Goal: Task Accomplishment & Management: Manage account settings

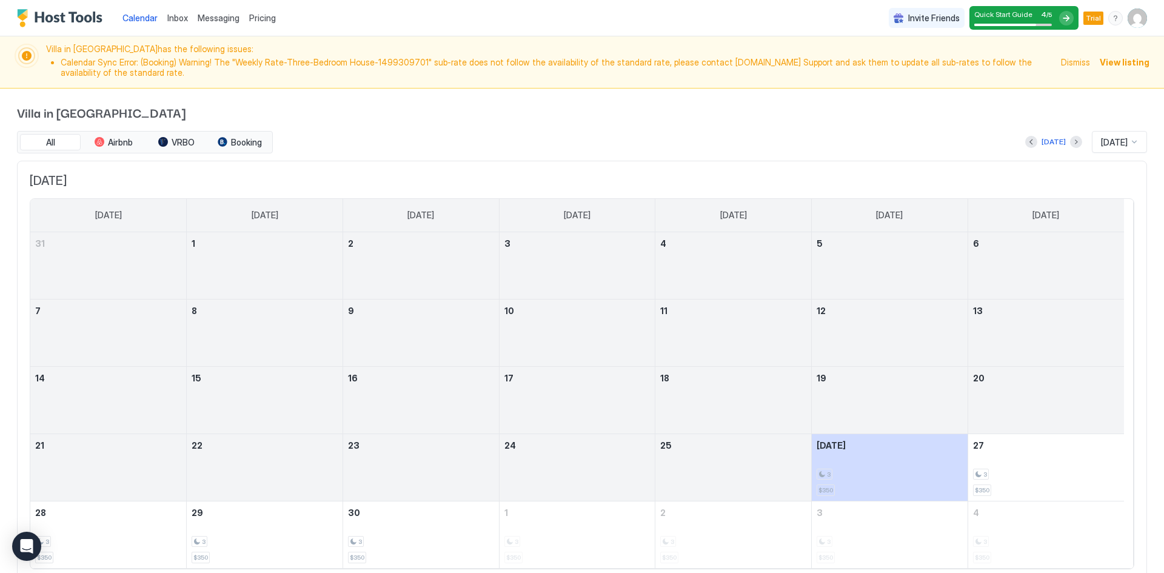
click at [1069, 63] on span "Dismiss" at bounding box center [1075, 62] width 29 height 13
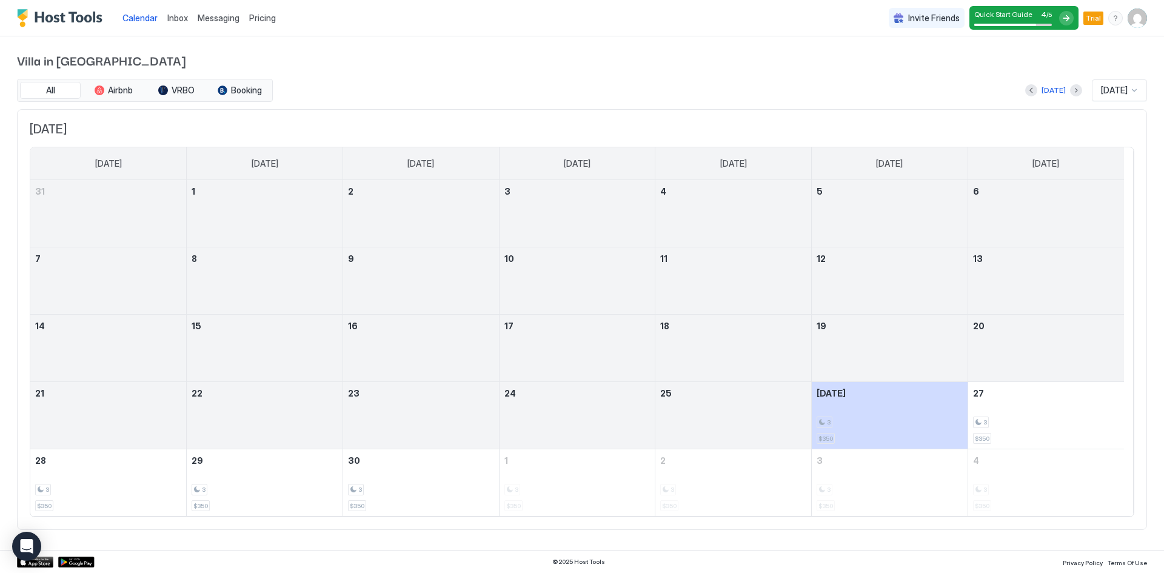
click at [438, 50] on div "Villa in [GEOGRAPHIC_DATA] All Airbnb VRBO Booking [DATE] [DATE] [DATE] [DATE] …" at bounding box center [582, 290] width 1130 height 508
click at [1030, 15] on span "Quick Start Guide" at bounding box center [1004, 14] width 58 height 9
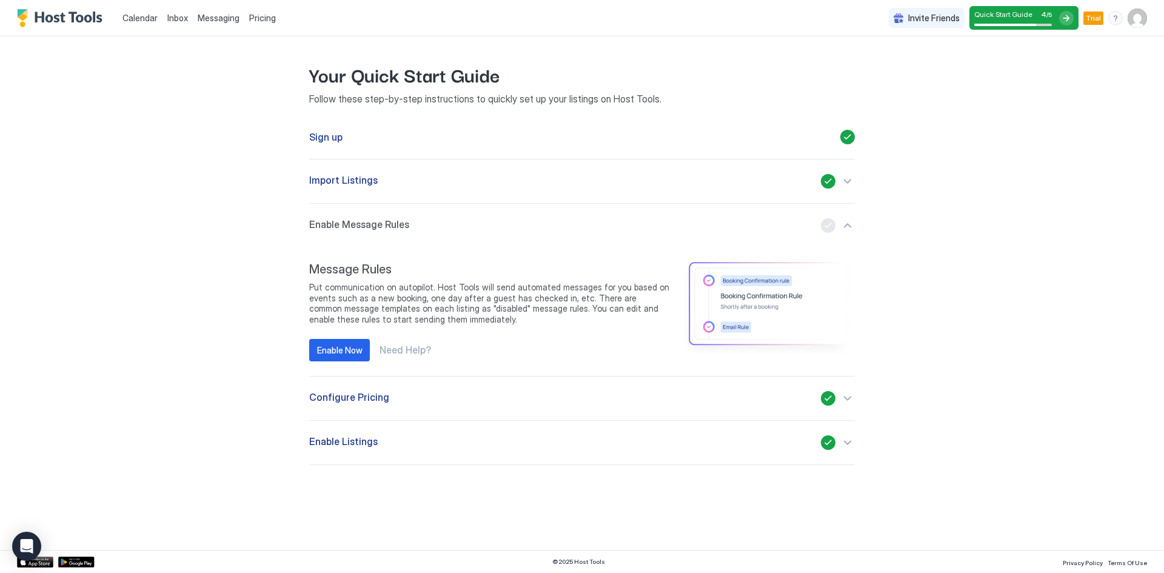
click at [212, 21] on span "Messaging" at bounding box center [219, 18] width 42 height 10
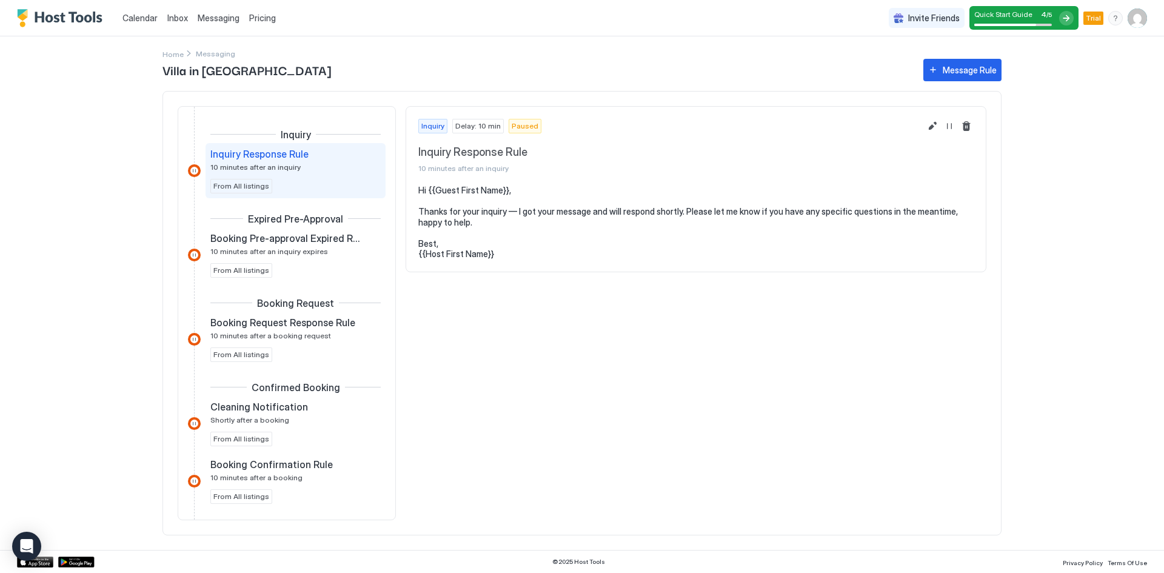
click at [173, 20] on span "Inbox" at bounding box center [177, 18] width 21 height 10
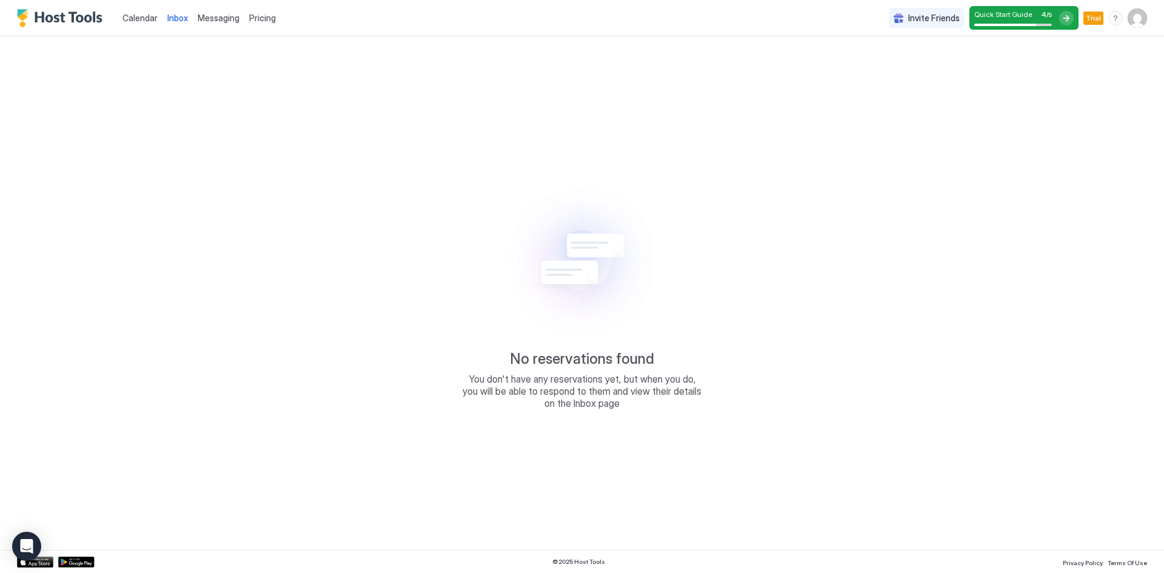
click at [124, 22] on span "Calendar" at bounding box center [140, 18] width 35 height 10
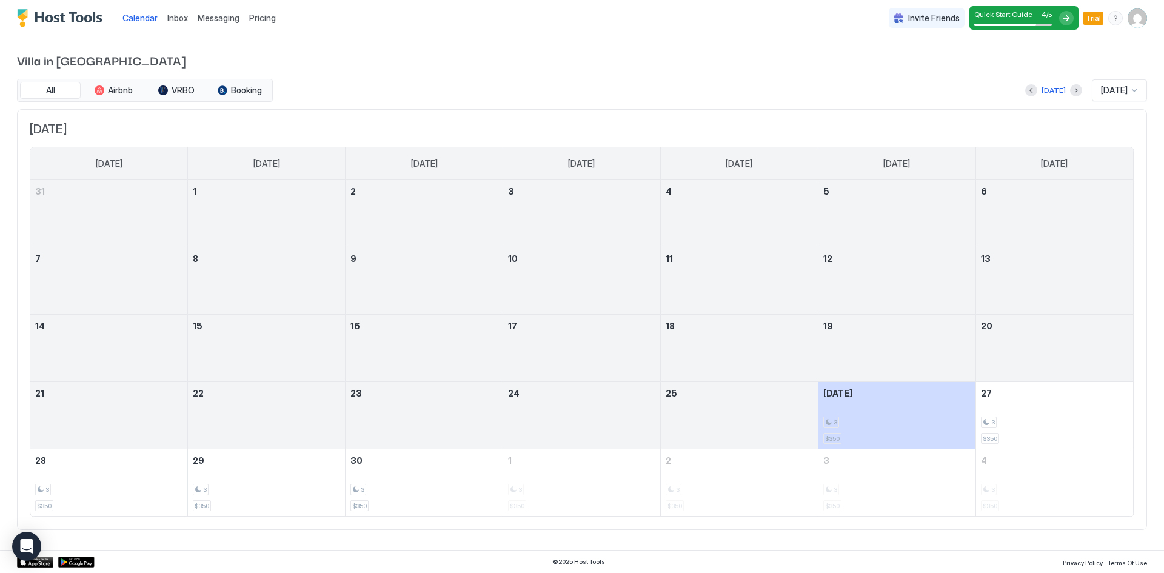
click at [67, 19] on img "Host Tools Logo" at bounding box center [62, 18] width 91 height 18
click at [230, 87] on button "Booking" at bounding box center [239, 90] width 61 height 17
click at [798, 89] on div "[DATE] [DATE]" at bounding box center [711, 90] width 872 height 22
click at [1043, 90] on div "[DATE]" at bounding box center [1054, 90] width 24 height 11
click at [1130, 21] on img "User profile" at bounding box center [1137, 17] width 19 height 19
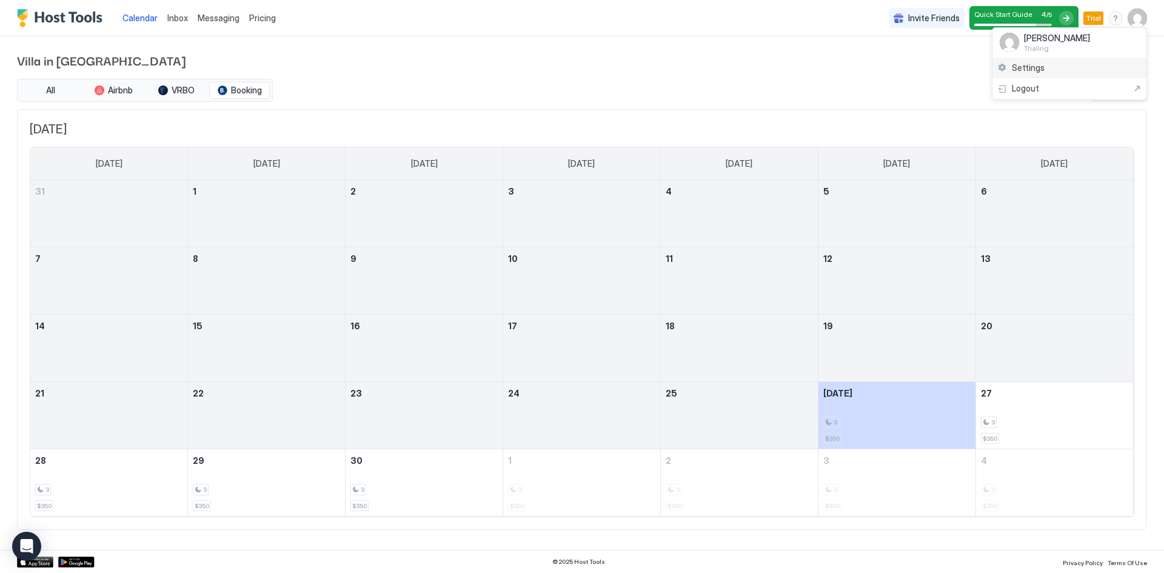
click at [1028, 71] on span "Settings" at bounding box center [1028, 67] width 33 height 11
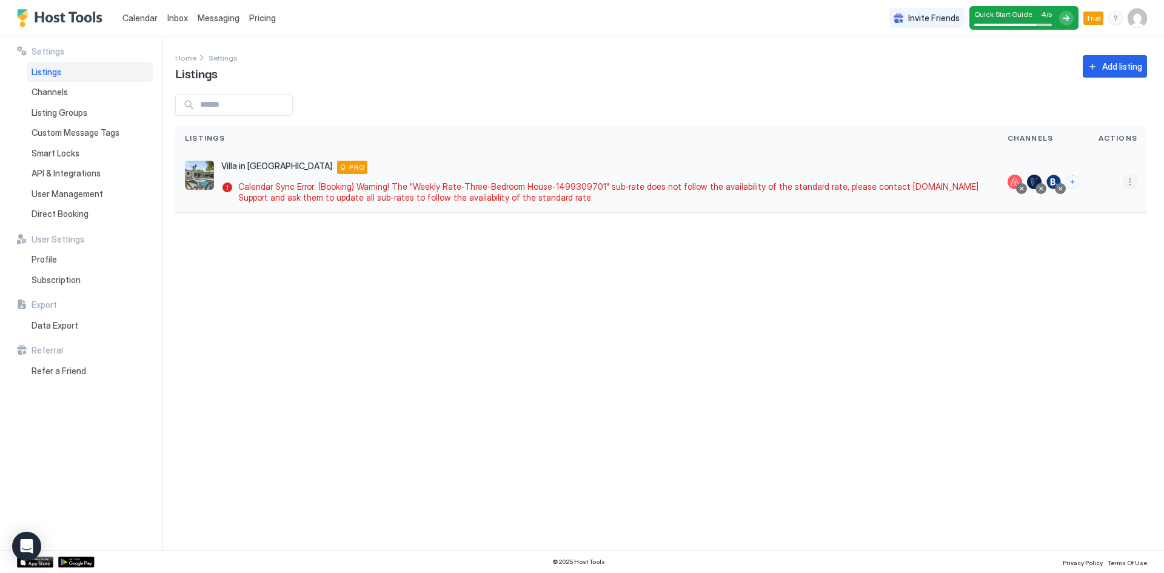
click at [1129, 181] on button "More options" at bounding box center [1130, 182] width 15 height 15
click at [1082, 243] on div "Listing Settings" at bounding box center [1099, 237] width 83 height 19
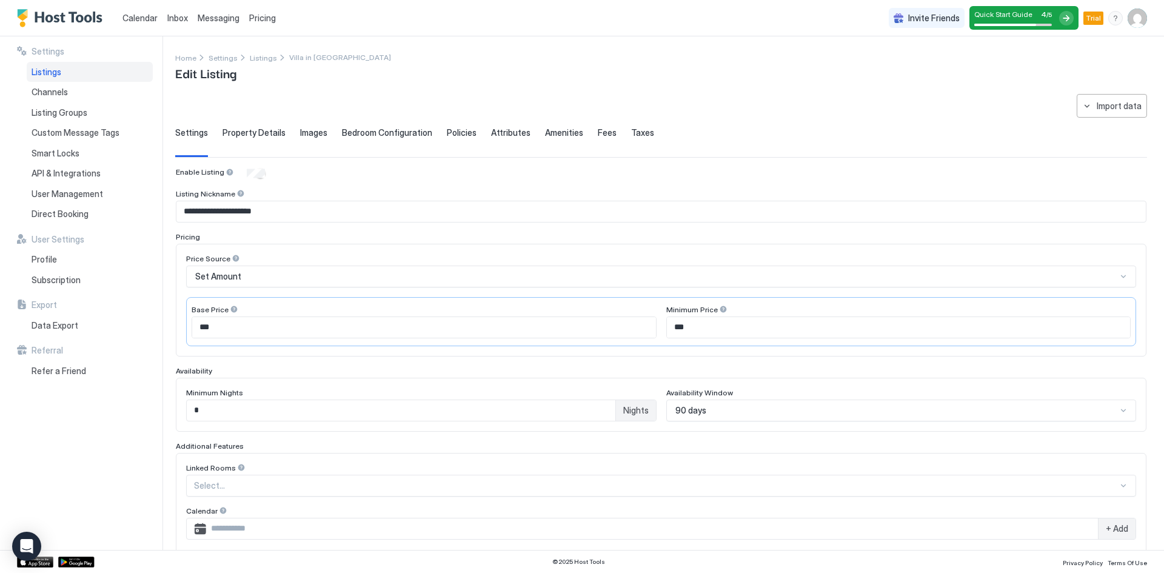
click at [207, 10] on div "Messaging" at bounding box center [219, 18] width 52 height 22
click at [205, 18] on span "Messaging" at bounding box center [219, 18] width 42 height 10
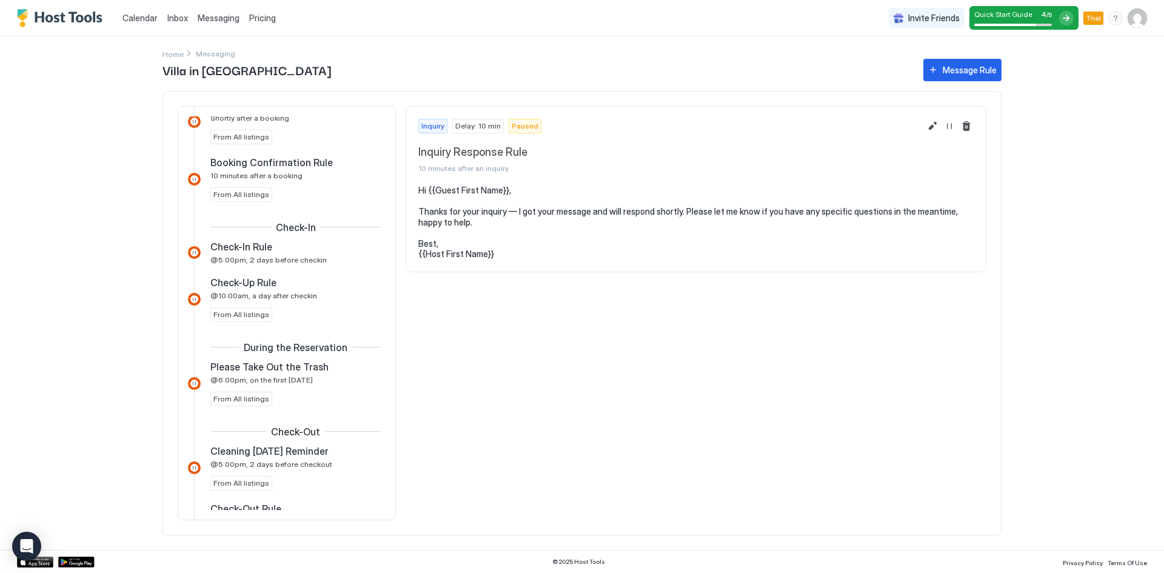
scroll to position [323, 0]
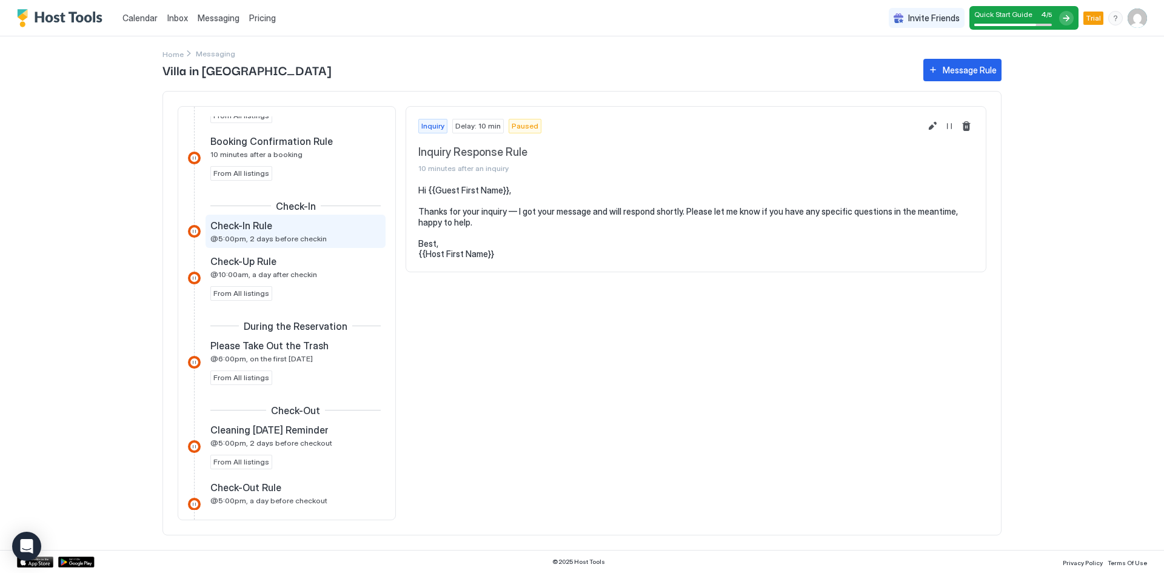
click at [277, 242] on span "@5:00pm, 2 days before checkin" at bounding box center [268, 238] width 116 height 9
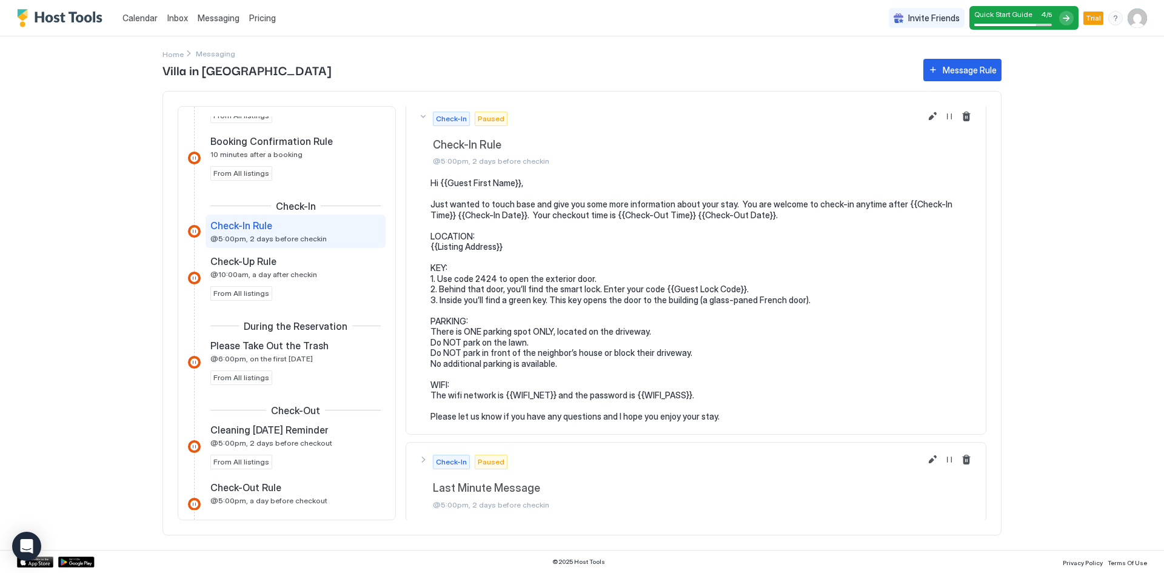
scroll to position [8, 0]
click at [468, 383] on pre "Hi {{Guest First Name}}, Just wanted to touch base and give you some more infor…" at bounding box center [702, 298] width 543 height 244
click at [466, 402] on pre "Hi {{Guest First Name}}, Just wanted to touch base and give you some more infor…" at bounding box center [702, 298] width 543 height 244
click at [925, 117] on button "Edit message rule" at bounding box center [932, 115] width 15 height 15
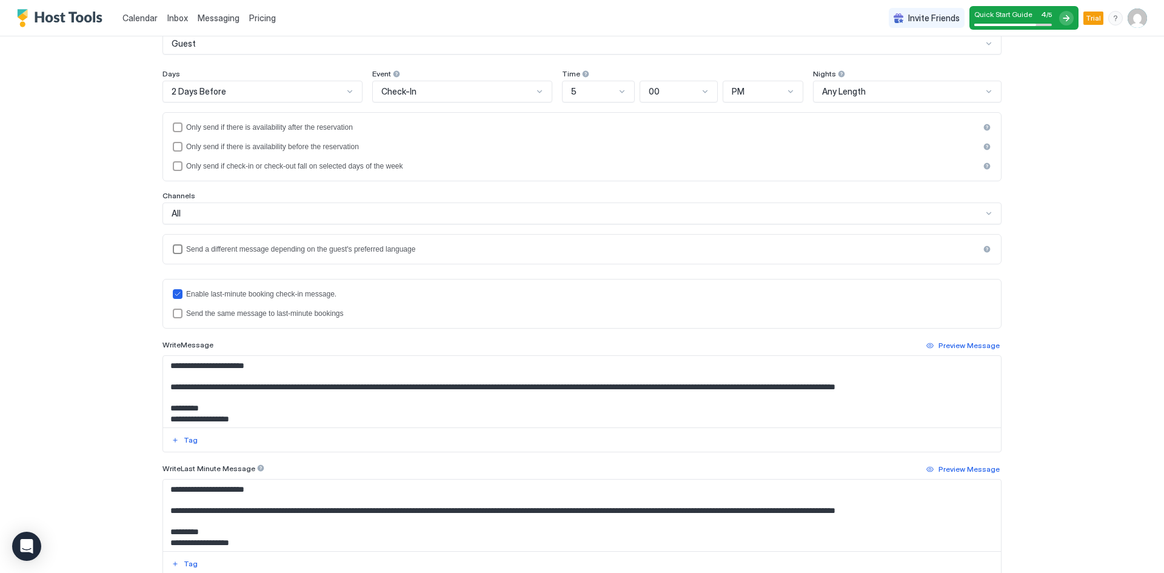
scroll to position [285, 0]
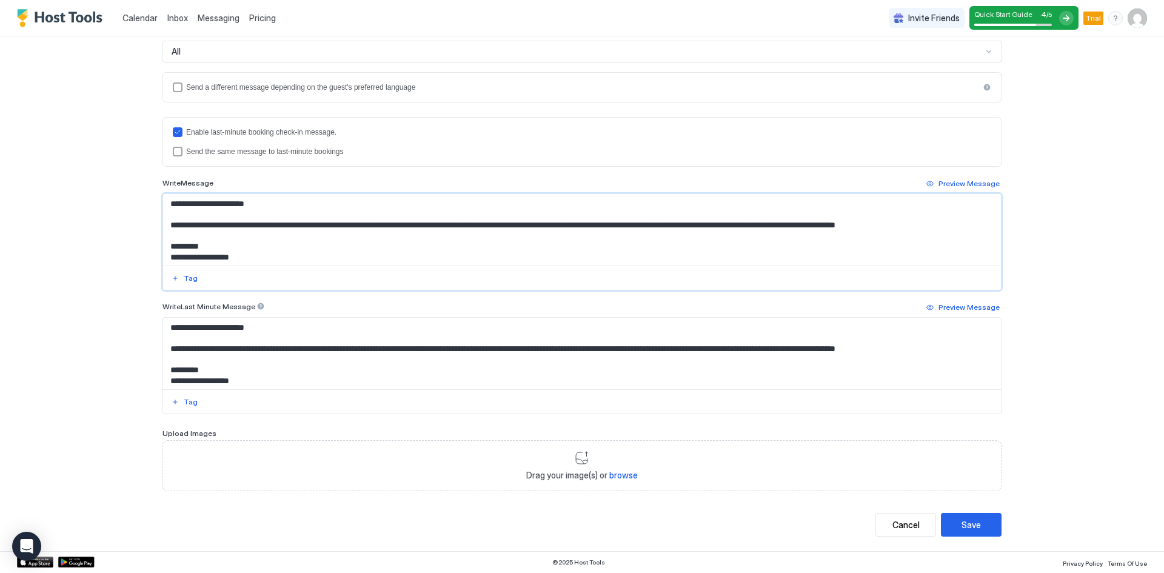
click at [243, 238] on textarea "**********" at bounding box center [582, 230] width 838 height 72
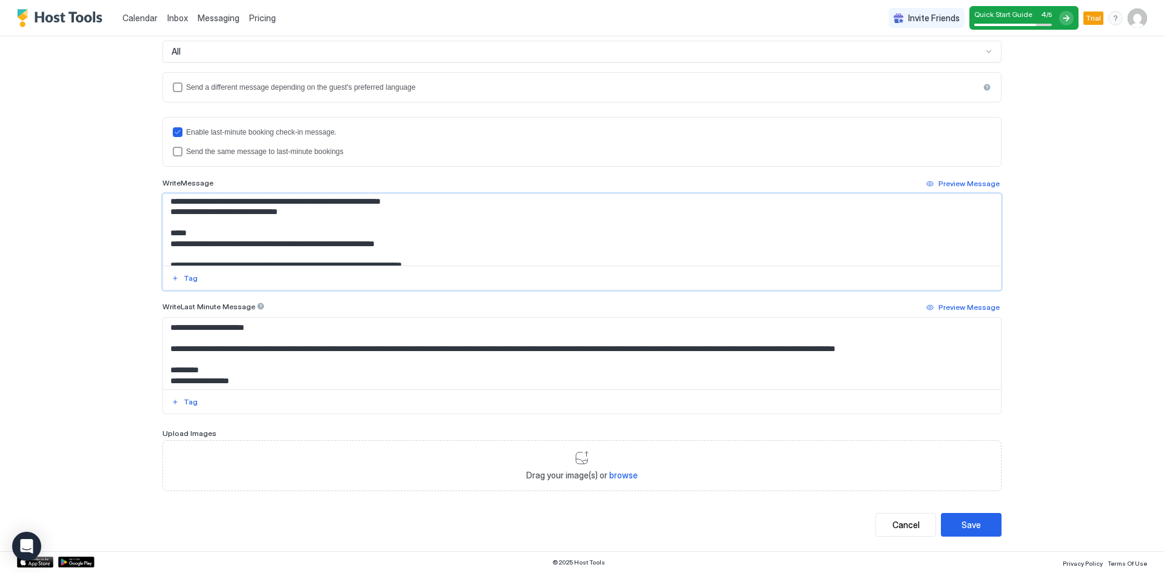
scroll to position [183, 0]
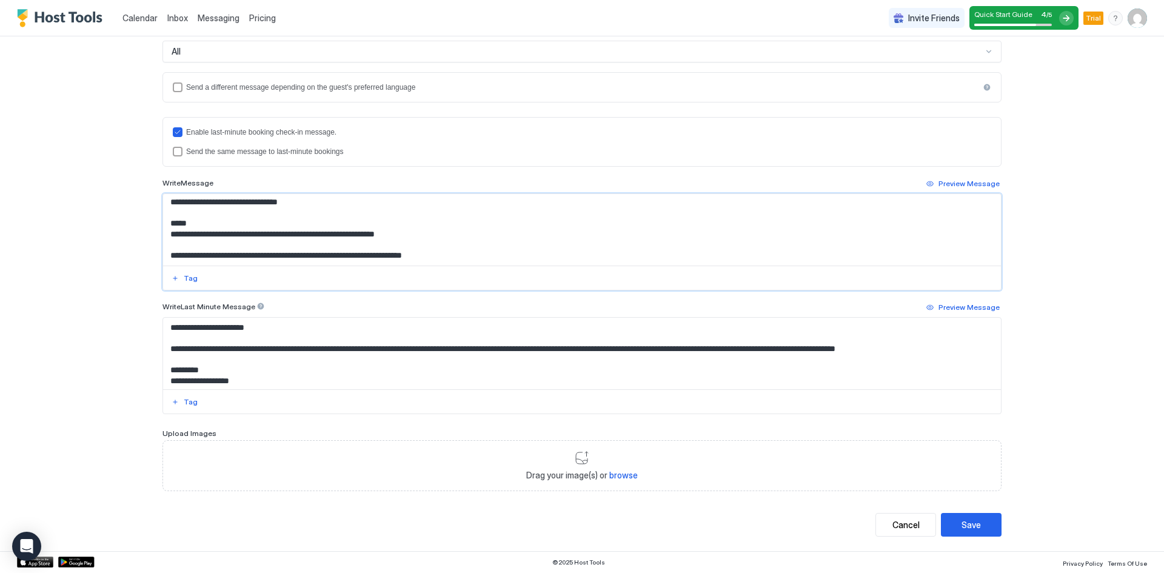
click at [212, 245] on textarea "**********" at bounding box center [582, 230] width 838 height 72
click at [207, 257] on textarea "**********" at bounding box center [582, 230] width 838 height 72
click at [207, 252] on textarea "**********" at bounding box center [582, 230] width 838 height 72
click at [214, 247] on textarea "**********" at bounding box center [582, 230] width 838 height 72
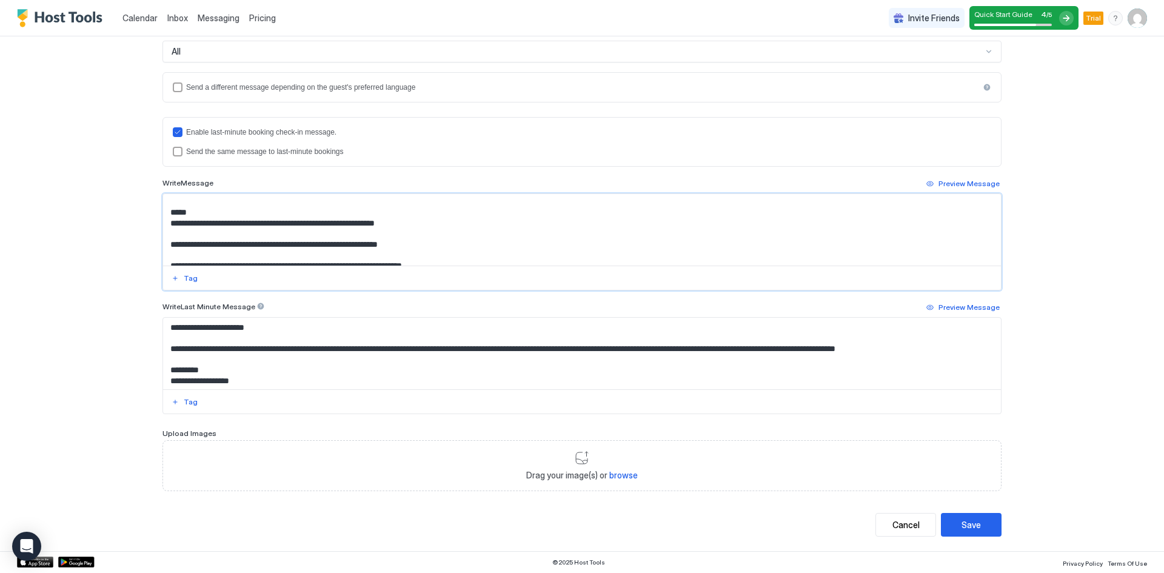
scroll to position [188, 0]
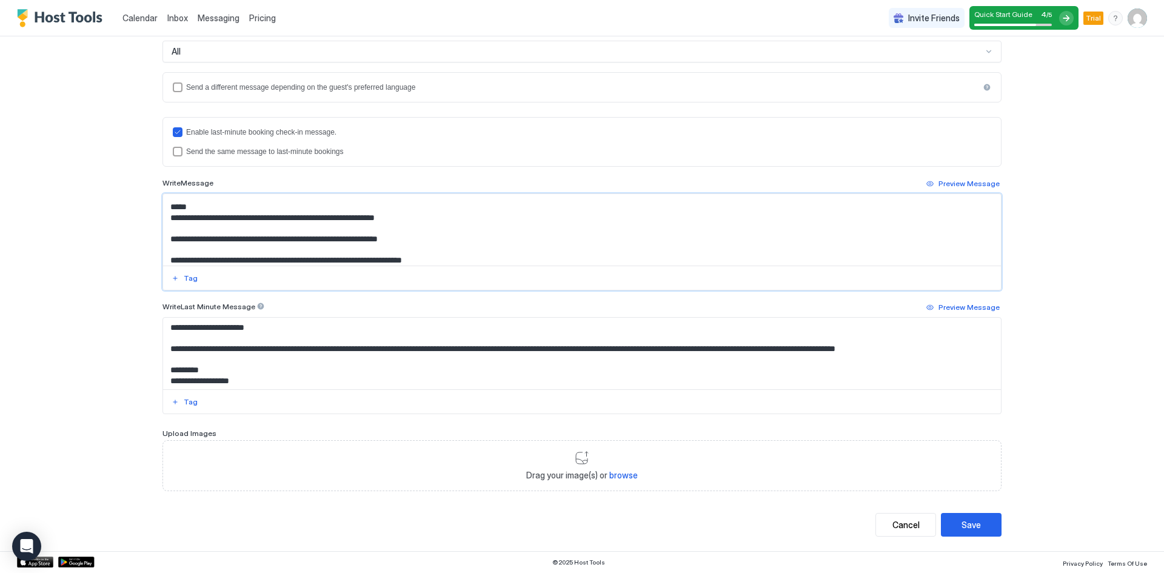
click at [458, 250] on textarea "**********" at bounding box center [582, 230] width 838 height 72
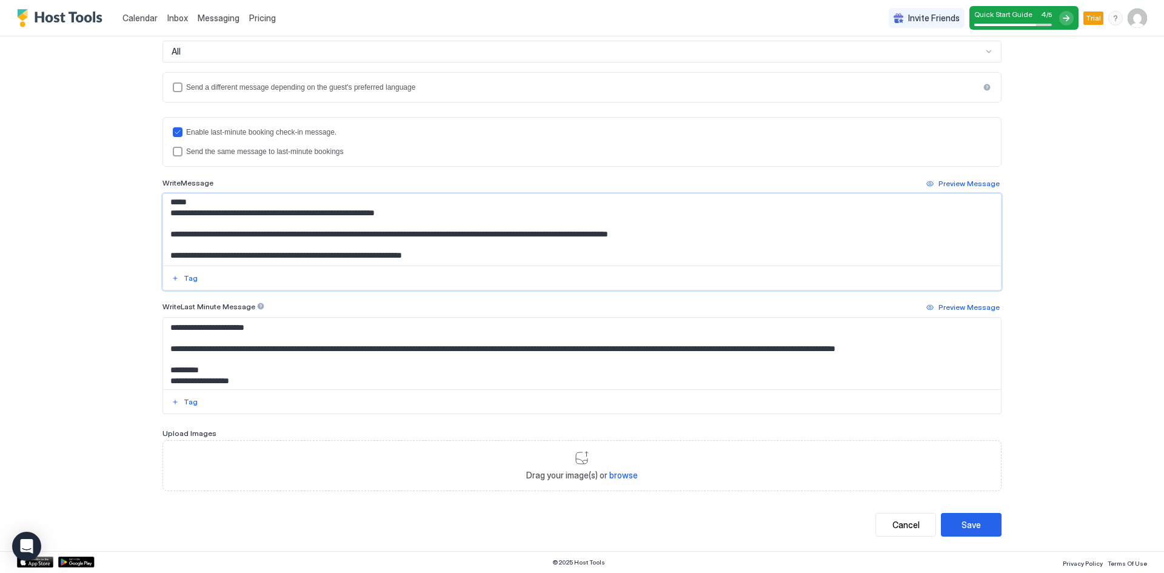
drag, startPoint x: 179, startPoint y: 239, endPoint x: 247, endPoint y: 238, distance: 68.5
click at [247, 238] on textarea "**********" at bounding box center [582, 230] width 838 height 72
click at [254, 236] on textarea "**********" at bounding box center [582, 230] width 838 height 72
click at [198, 235] on textarea "**********" at bounding box center [582, 230] width 838 height 72
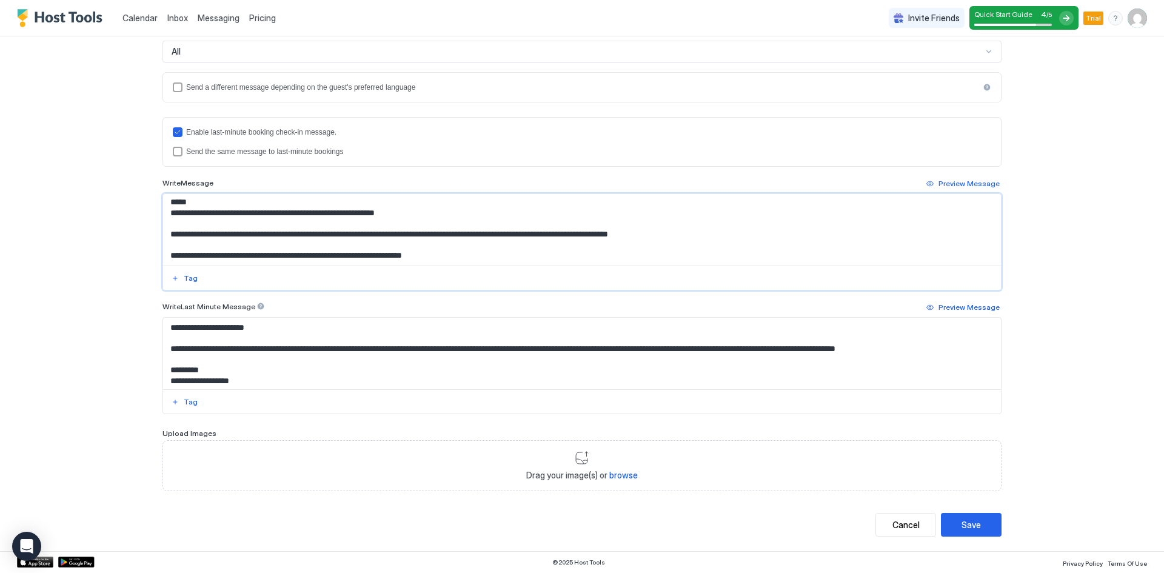
drag, startPoint x: 180, startPoint y: 235, endPoint x: 267, endPoint y: 233, distance: 86.7
click at [267, 233] on textarea "**********" at bounding box center [582, 230] width 838 height 72
click at [377, 232] on textarea "**********" at bounding box center [582, 230] width 838 height 72
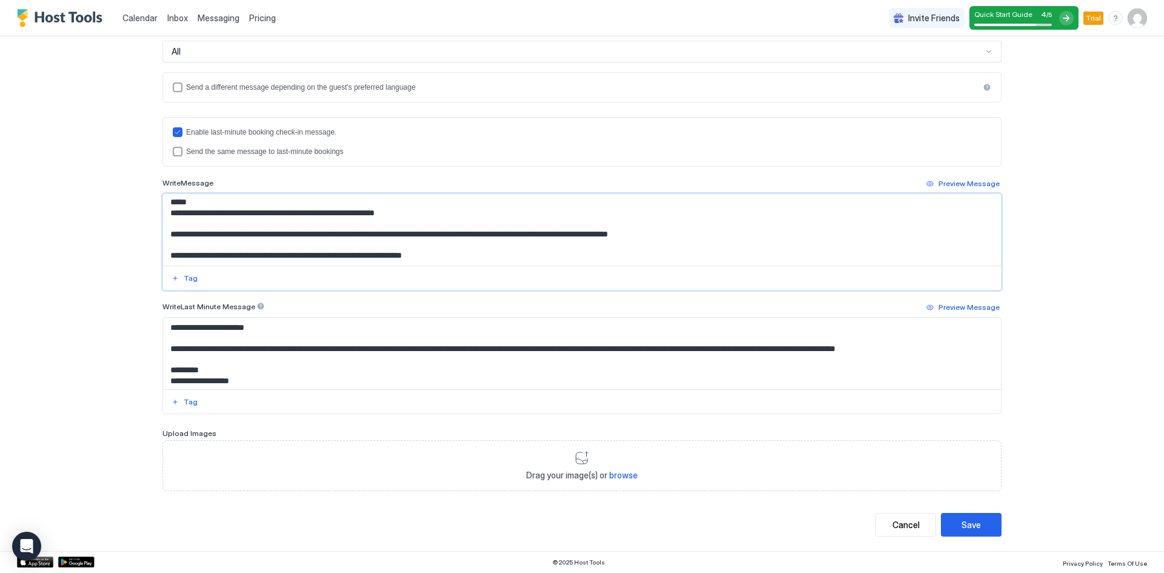
paste textarea "Input Field"
type textarea "**********"
drag, startPoint x: 967, startPoint y: 529, endPoint x: 754, endPoint y: 321, distance: 298.1
click at [806, 338] on div "**********" at bounding box center [582, 176] width 839 height 720
click at [593, 238] on textarea "**********" at bounding box center [582, 230] width 838 height 72
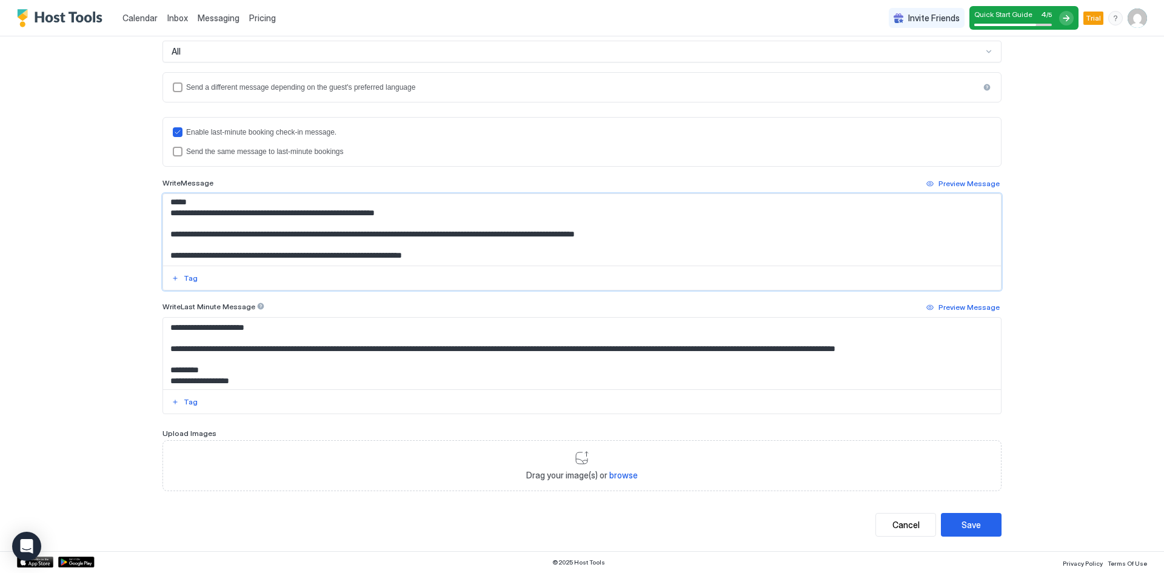
click at [593, 238] on textarea "**********" at bounding box center [582, 230] width 838 height 72
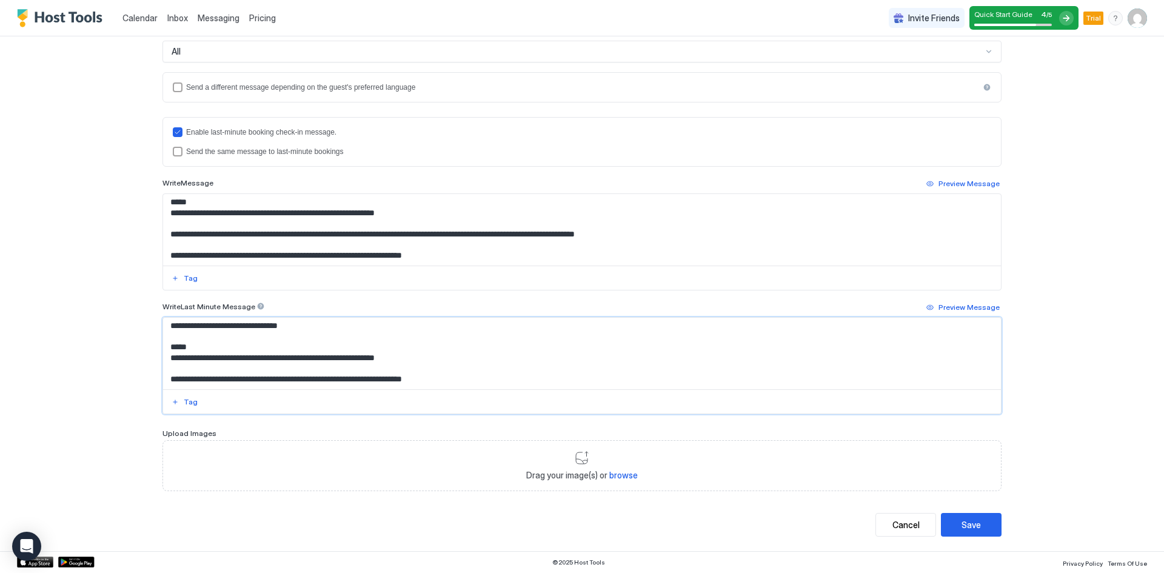
click at [376, 372] on textarea "**********" at bounding box center [582, 354] width 838 height 72
paste textarea "**********"
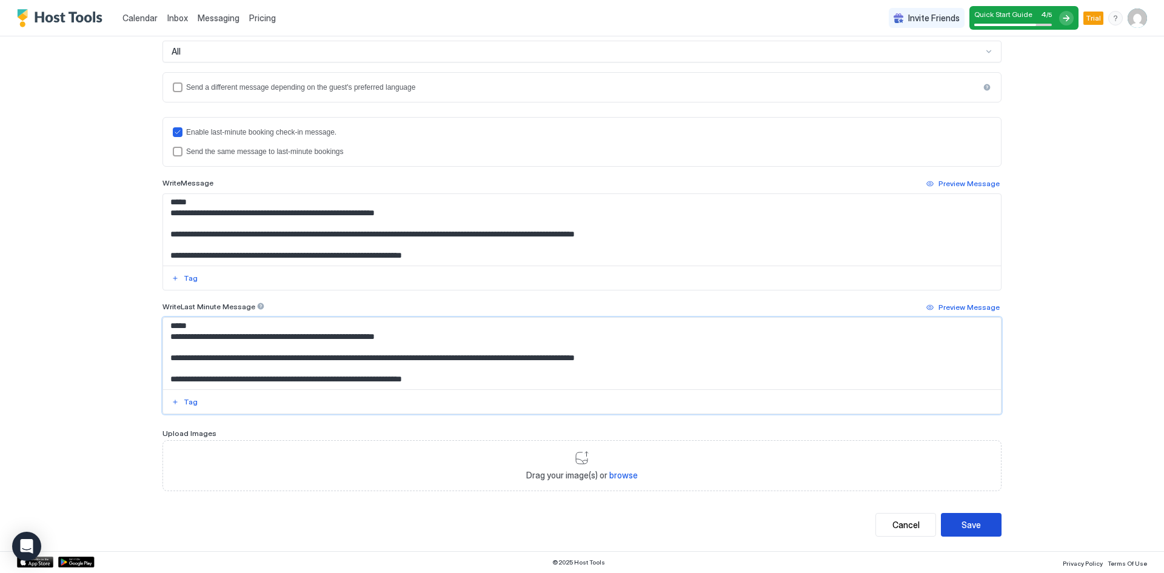
type textarea "**********"
click at [978, 532] on button "Save" at bounding box center [971, 525] width 61 height 24
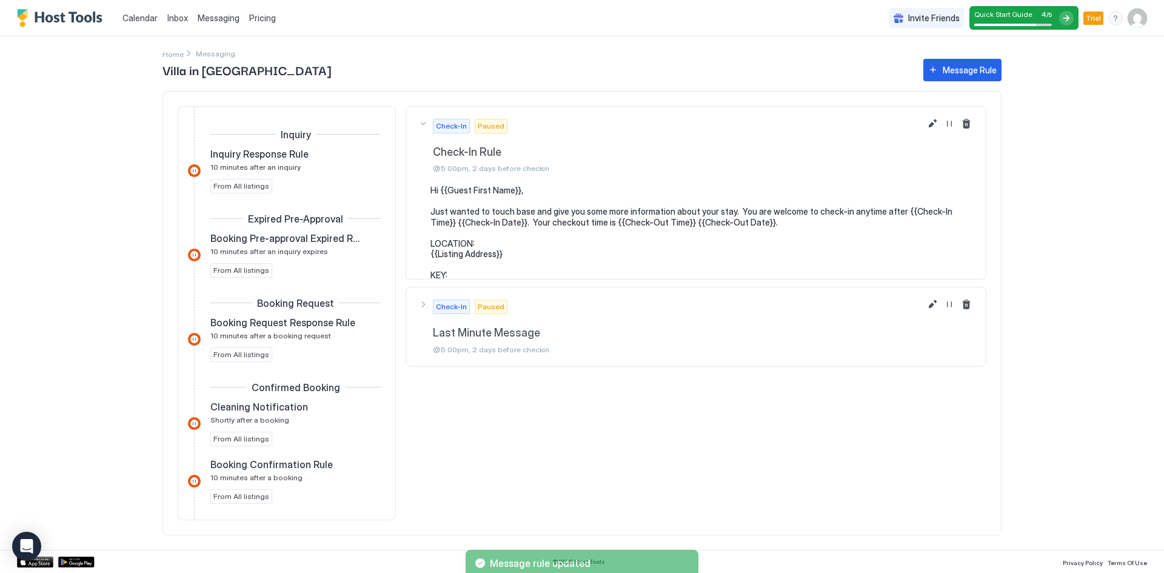
scroll to position [242, 0]
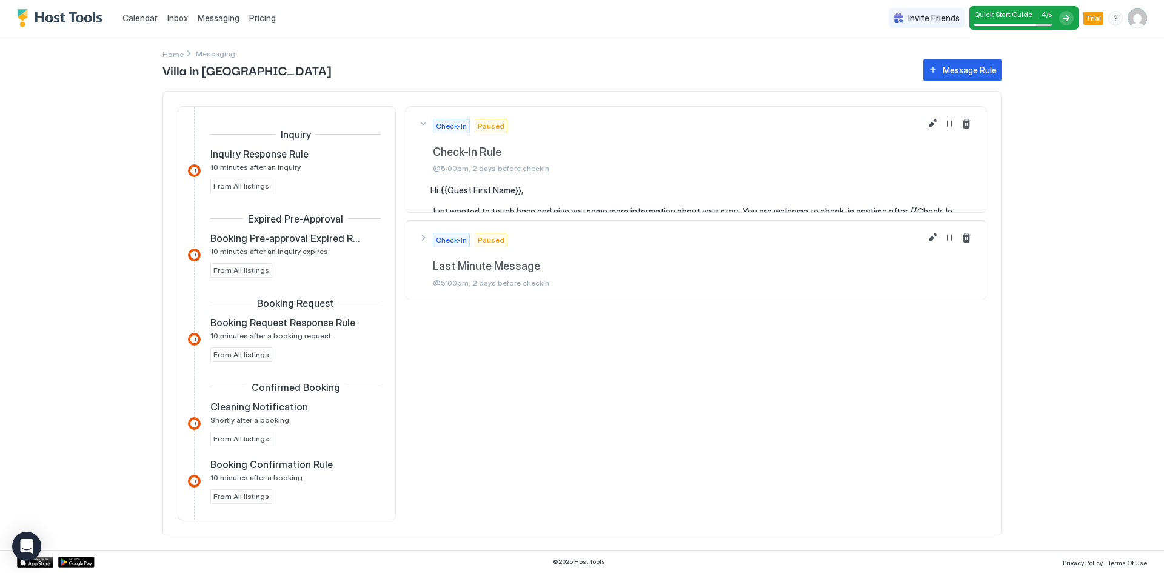
scroll to position [242, 0]
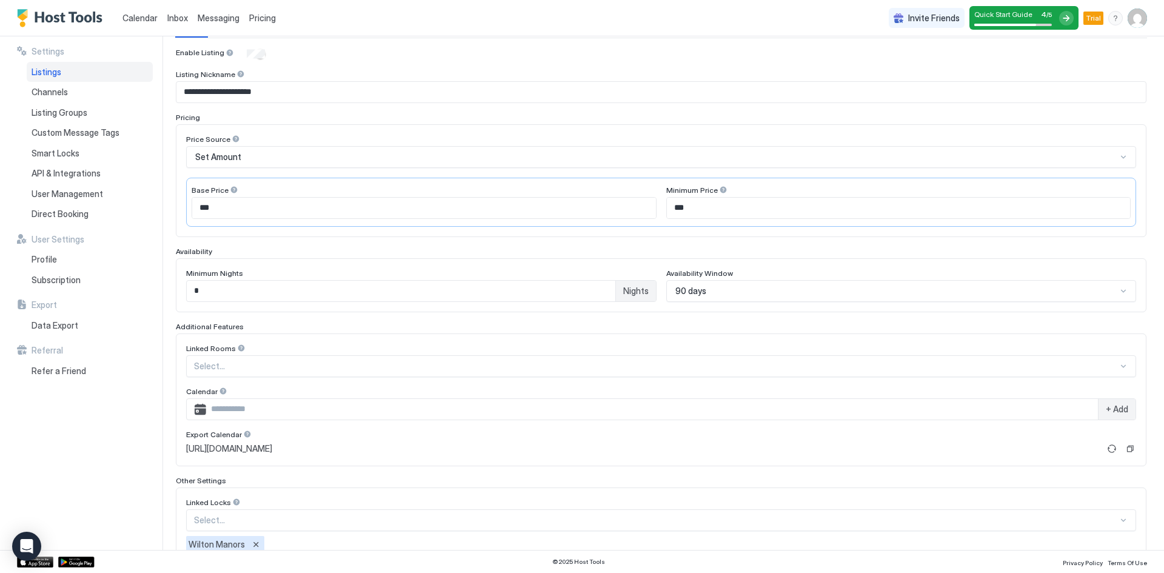
scroll to position [162, 0]
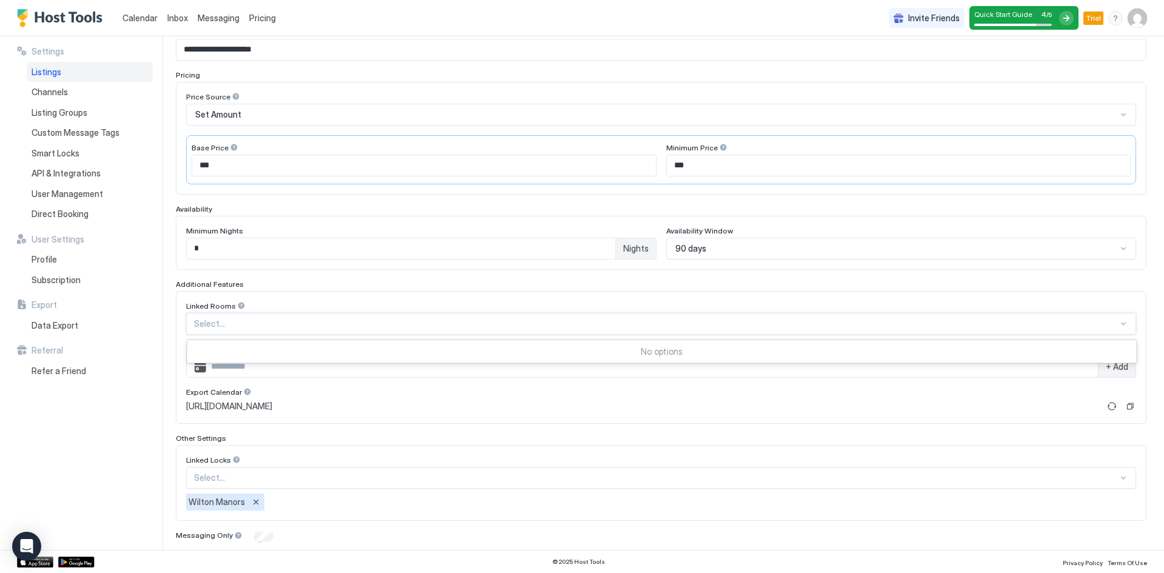
click at [305, 326] on div at bounding box center [656, 323] width 924 height 11
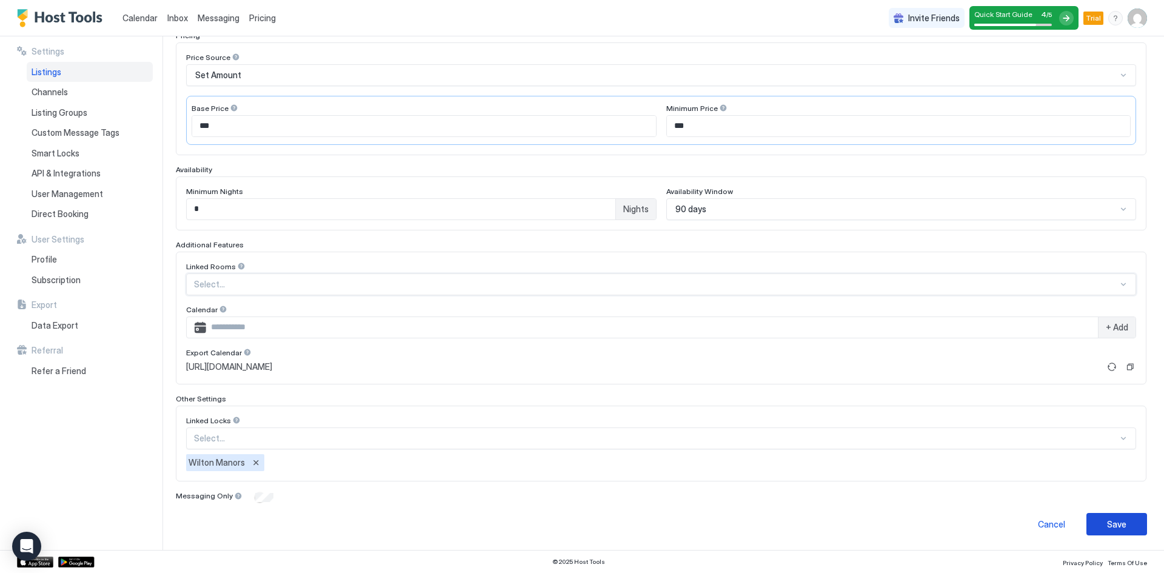
click at [1107, 524] on div "Save" at bounding box center [1116, 524] width 19 height 13
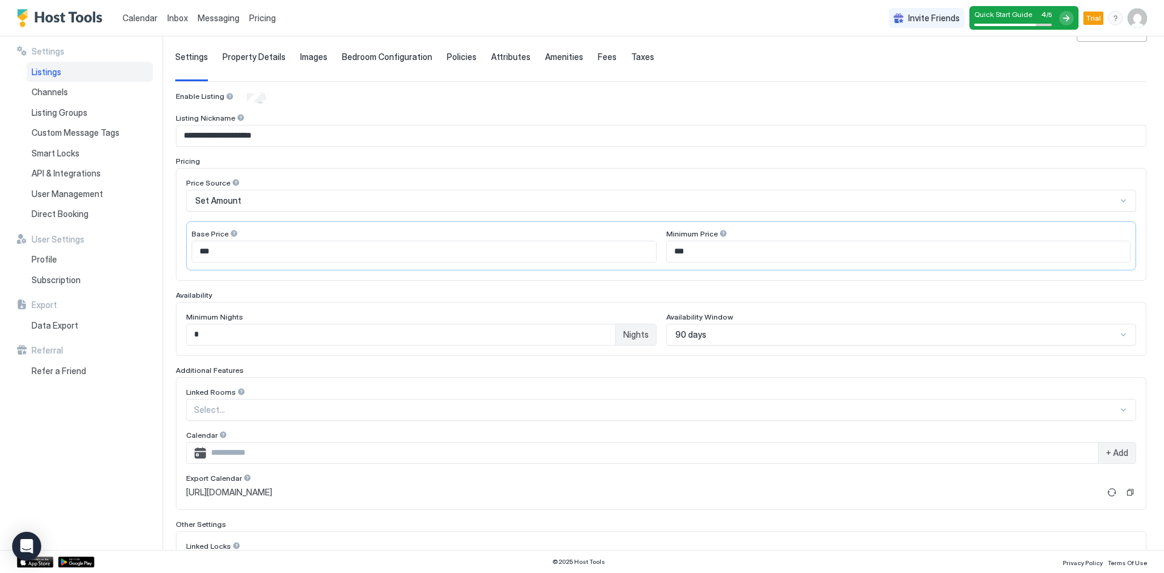
scroll to position [39, 0]
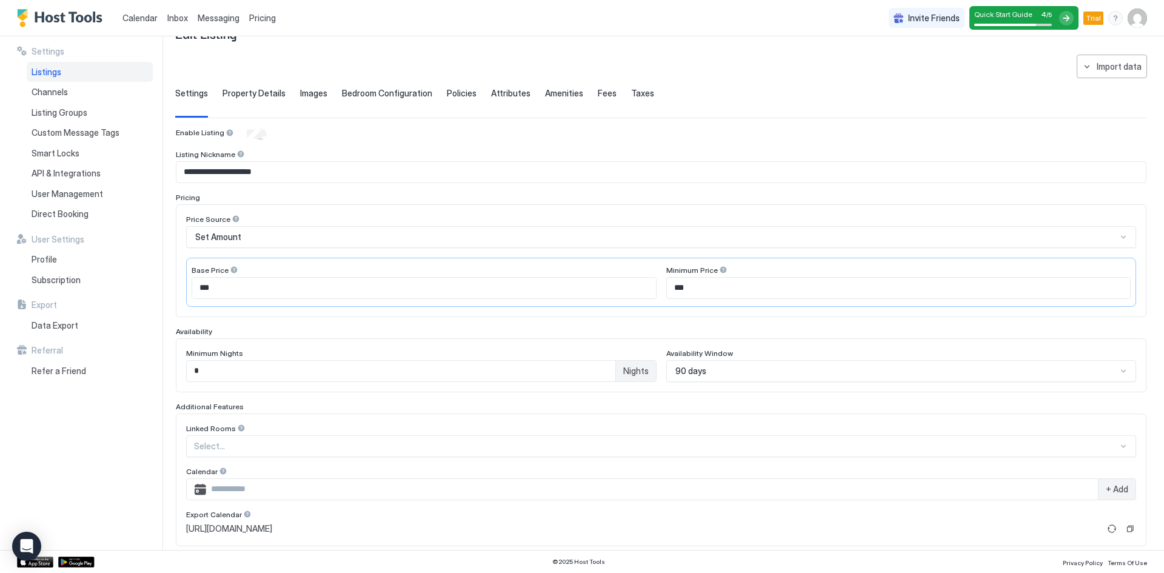
click at [229, 92] on span "Property Details" at bounding box center [254, 93] width 63 height 11
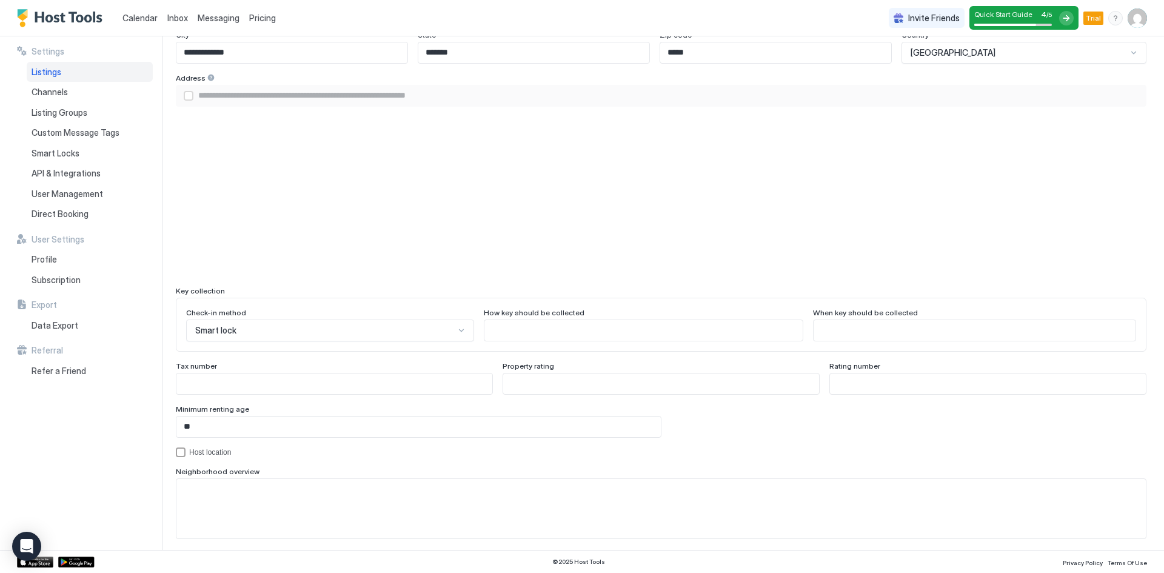
scroll to position [1004, 0]
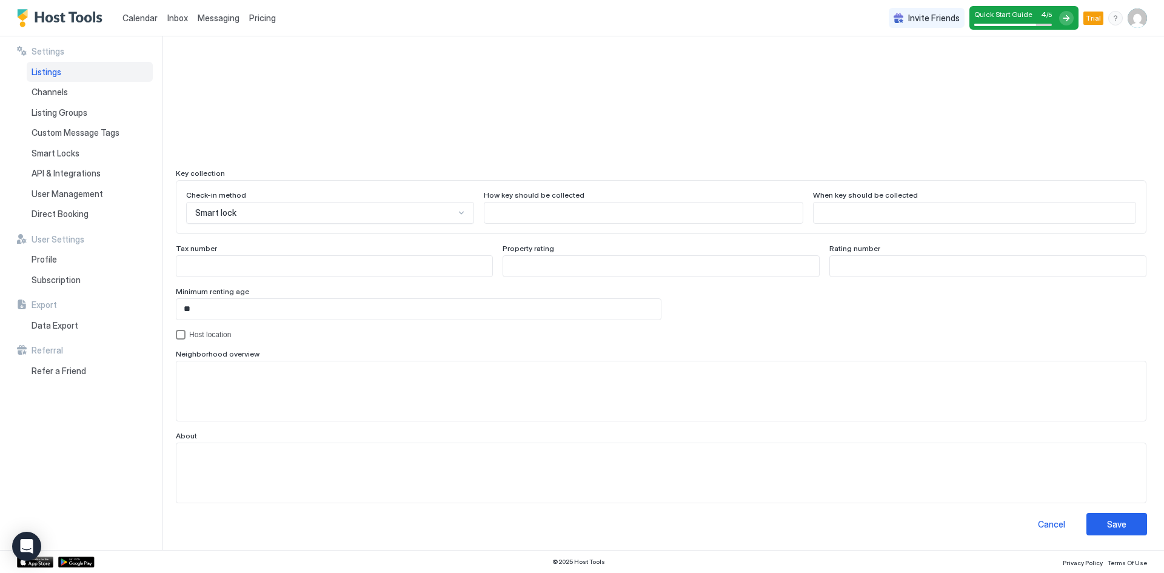
click at [209, 333] on div "Host location" at bounding box center [668, 335] width 958 height 8
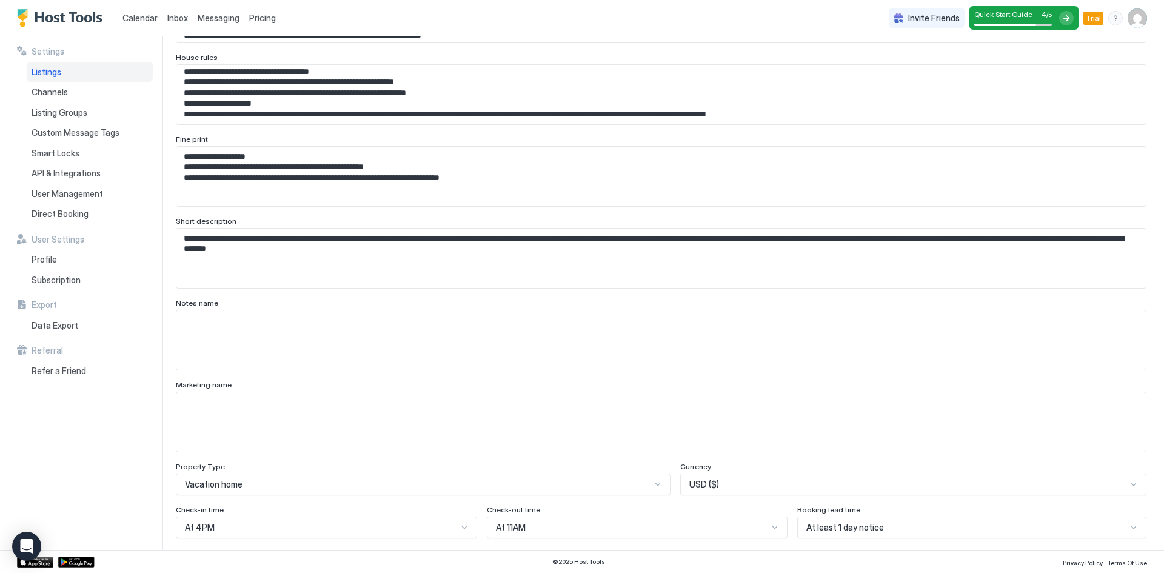
scroll to position [34, 0]
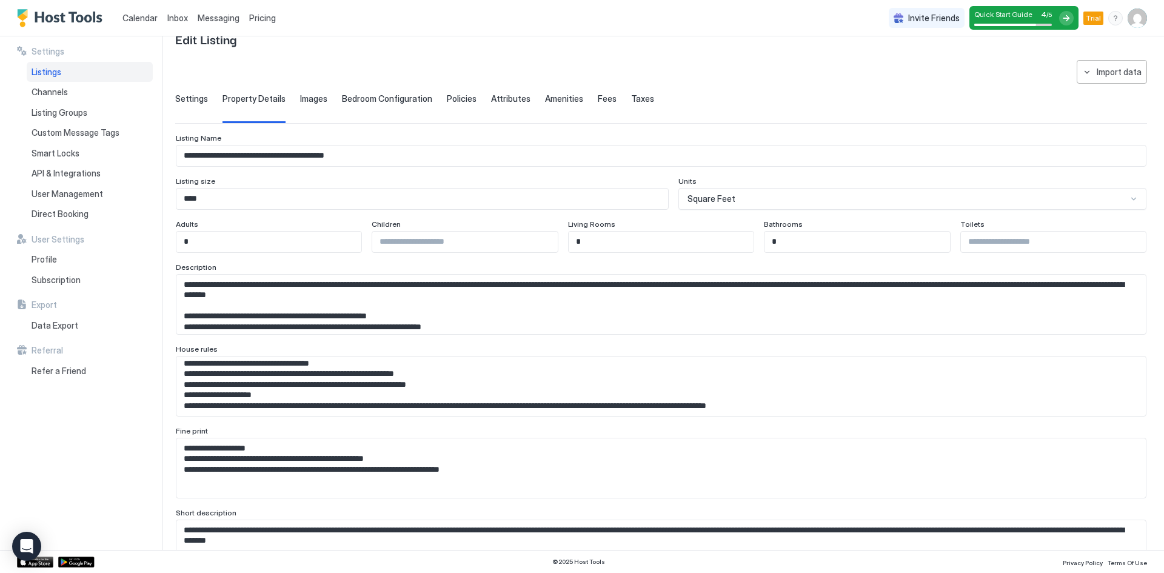
click at [300, 93] on span "Images" at bounding box center [313, 98] width 27 height 11
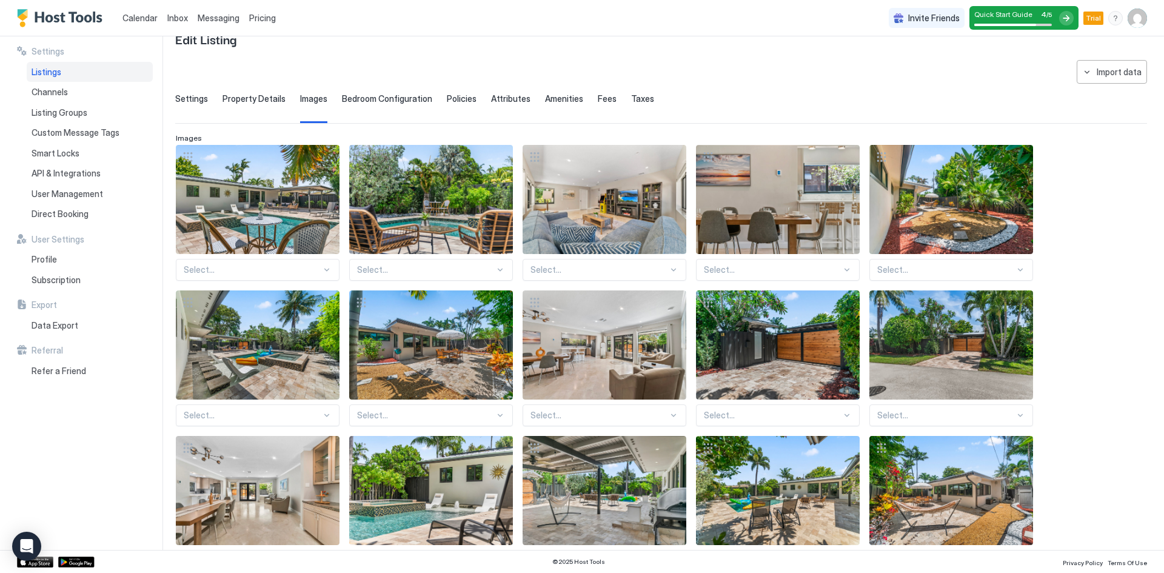
click at [352, 99] on span "Bedroom Configuration" at bounding box center [387, 98] width 90 height 11
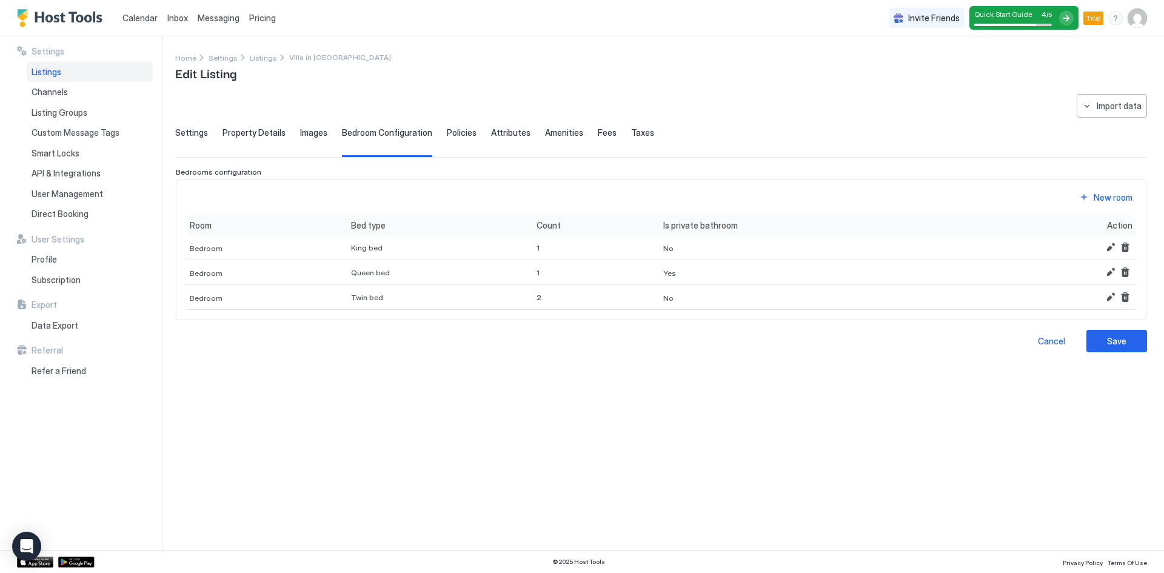
click at [453, 136] on span "Policies" at bounding box center [462, 132] width 30 height 11
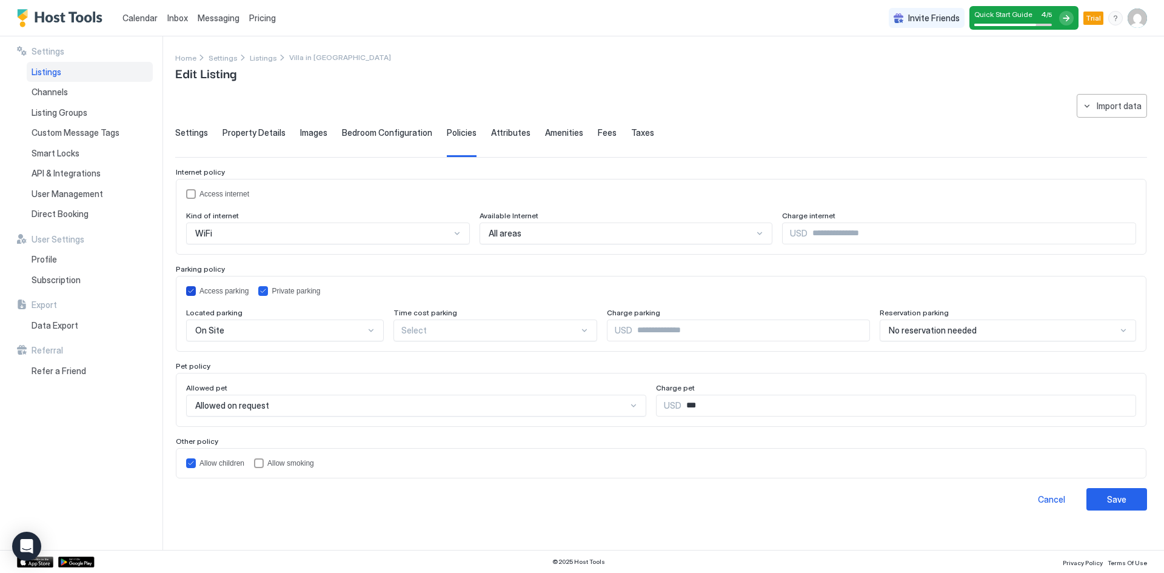
click at [212, 291] on div "Access parking" at bounding box center [224, 291] width 49 height 8
click at [281, 292] on div "Private parking" at bounding box center [296, 291] width 49 height 8
click at [236, 329] on div "On Site" at bounding box center [279, 330] width 169 height 11
click at [263, 291] on div "privateParking" at bounding box center [263, 291] width 10 height 10
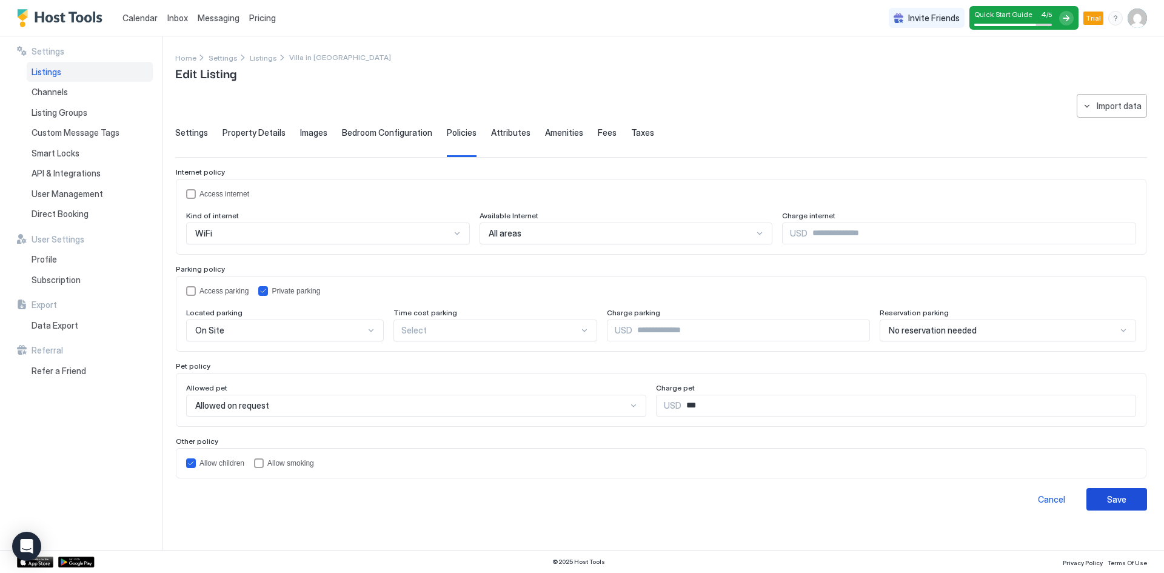
click at [1112, 504] on div "Save" at bounding box center [1116, 499] width 19 height 13
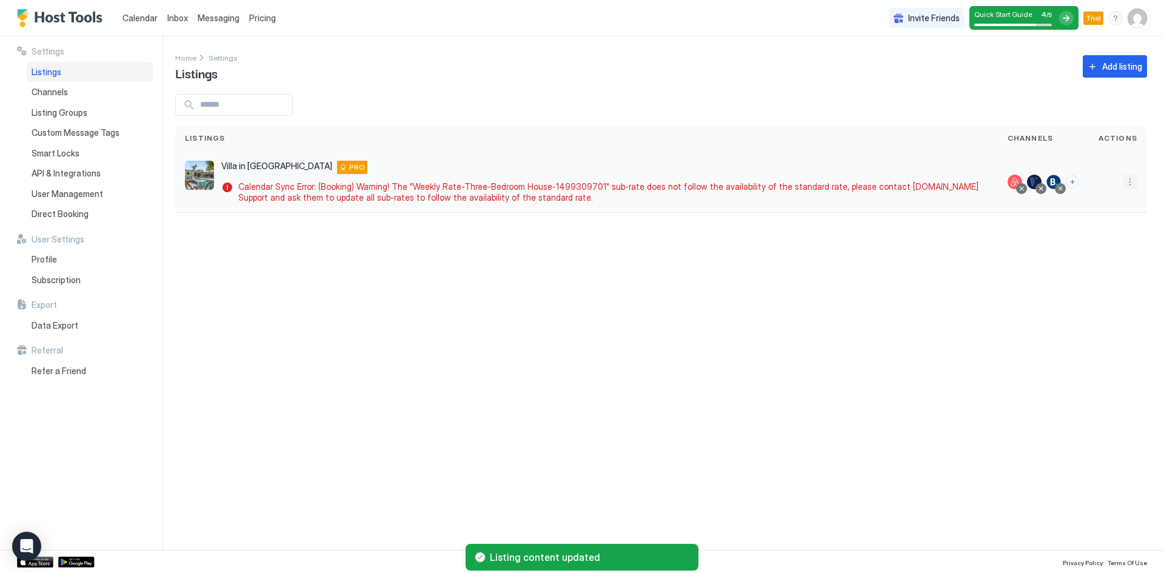
click at [1132, 185] on button "More options" at bounding box center [1130, 182] width 15 height 15
click at [1090, 277] on span "Airbnb Settings" at bounding box center [1102, 276] width 54 height 9
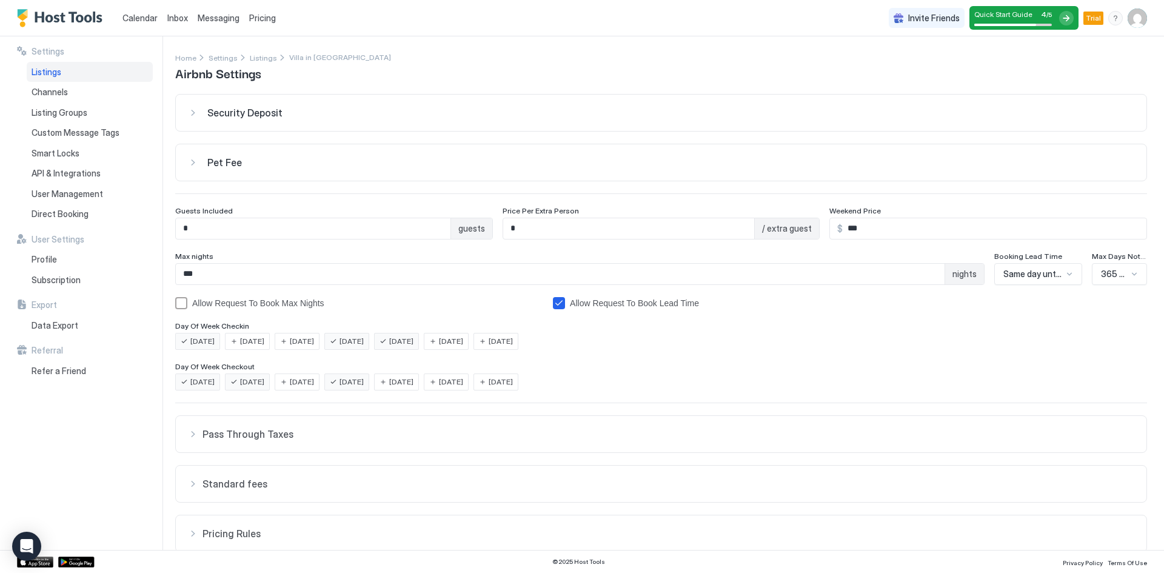
click at [249, 342] on span "[DATE]" at bounding box center [252, 341] width 24 height 11
click at [306, 338] on span "[DATE]" at bounding box center [302, 341] width 24 height 11
click at [462, 340] on span "[DATE]" at bounding box center [451, 341] width 24 height 11
click at [513, 343] on span "[DATE]" at bounding box center [501, 341] width 24 height 11
click at [513, 383] on span "[DATE]" at bounding box center [501, 382] width 24 height 11
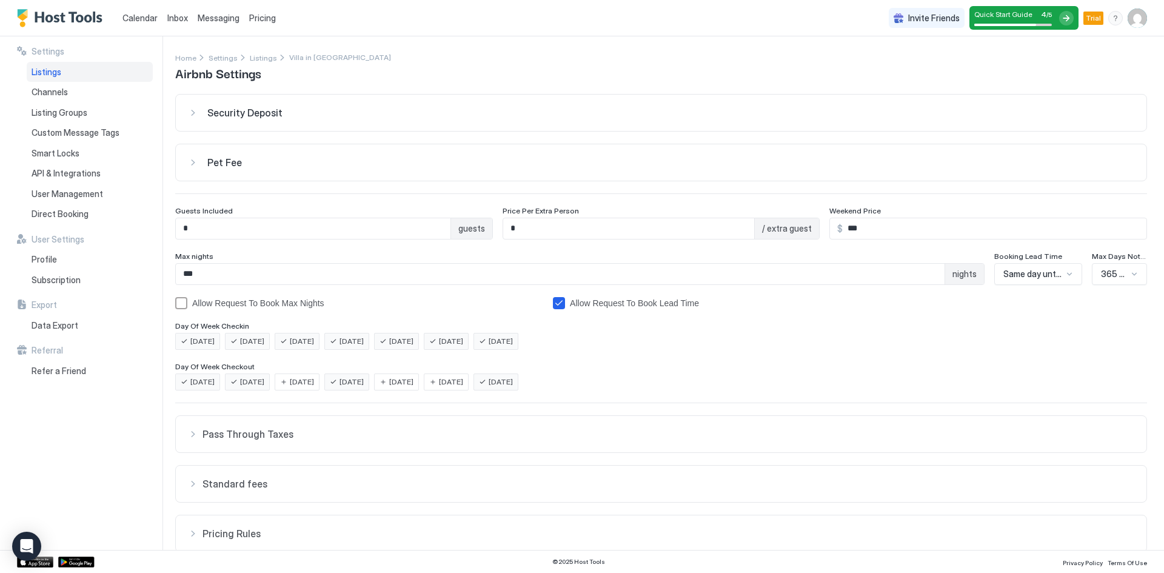
drag, startPoint x: 408, startPoint y: 386, endPoint x: 454, endPoint y: 385, distance: 46.7
click at [410, 386] on div "[DATE]" at bounding box center [396, 382] width 45 height 17
click at [458, 384] on div "[DATE]" at bounding box center [446, 382] width 45 height 17
click at [310, 381] on span "[DATE]" at bounding box center [302, 382] width 24 height 11
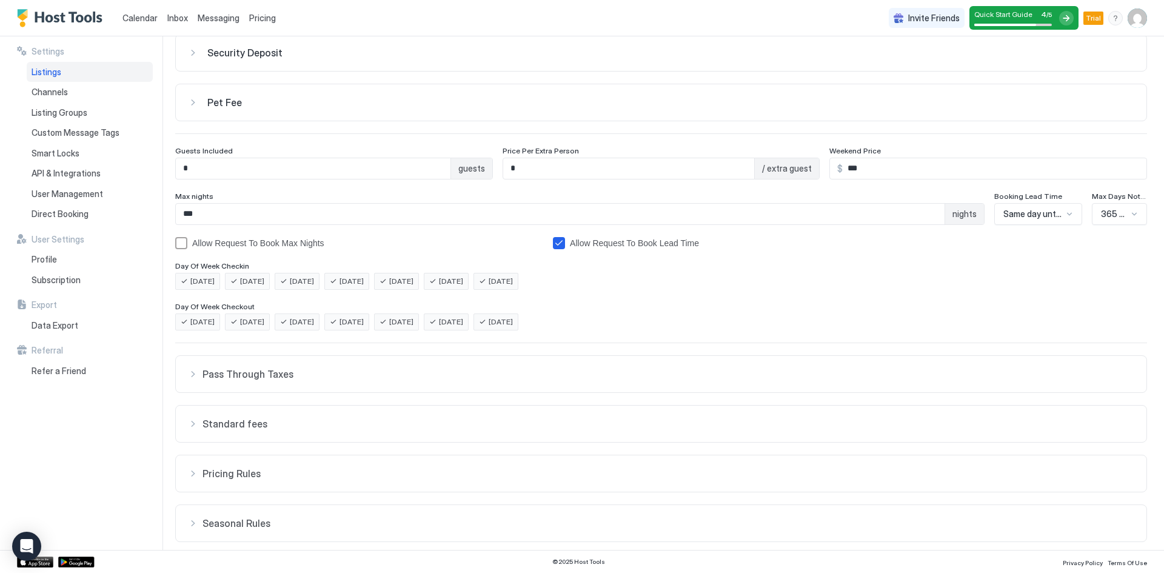
scroll to position [102, 0]
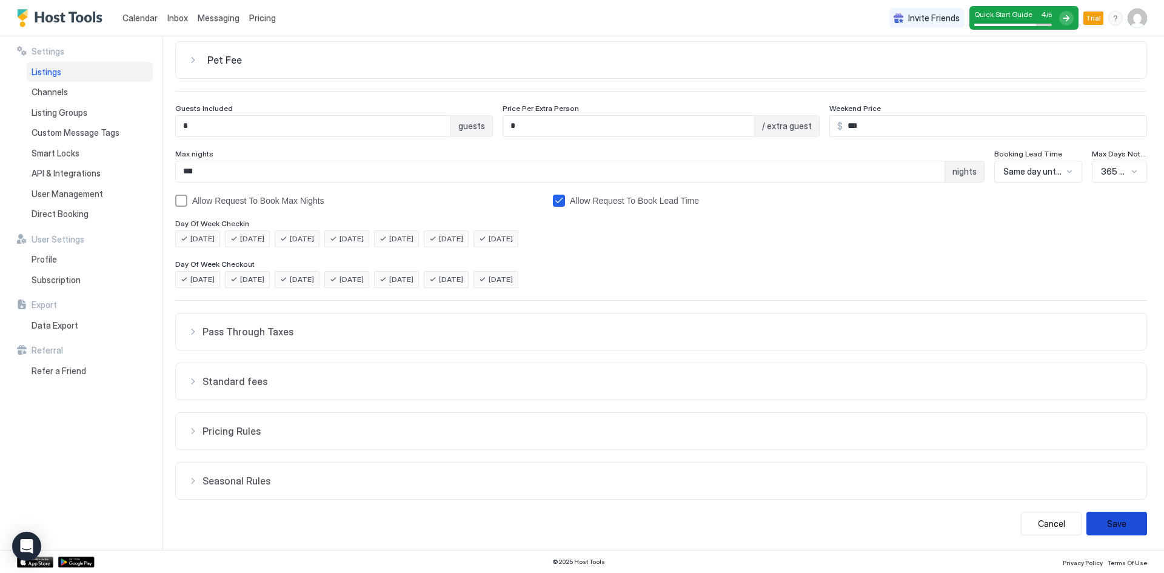
click at [1099, 523] on button "Save" at bounding box center [1117, 524] width 61 height 24
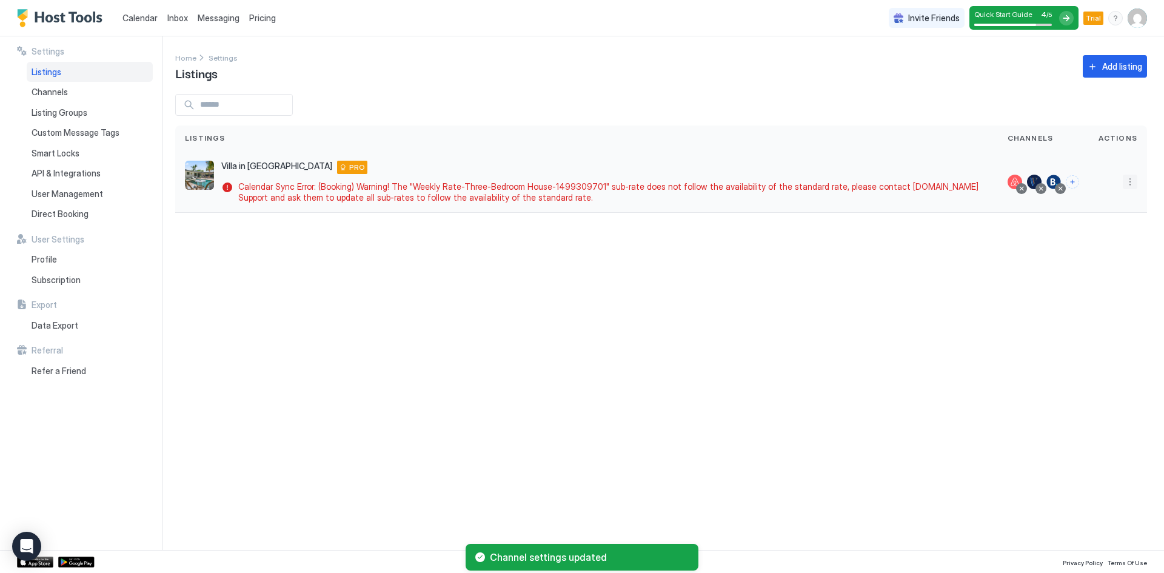
click at [1132, 185] on button "More options" at bounding box center [1130, 182] width 15 height 15
click at [1082, 277] on span "Airbnb Settings" at bounding box center [1102, 276] width 54 height 9
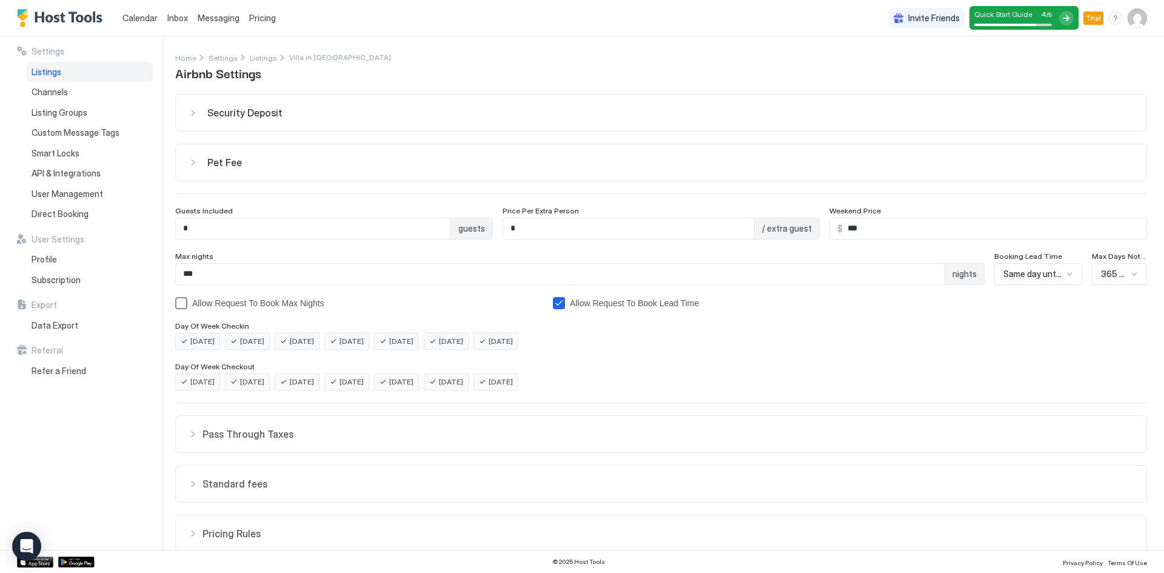
click at [260, 305] on div "Allow Request To Book Max Nights" at bounding box center [367, 303] width 351 height 10
click at [403, 233] on input "*" at bounding box center [313, 228] width 275 height 21
click at [479, 229] on span "guests" at bounding box center [471, 228] width 27 height 11
click at [323, 231] on input "*" at bounding box center [313, 228] width 275 height 21
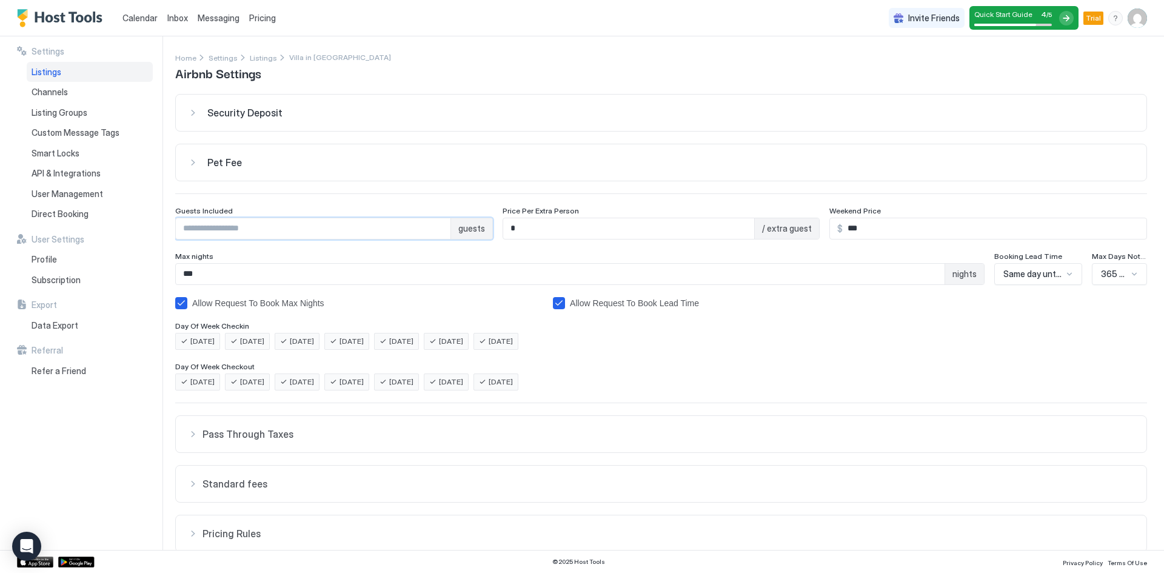
drag, startPoint x: 440, startPoint y: 253, endPoint x: 583, endPoint y: 270, distance: 144.1
click at [442, 253] on div "Max nights" at bounding box center [580, 258] width 810 height 12
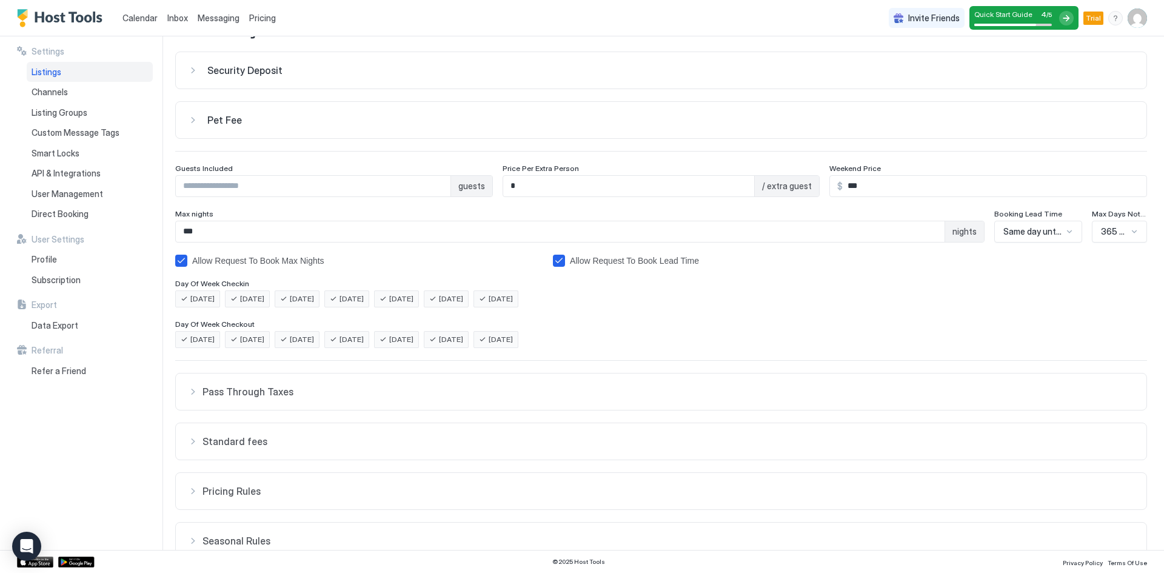
scroll to position [102, 0]
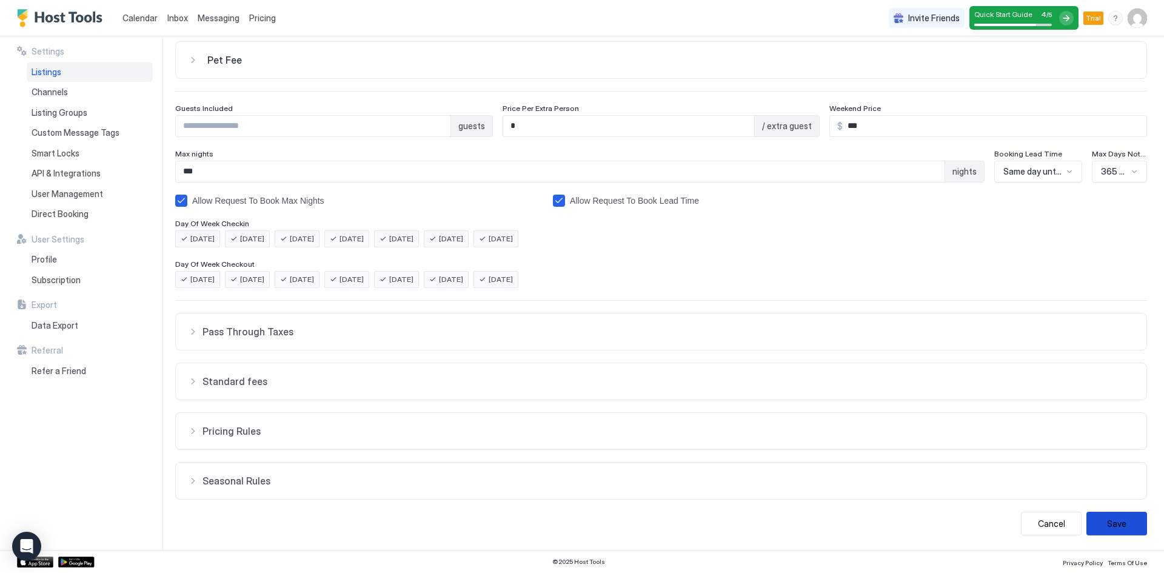
click at [1096, 520] on button "Save" at bounding box center [1117, 524] width 61 height 24
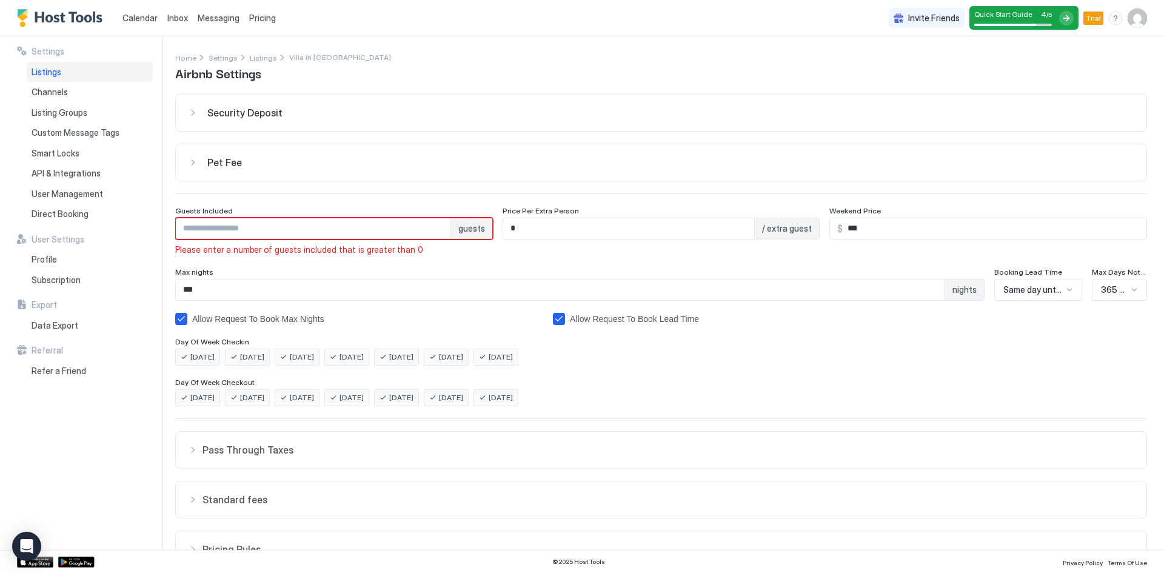
click at [357, 229] on input "Input Field" at bounding box center [313, 228] width 275 height 21
click at [378, 262] on div "Security Deposit $ Pet Fee $ Guests Included guests Please enter a number of gu…" at bounding box center [661, 374] width 972 height 560
click at [323, 233] on input "Input Field" at bounding box center [313, 228] width 275 height 21
click at [323, 233] on input "*" at bounding box center [313, 228] width 275 height 21
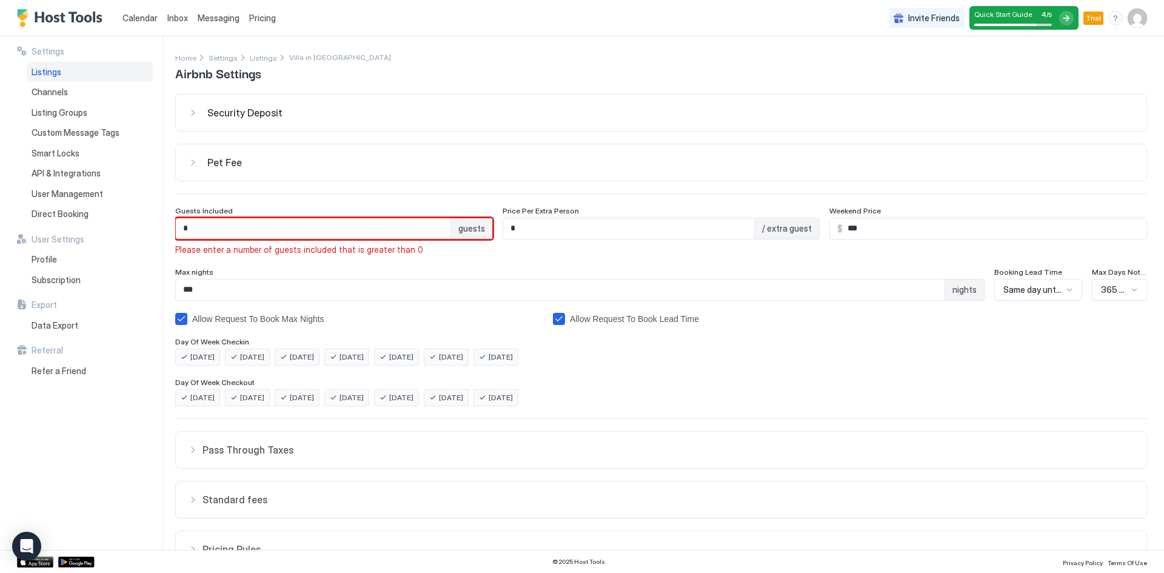
type input "*"
click at [586, 248] on div "Price Per Extra Person * / extra guest" at bounding box center [662, 230] width 318 height 49
click at [471, 232] on span "guests" at bounding box center [471, 228] width 27 height 11
click at [192, 159] on div "Pet Fee" at bounding box center [661, 162] width 947 height 12
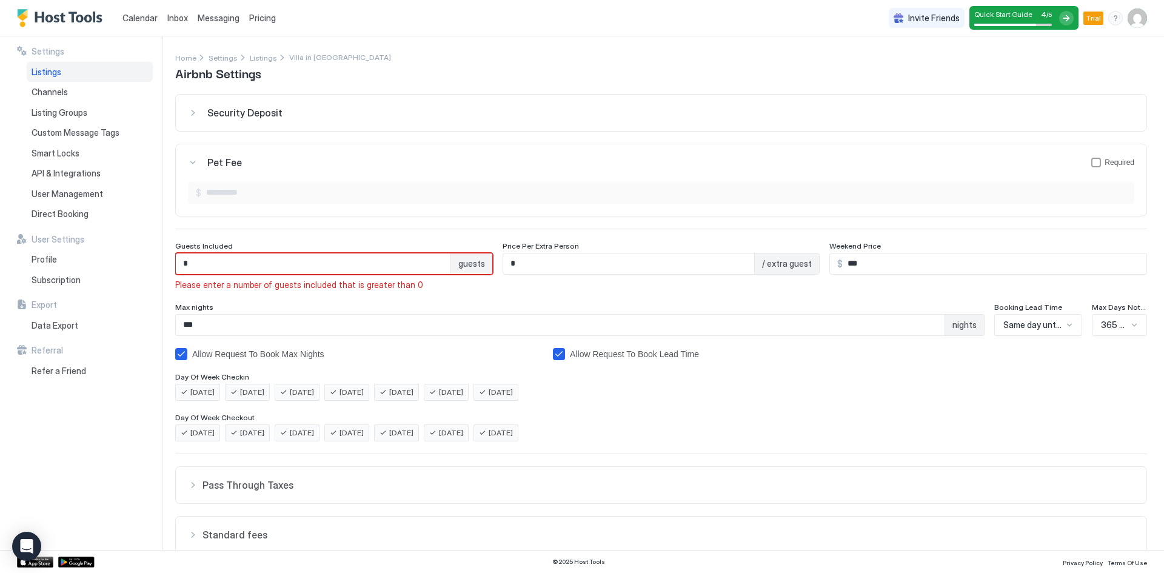
click at [192, 159] on div "Pet Fee Required" at bounding box center [661, 162] width 947 height 12
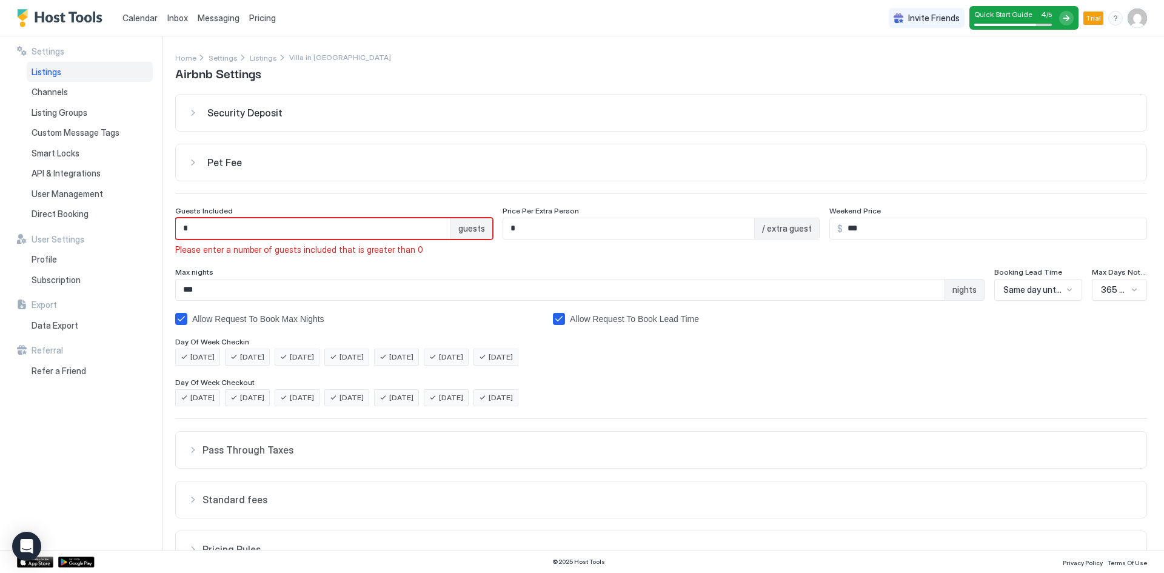
click at [192, 159] on div "Pet Fee" at bounding box center [661, 162] width 947 height 12
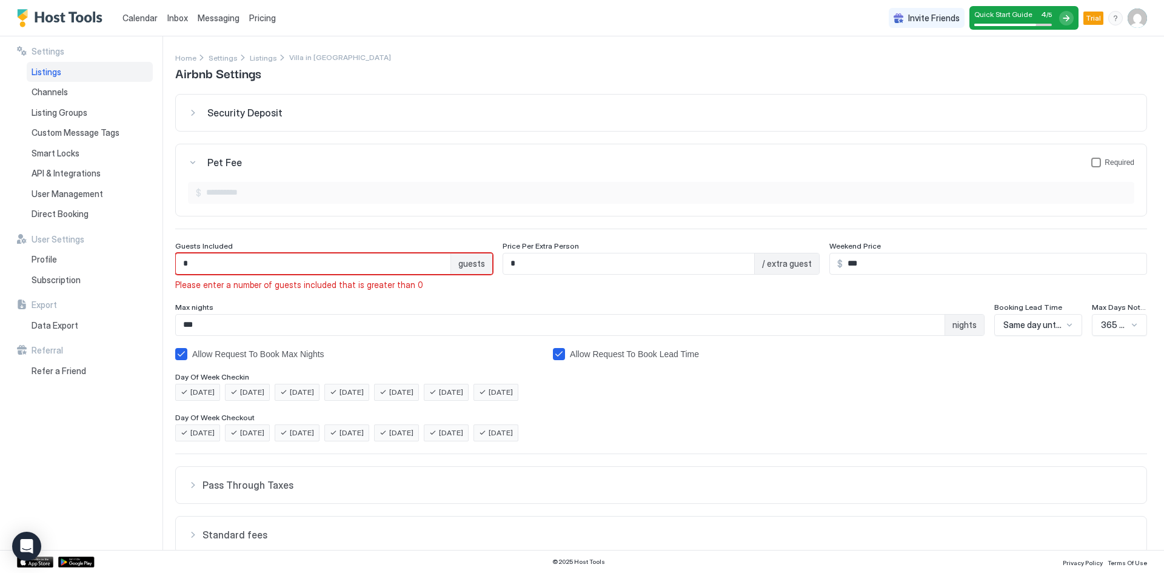
click at [1092, 164] on div "petFeeForm" at bounding box center [1097, 163] width 10 height 10
click at [373, 201] on input "Input Field" at bounding box center [667, 193] width 933 height 21
type input "***"
click at [191, 162] on div "Pet Fee Required" at bounding box center [661, 162] width 947 height 12
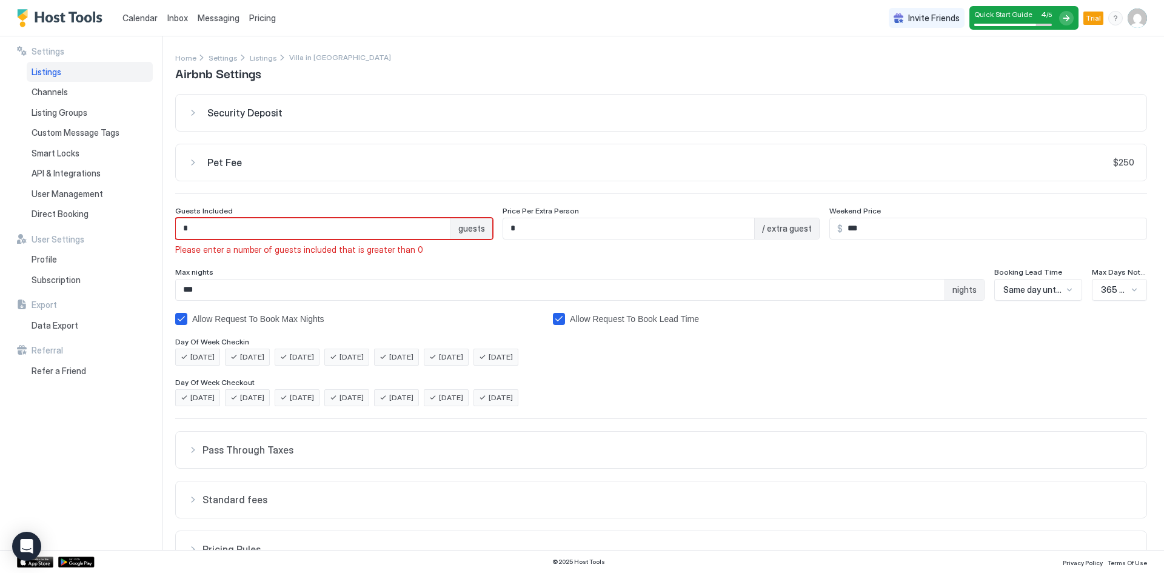
click at [191, 162] on div "Pet Fee $250" at bounding box center [661, 162] width 947 height 12
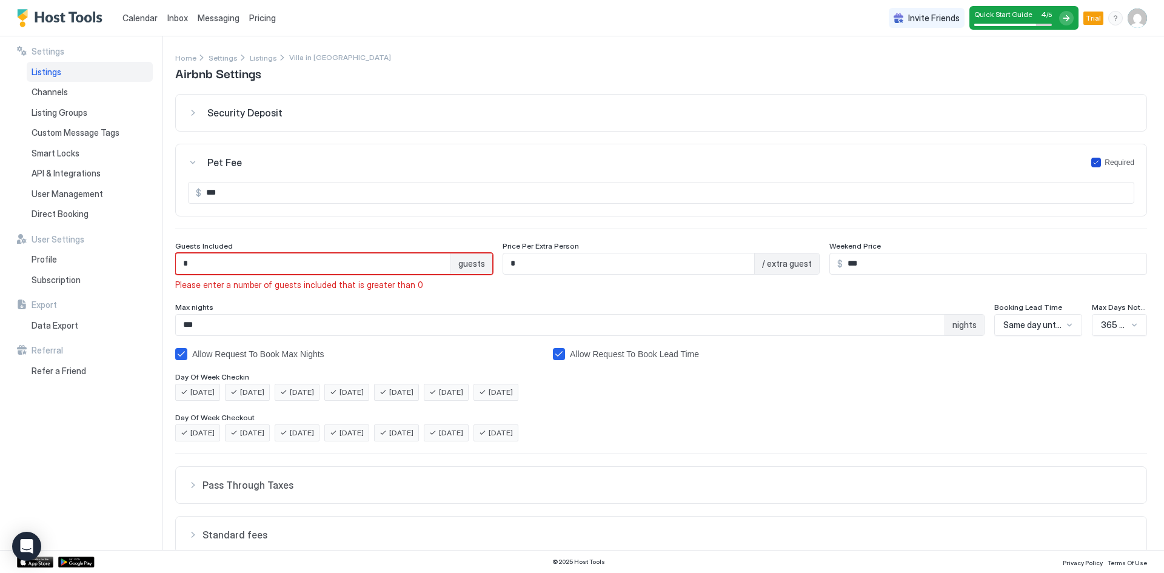
click at [1093, 163] on icon "petFeeForm" at bounding box center [1096, 162] width 7 height 7
click at [184, 163] on button "Pet Fee Required" at bounding box center [661, 162] width 971 height 36
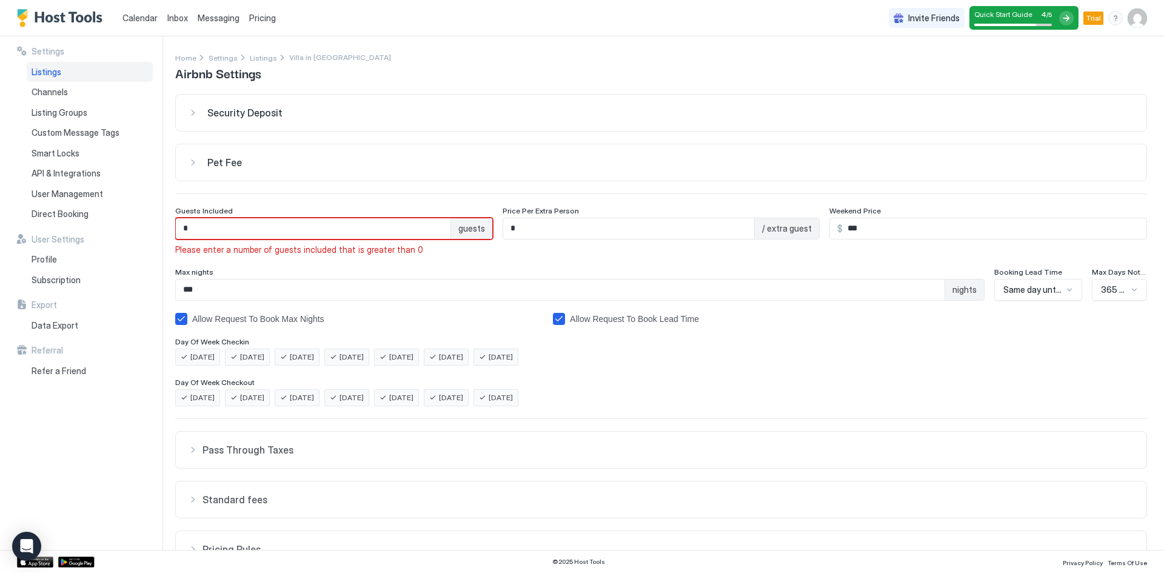
click at [197, 109] on div "Security Deposit" at bounding box center [661, 113] width 947 height 12
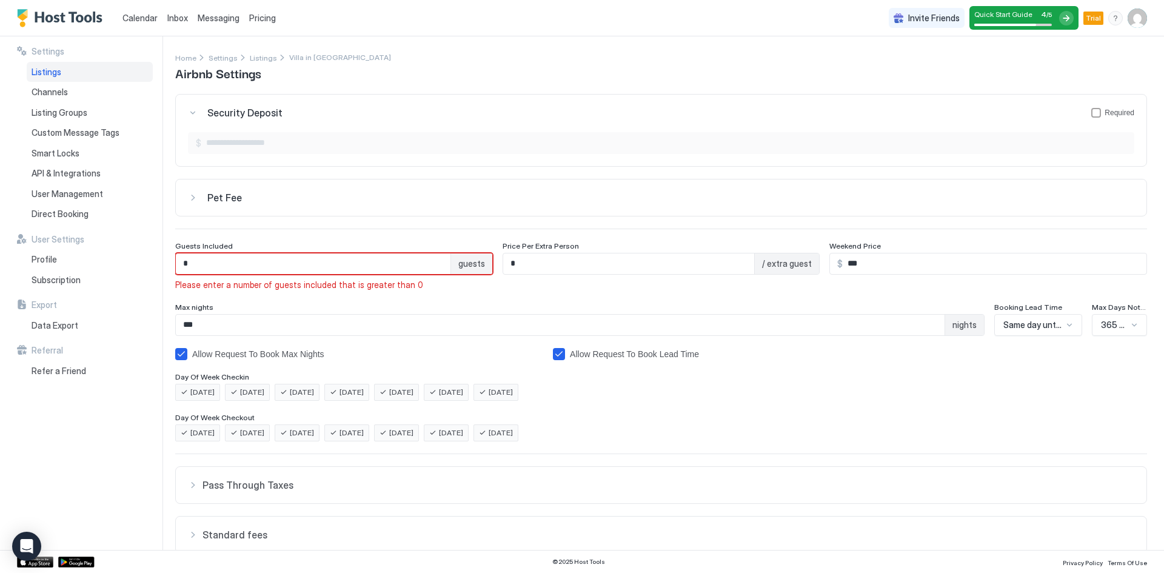
click at [197, 109] on div "Security Deposit Required" at bounding box center [661, 113] width 947 height 12
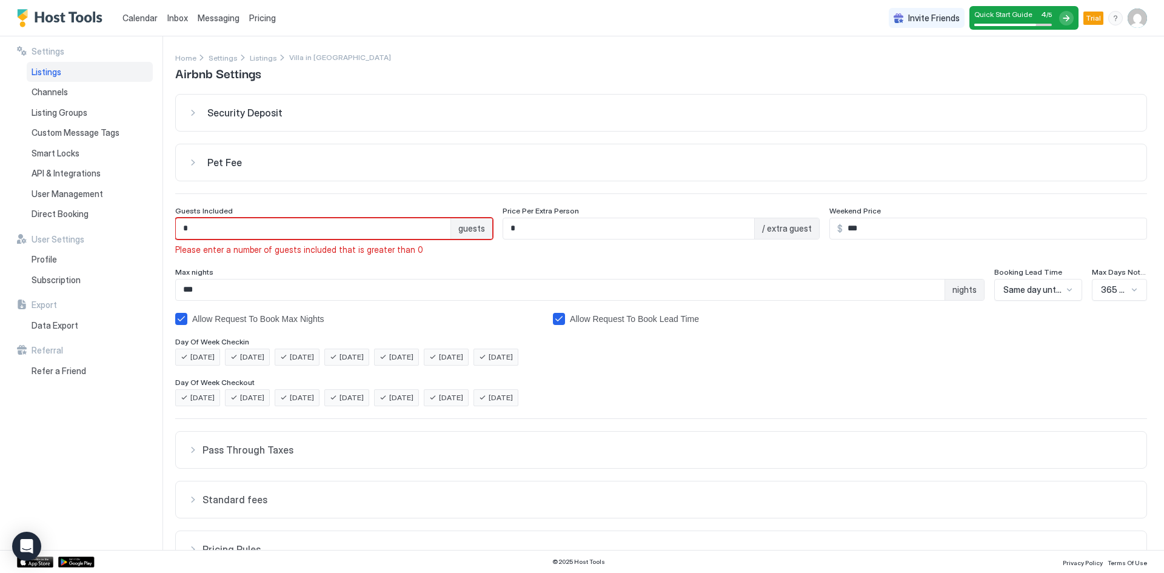
click at [290, 203] on div "Security Deposit $ Pet Fee $ Guests Included * guests Please enter a number of …" at bounding box center [661, 374] width 972 height 560
click at [206, 290] on input "***" at bounding box center [560, 290] width 769 height 21
click at [191, 271] on span "Max nights" at bounding box center [194, 271] width 38 height 9
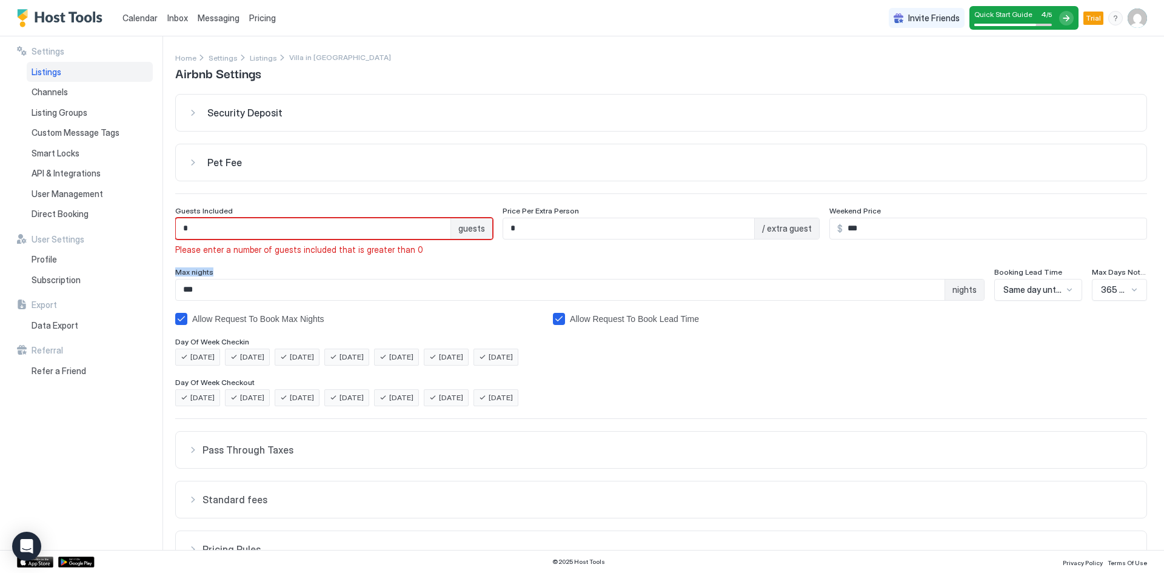
click at [191, 271] on span "Max nights" at bounding box center [194, 271] width 38 height 9
click at [1021, 290] on span "Same day until 12am" at bounding box center [1034, 289] width 60 height 11
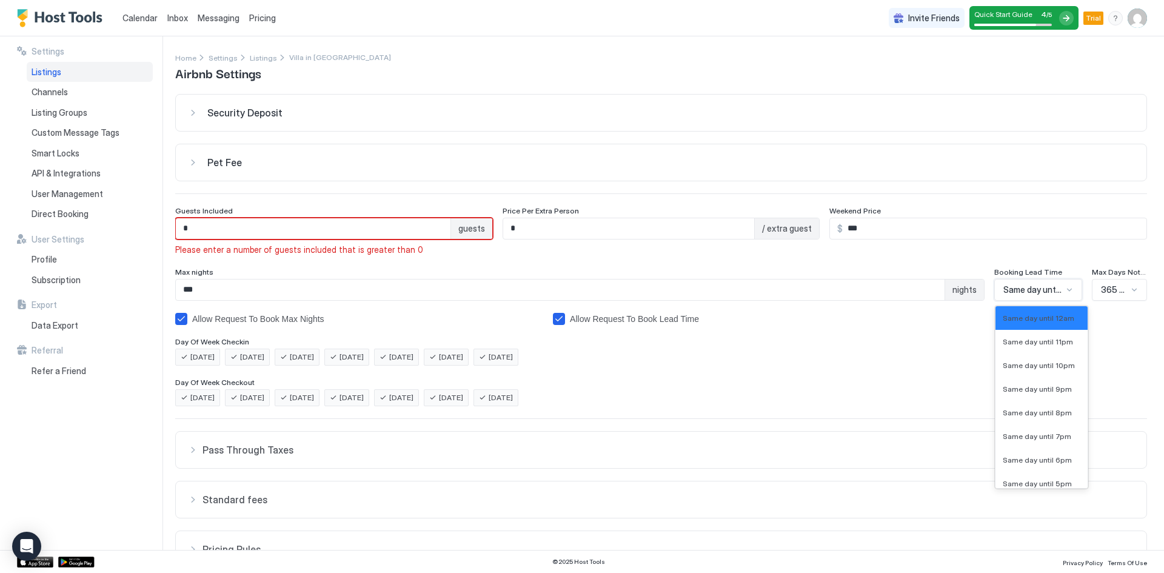
click at [1021, 290] on span "Same day until 12am" at bounding box center [1034, 289] width 60 height 11
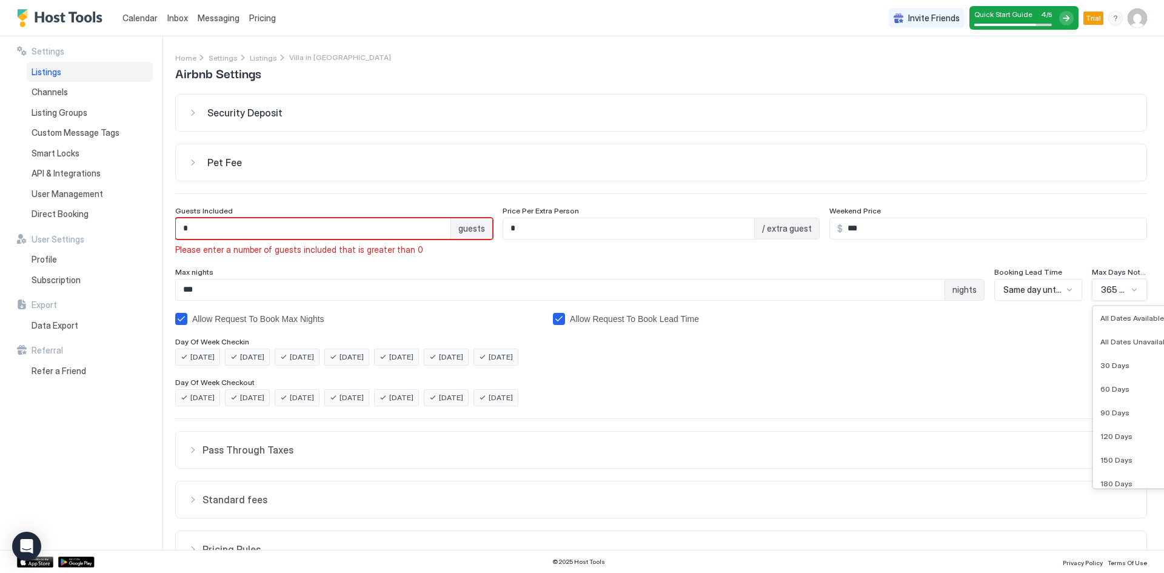
click at [1107, 291] on span "365 Days" at bounding box center [1114, 289] width 27 height 11
click at [227, 295] on input "***" at bounding box center [560, 290] width 769 height 21
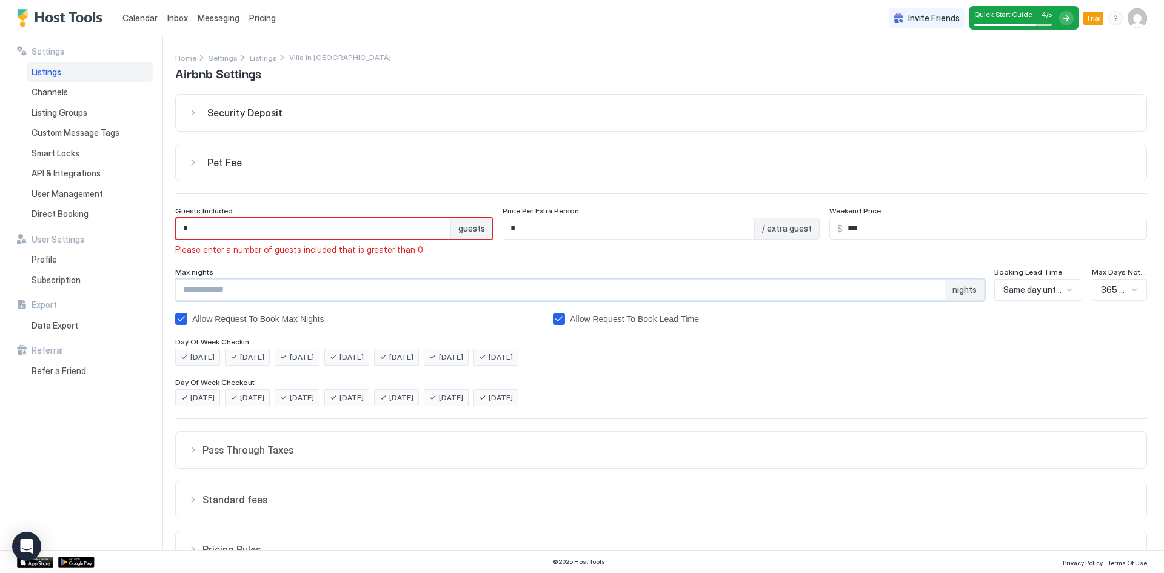
click at [790, 337] on div "Day Of Week Checkin" at bounding box center [661, 343] width 972 height 12
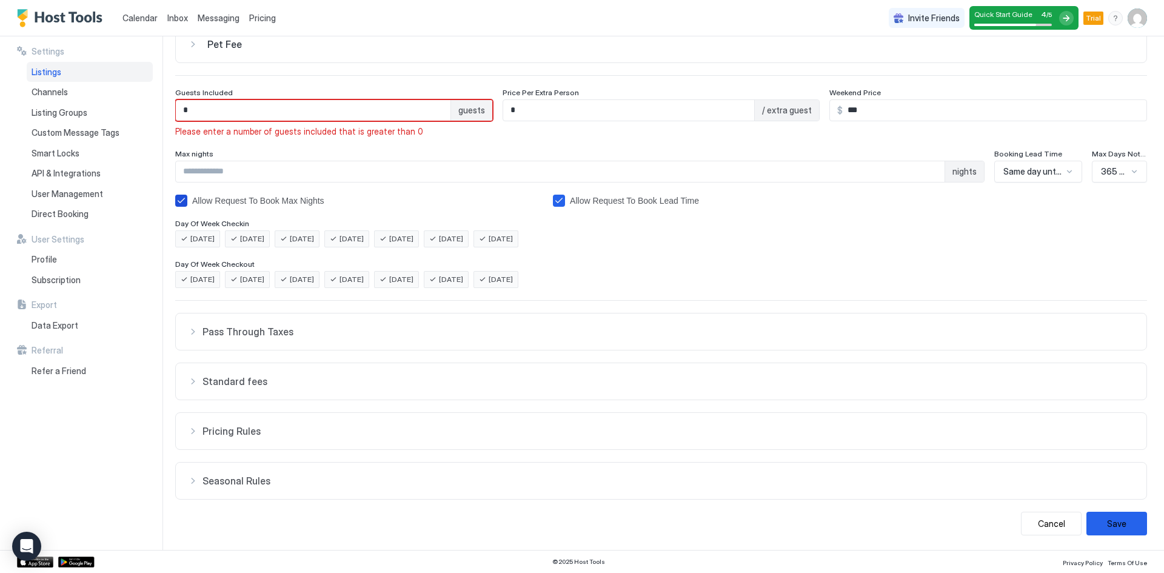
click at [178, 201] on icon "allowRTBAboveMaxNights" at bounding box center [181, 201] width 10 height 10
click at [1113, 517] on button "Save" at bounding box center [1117, 524] width 61 height 24
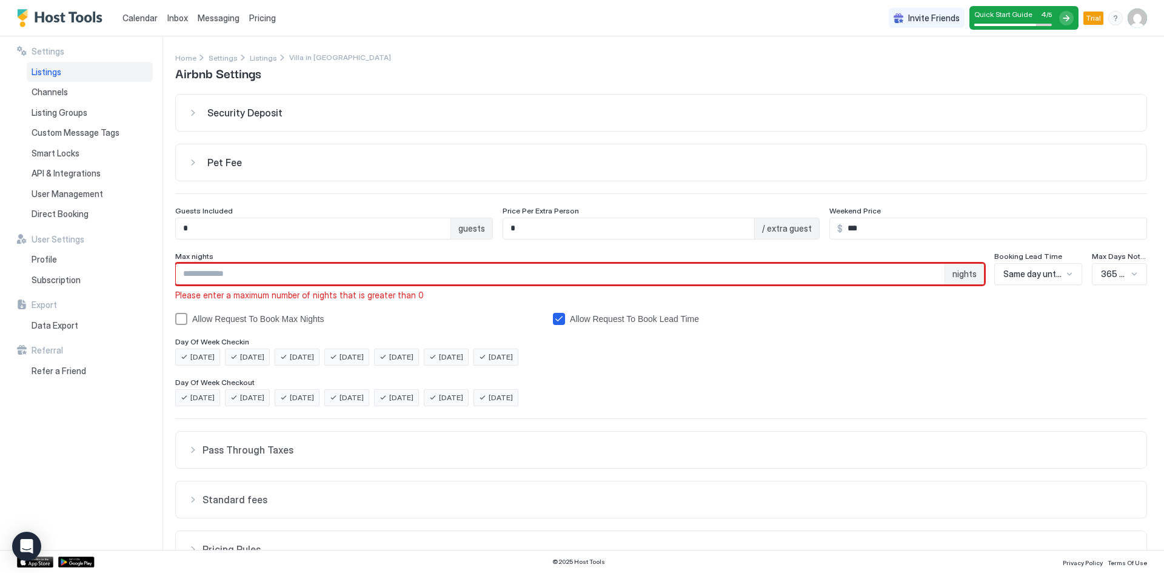
click at [231, 273] on input "Input Field" at bounding box center [560, 274] width 769 height 21
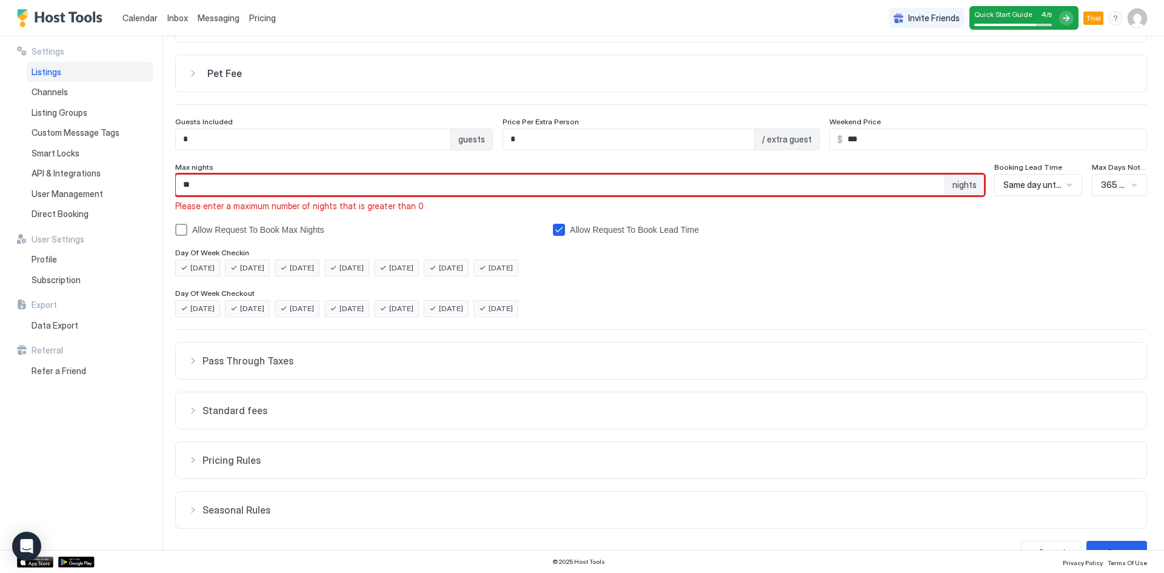
scroll to position [118, 0]
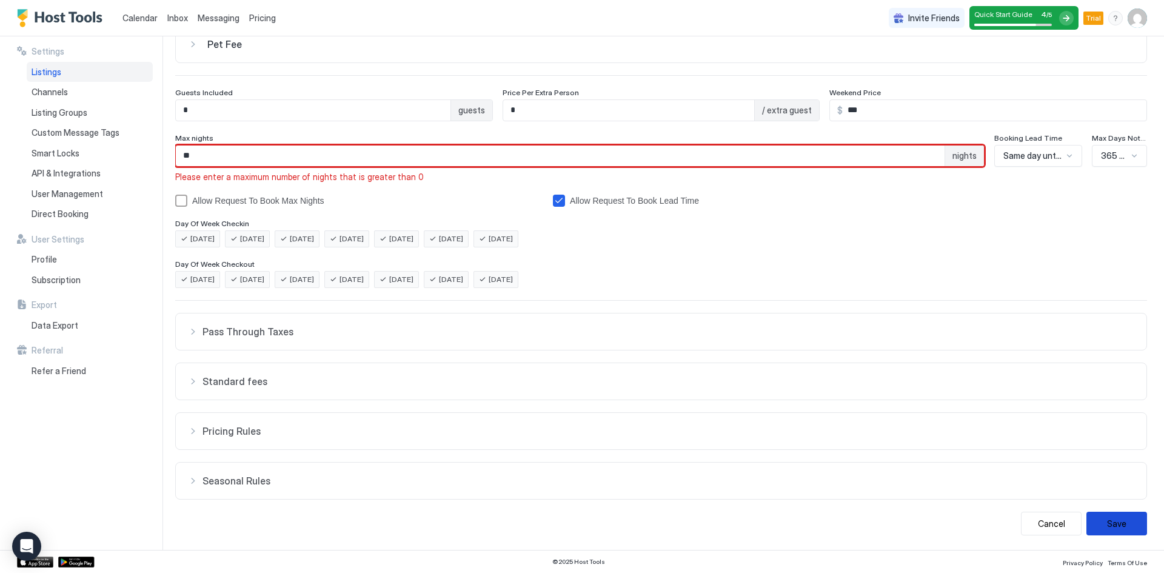
type input "**"
click at [1112, 529] on button "Save" at bounding box center [1117, 524] width 61 height 24
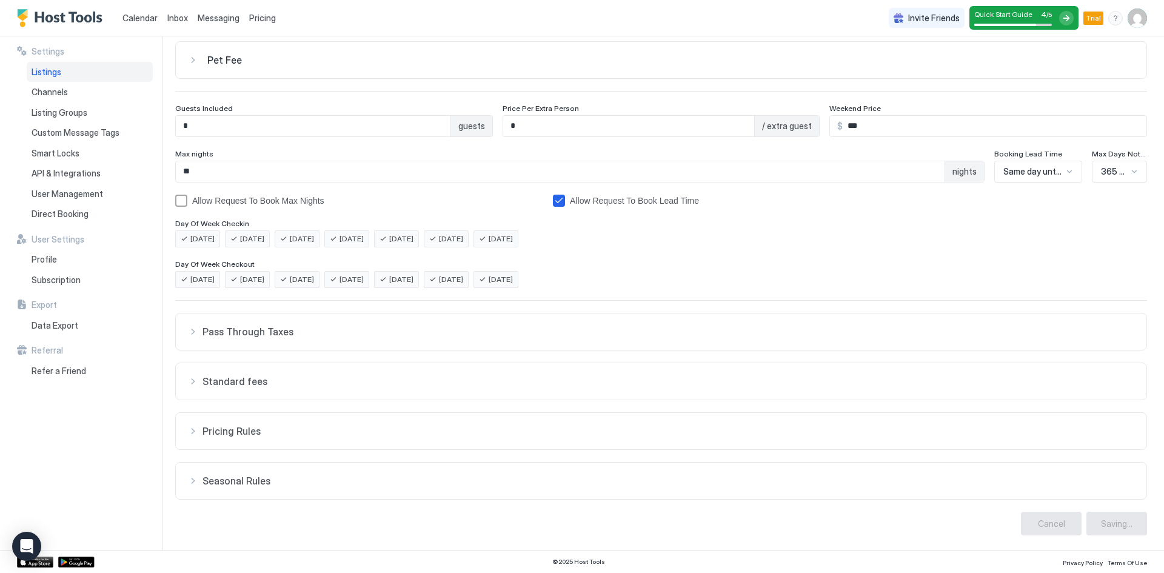
scroll to position [0, 0]
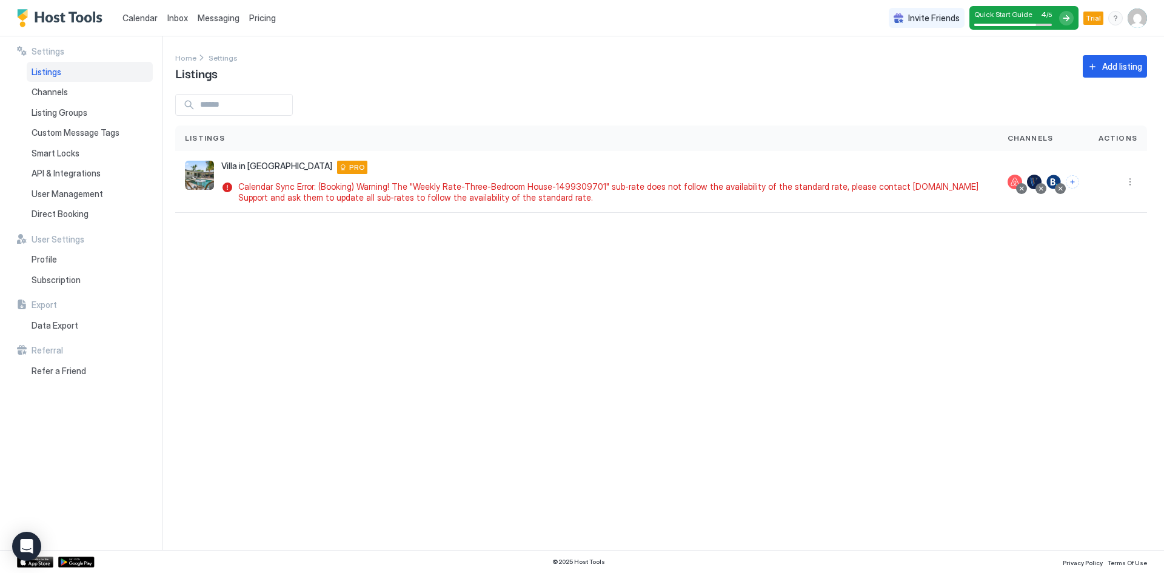
click at [181, 301] on div "Settings Home Settings Listings Add listing Listings Channels Actions Villa in …" at bounding box center [669, 293] width 989 height 514
click at [1129, 183] on button "More options" at bounding box center [1130, 182] width 15 height 15
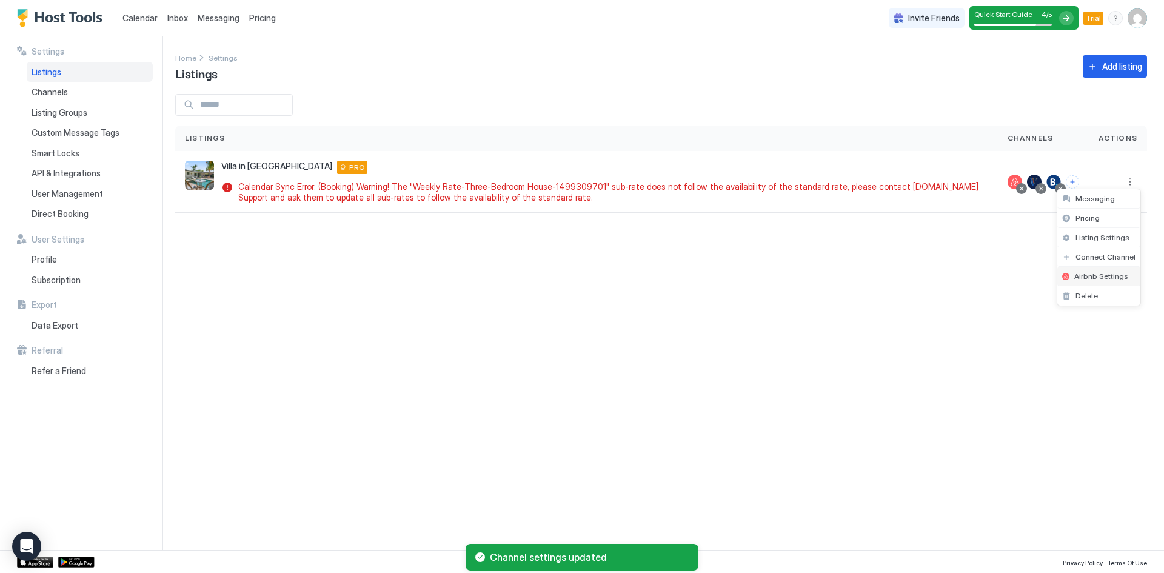
click at [1090, 274] on span "Airbnb Settings" at bounding box center [1102, 276] width 54 height 9
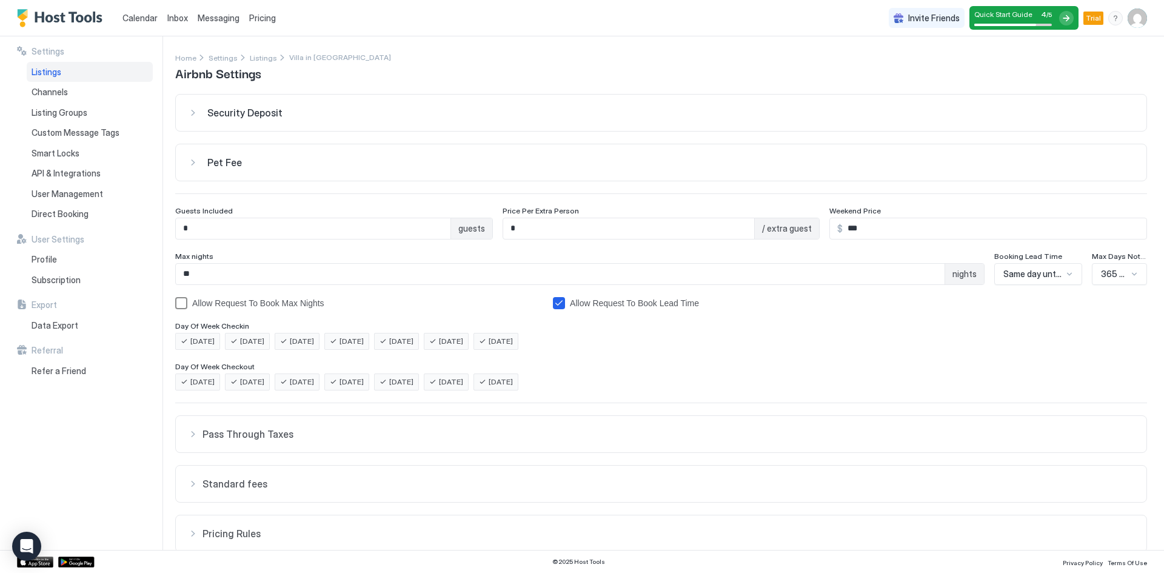
click at [179, 309] on div "allowRTBAboveMaxNights" at bounding box center [181, 303] width 12 height 12
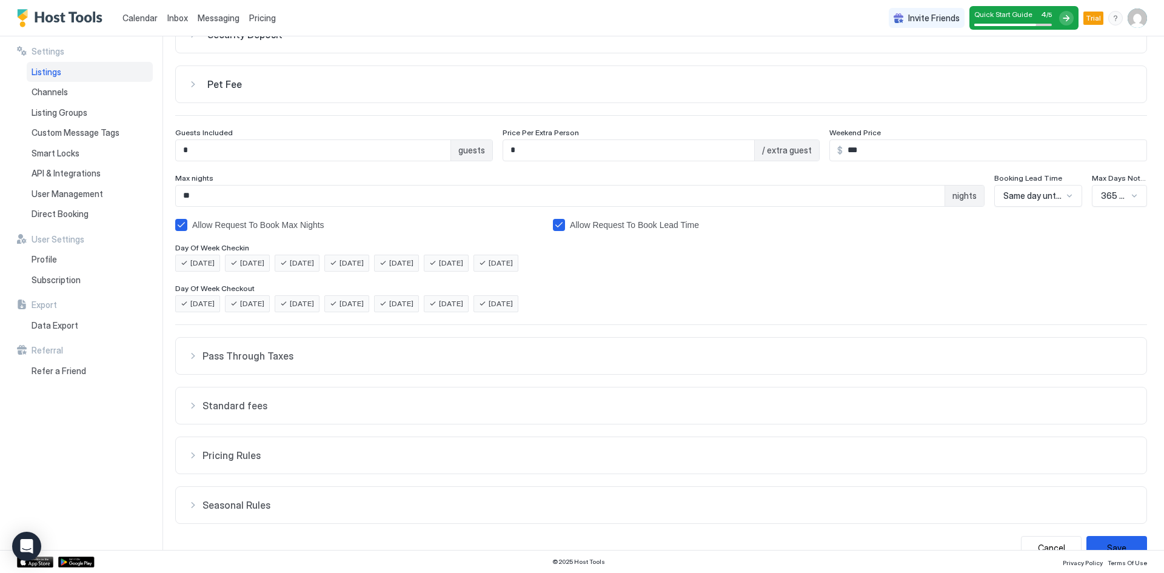
scroll to position [102, 0]
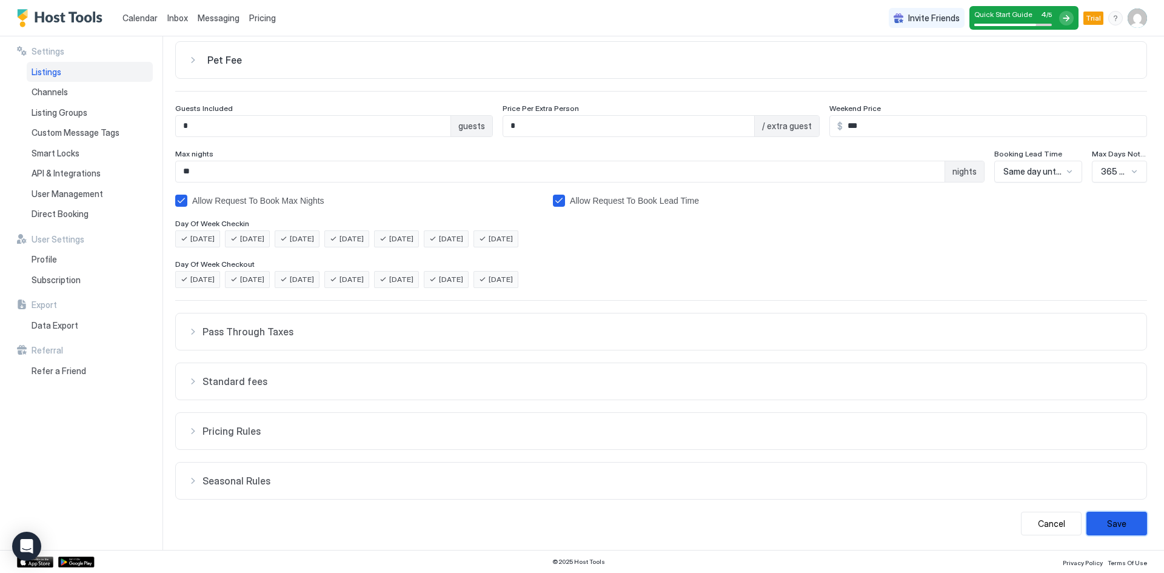
click at [1111, 529] on button "Save" at bounding box center [1117, 524] width 61 height 24
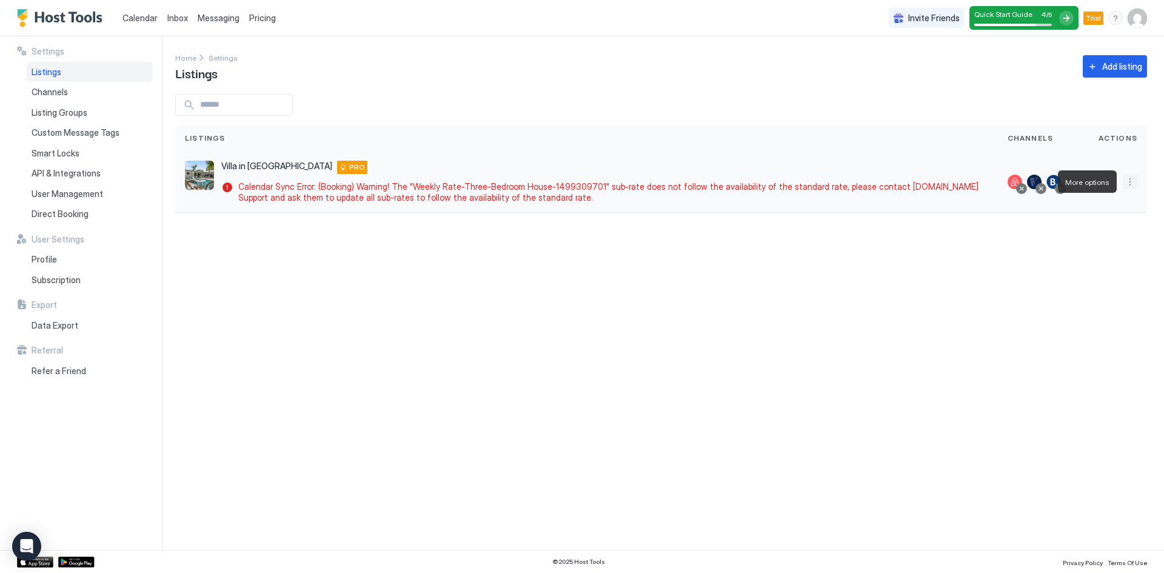
click at [1132, 184] on button "More options" at bounding box center [1130, 182] width 15 height 15
click at [1095, 243] on div "Listing Settings" at bounding box center [1099, 237] width 83 height 19
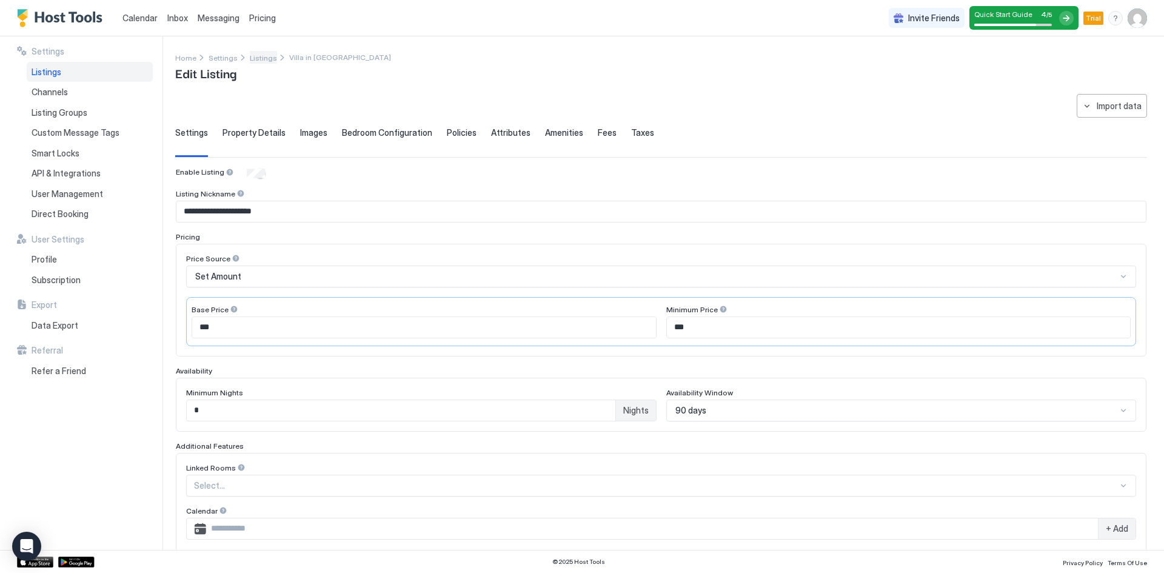
click at [259, 59] on span "Listings" at bounding box center [263, 57] width 27 height 9
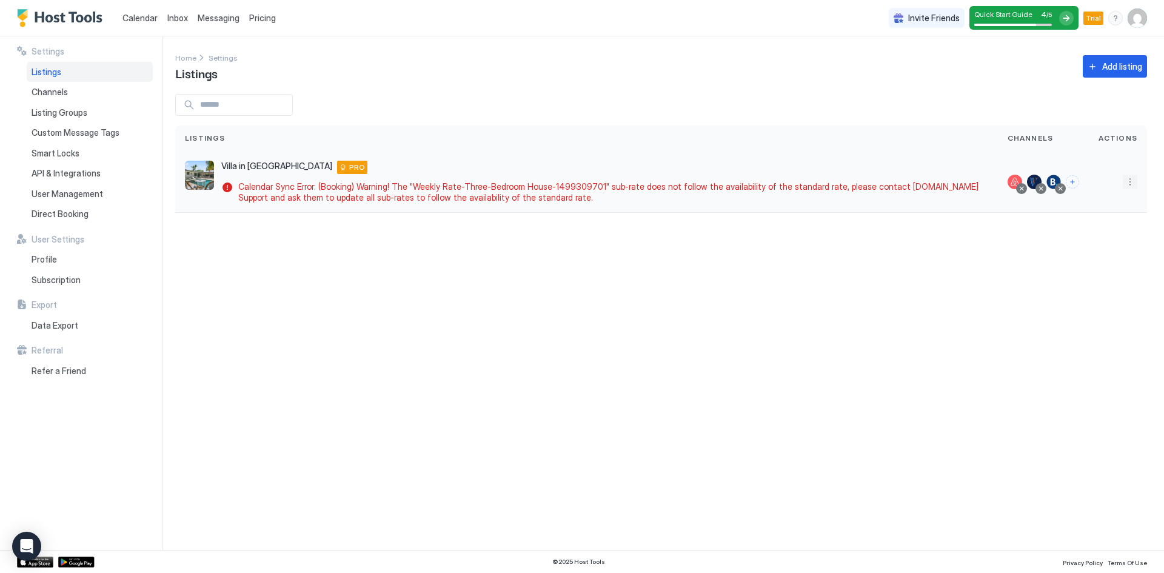
click at [1131, 182] on button "More options" at bounding box center [1130, 182] width 15 height 15
click at [1093, 278] on span "Airbnb Settings" at bounding box center [1102, 276] width 54 height 9
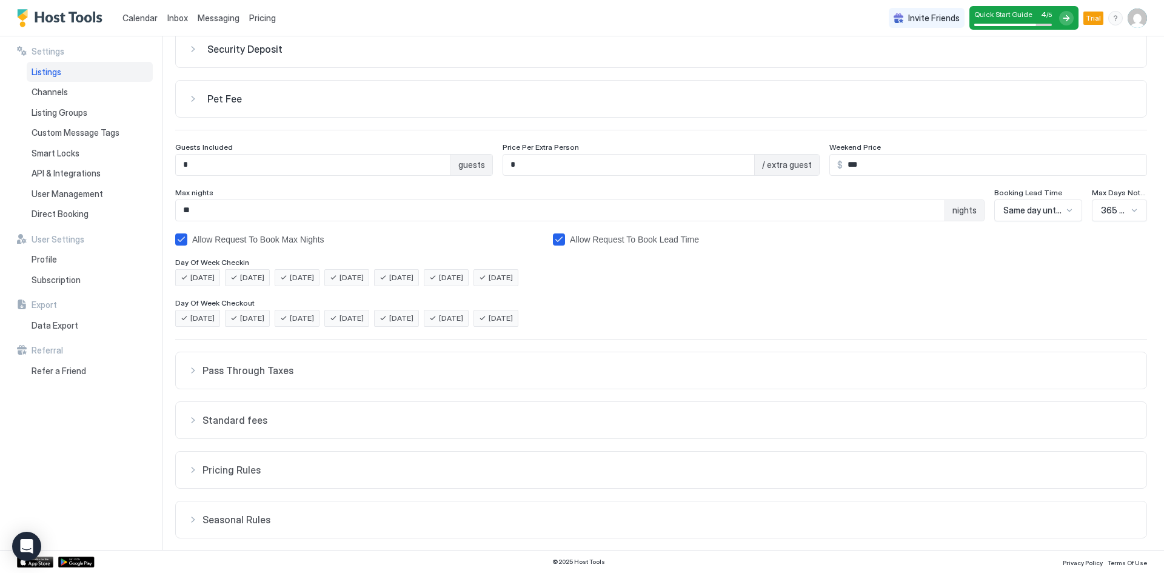
scroll to position [102, 0]
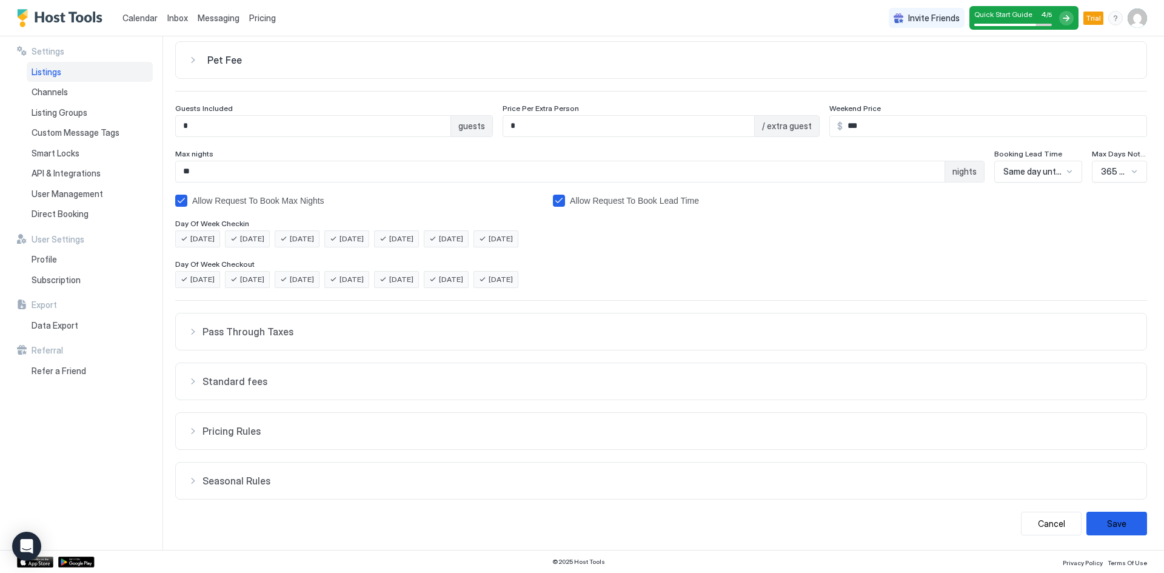
click at [251, 483] on span "Seasonal Rules" at bounding box center [669, 481] width 932 height 12
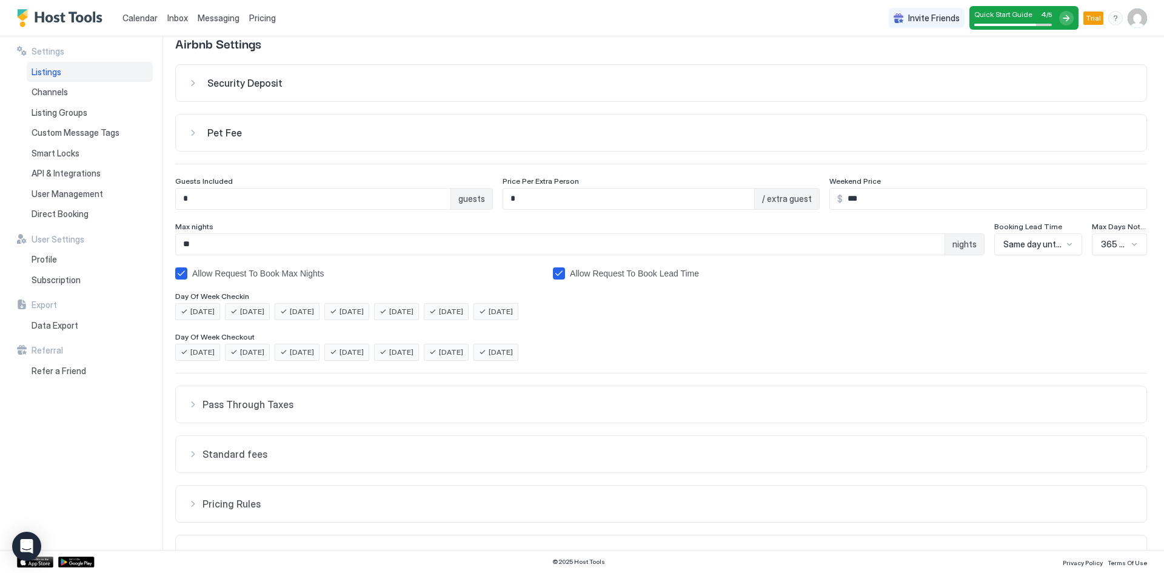
scroll to position [0, 0]
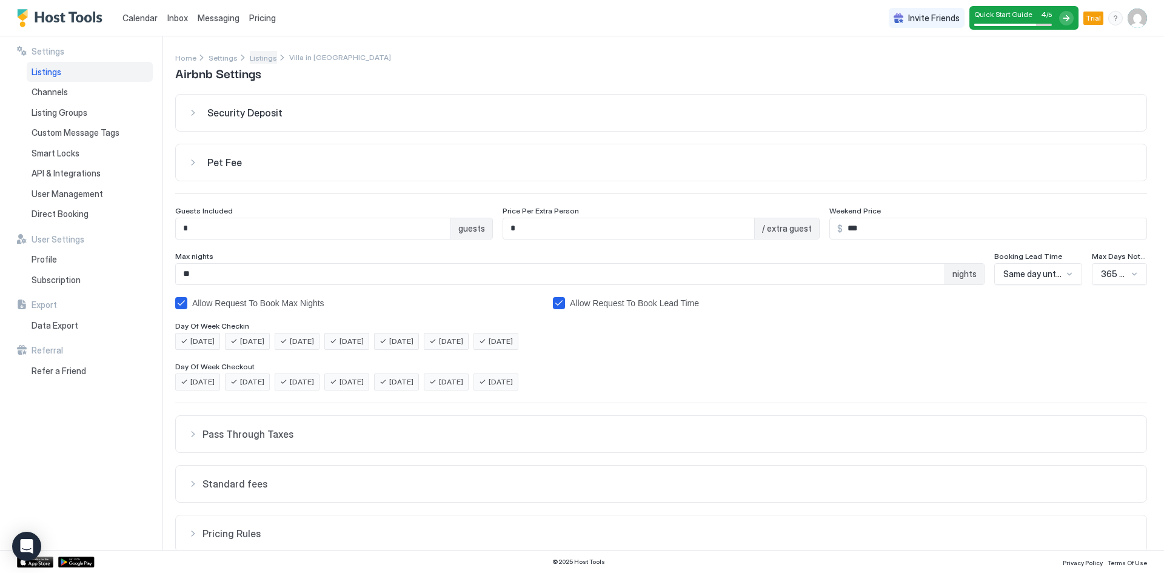
click at [256, 55] on span "Listings" at bounding box center [263, 57] width 27 height 9
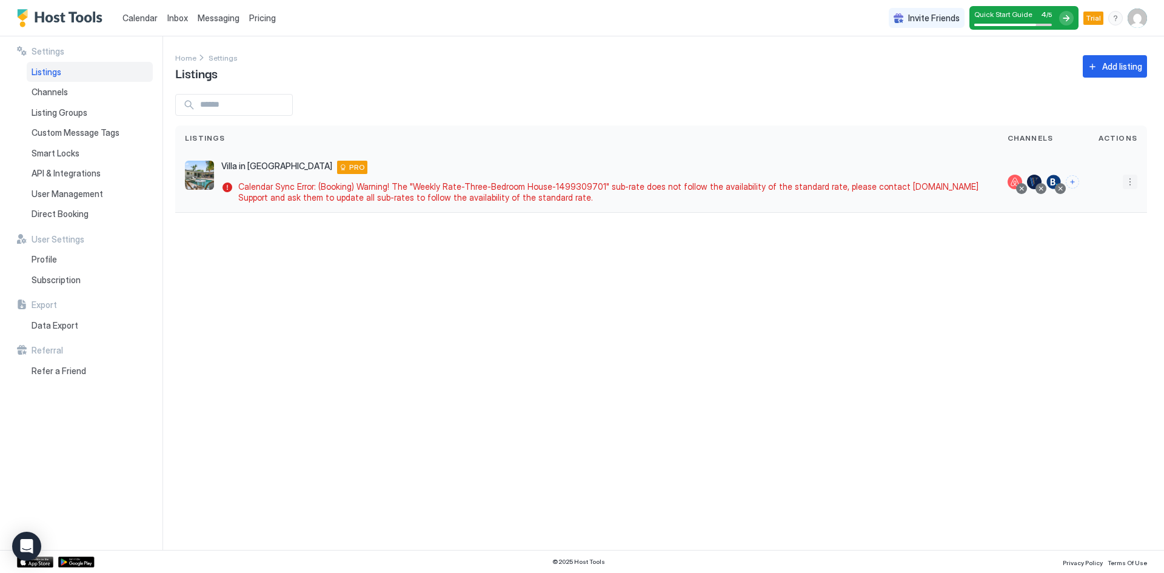
click at [1134, 186] on button "More options" at bounding box center [1130, 182] width 15 height 15
click at [1098, 244] on div "Listing Settings" at bounding box center [1099, 237] width 83 height 19
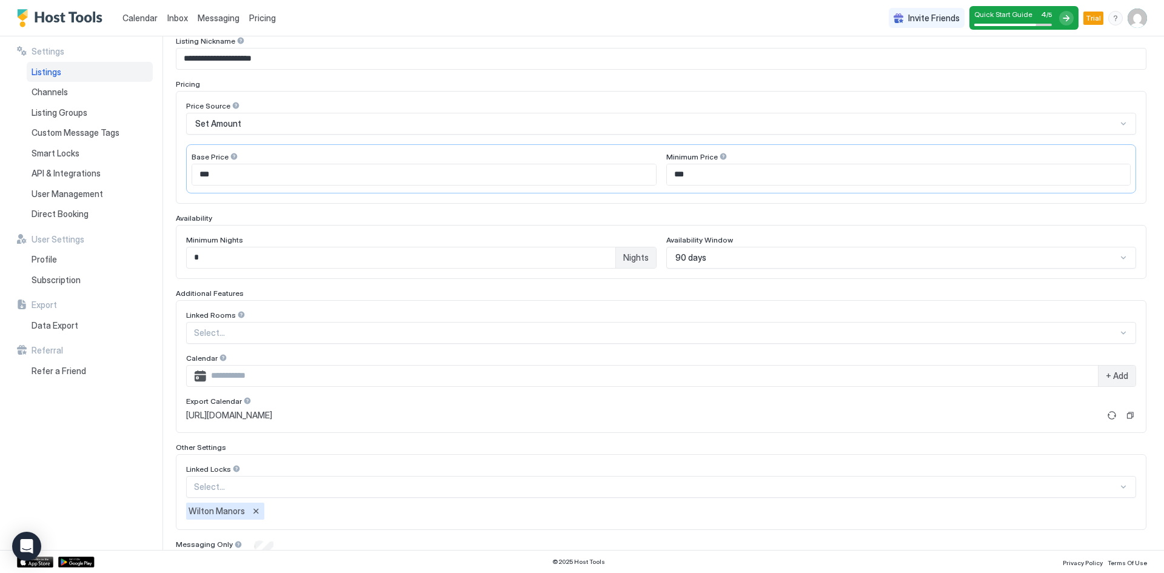
scroll to position [201, 0]
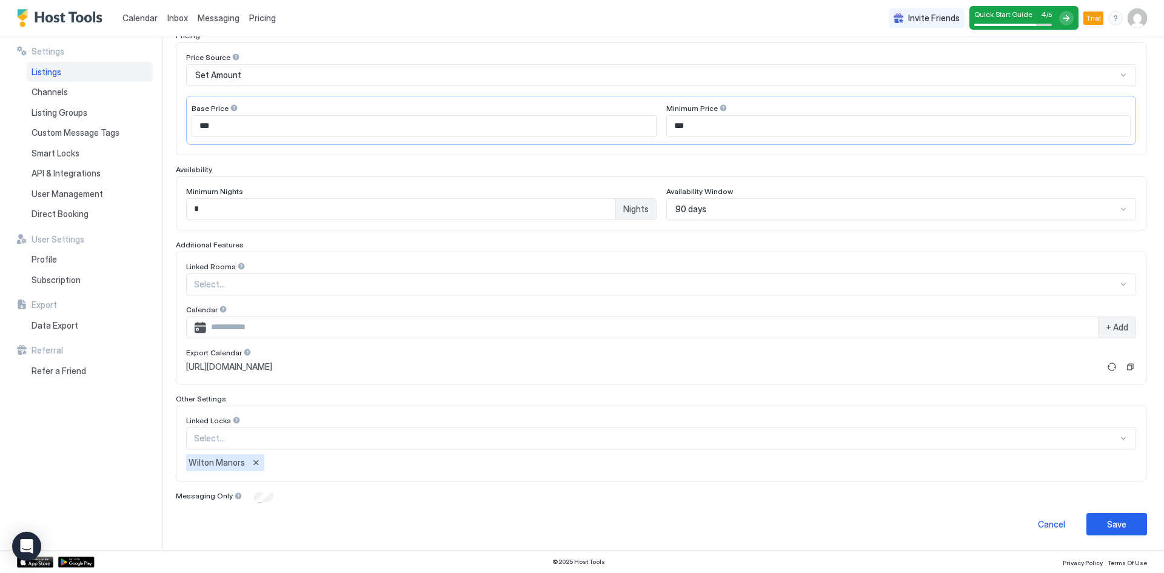
click at [234, 495] on div at bounding box center [238, 496] width 8 height 8
click at [229, 525] on div "Cancel Save" at bounding box center [661, 524] width 972 height 22
drag, startPoint x: 240, startPoint y: 511, endPoint x: 240, endPoint y: 520, distance: 8.5
click at [240, 520] on div "**********" at bounding box center [661, 214] width 972 height 643
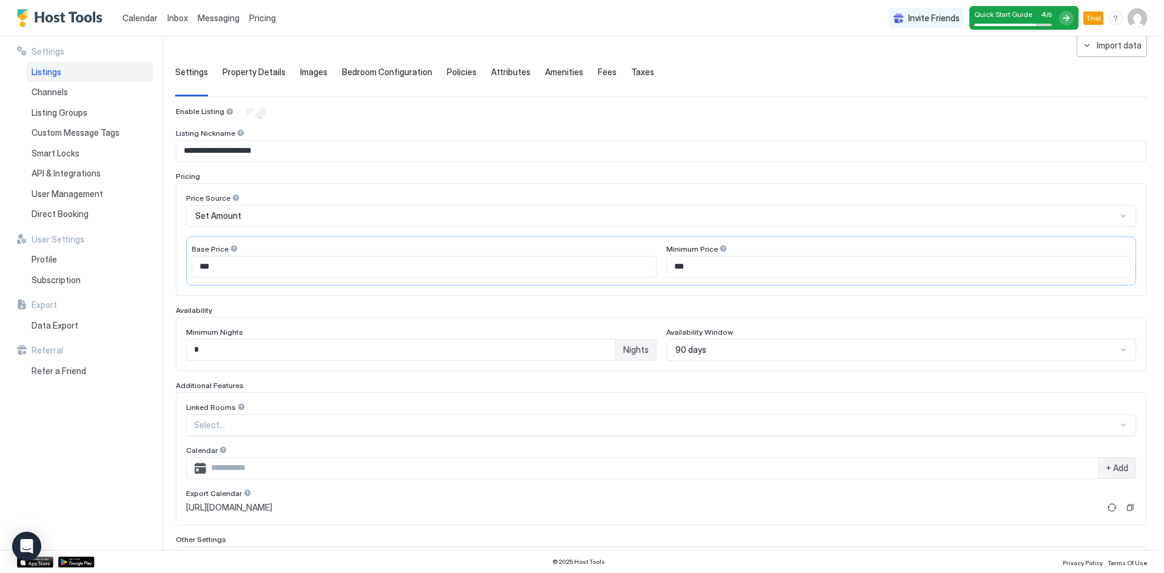
scroll to position [0, 0]
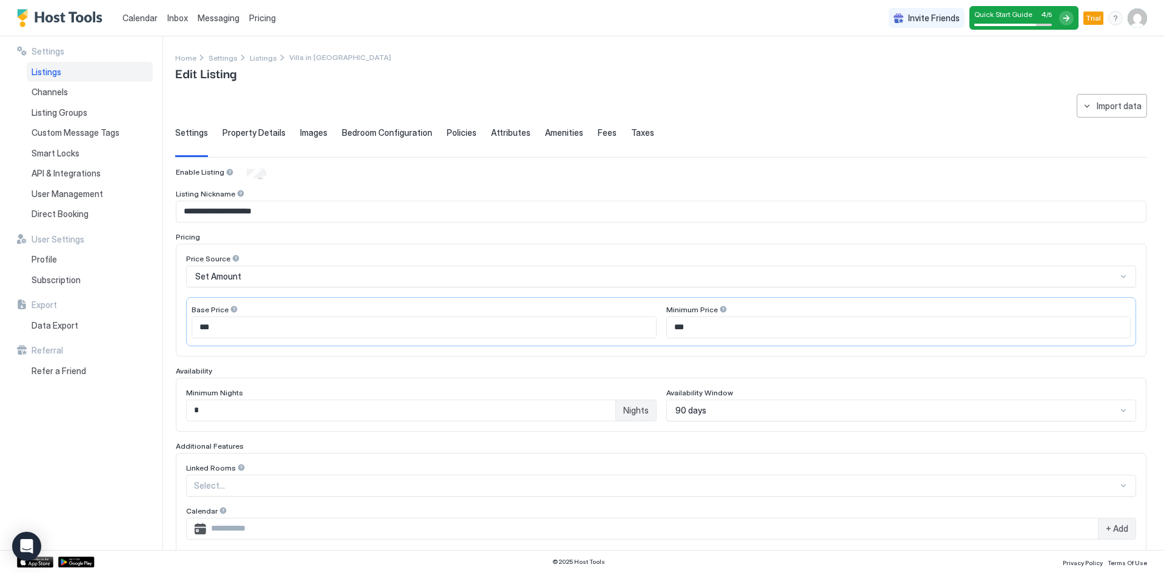
click at [239, 128] on span "Property Details" at bounding box center [254, 132] width 63 height 11
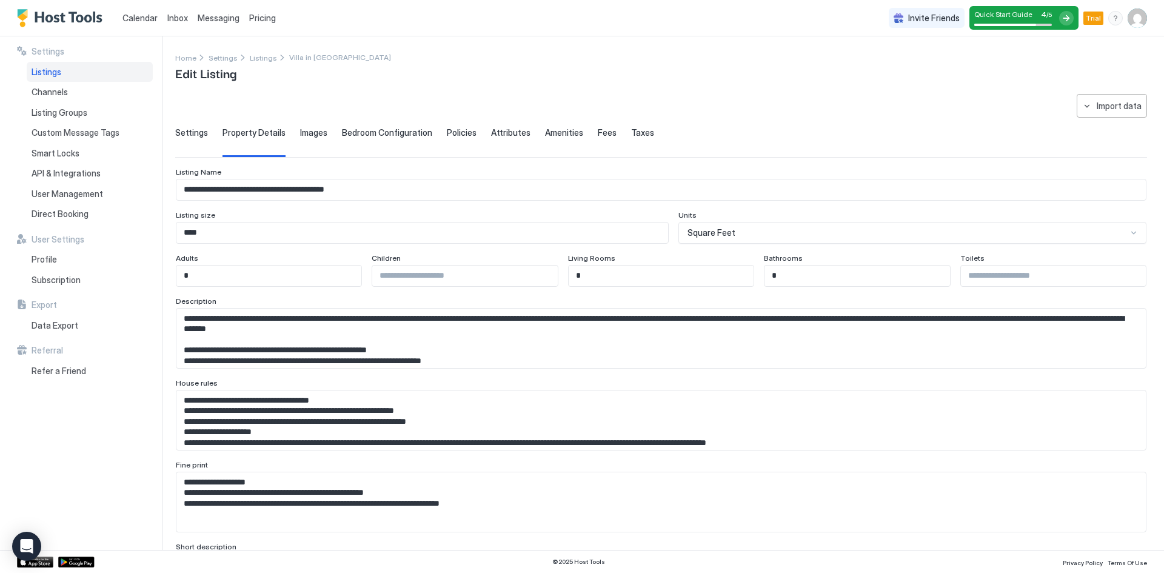
click at [395, 283] on input "Input Field" at bounding box center [464, 276] width 185 height 21
type input "*"
click at [589, 280] on input "*" at bounding box center [661, 276] width 185 height 21
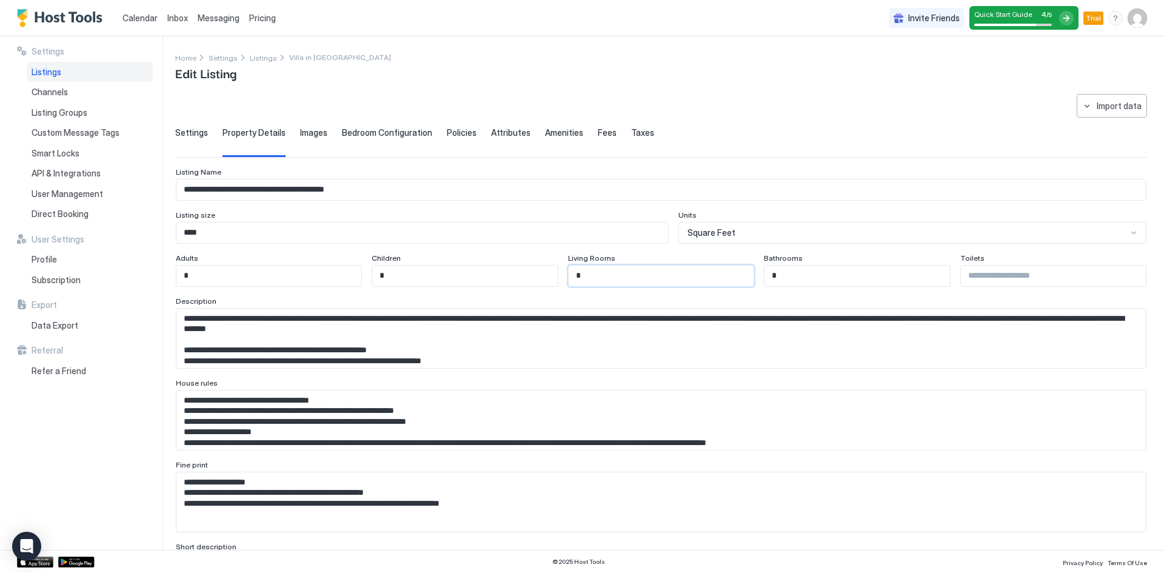
type input "*"
click at [1000, 281] on input "Input Field" at bounding box center [1053, 276] width 185 height 21
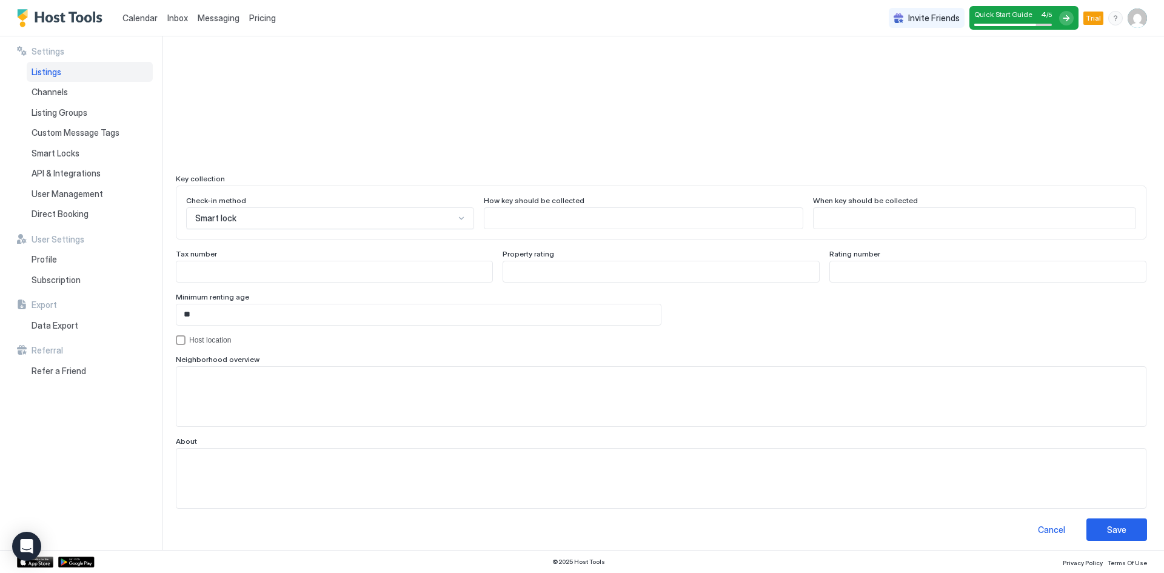
scroll to position [1004, 0]
type input "*"
click at [1107, 525] on div "Save" at bounding box center [1116, 524] width 19 height 13
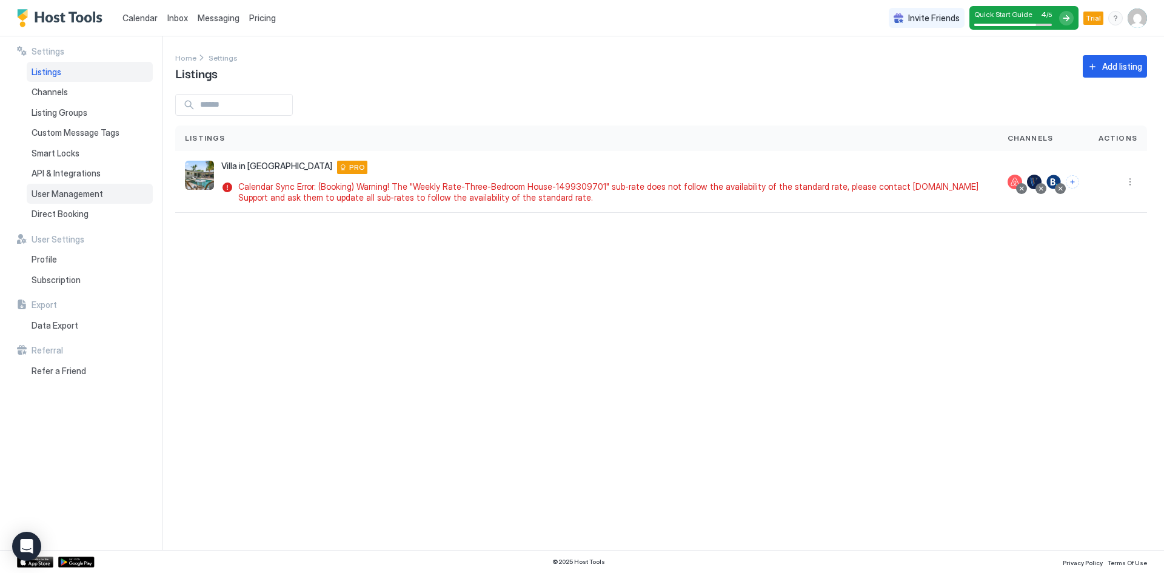
click at [55, 190] on span "User Management" at bounding box center [68, 194] width 72 height 11
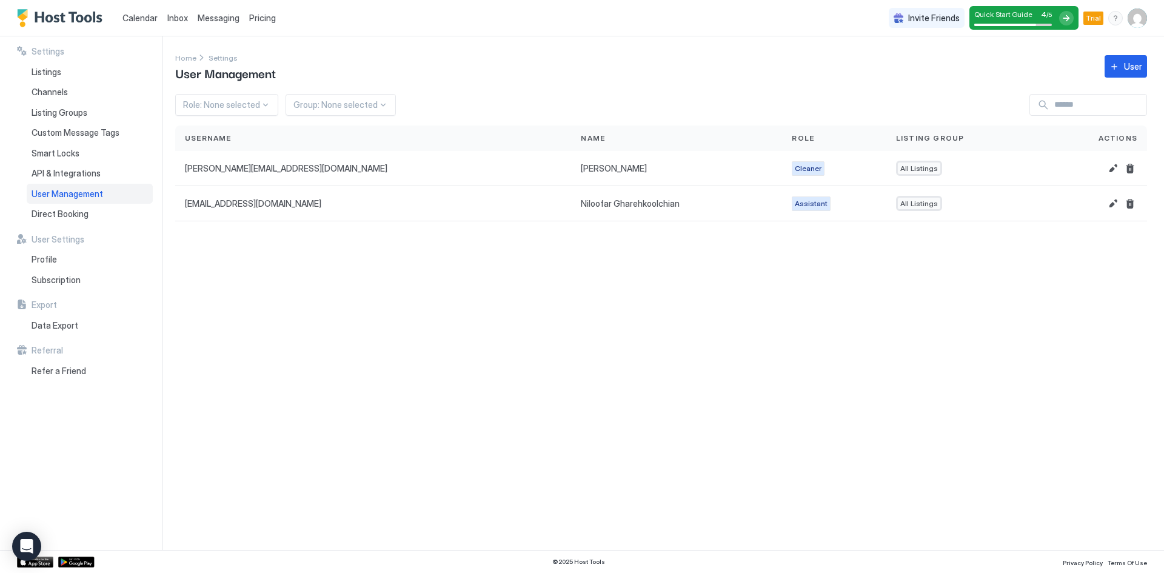
click at [55, 192] on span "User Management" at bounding box center [68, 194] width 72 height 11
click at [55, 214] on span "Direct Booking" at bounding box center [60, 214] width 57 height 11
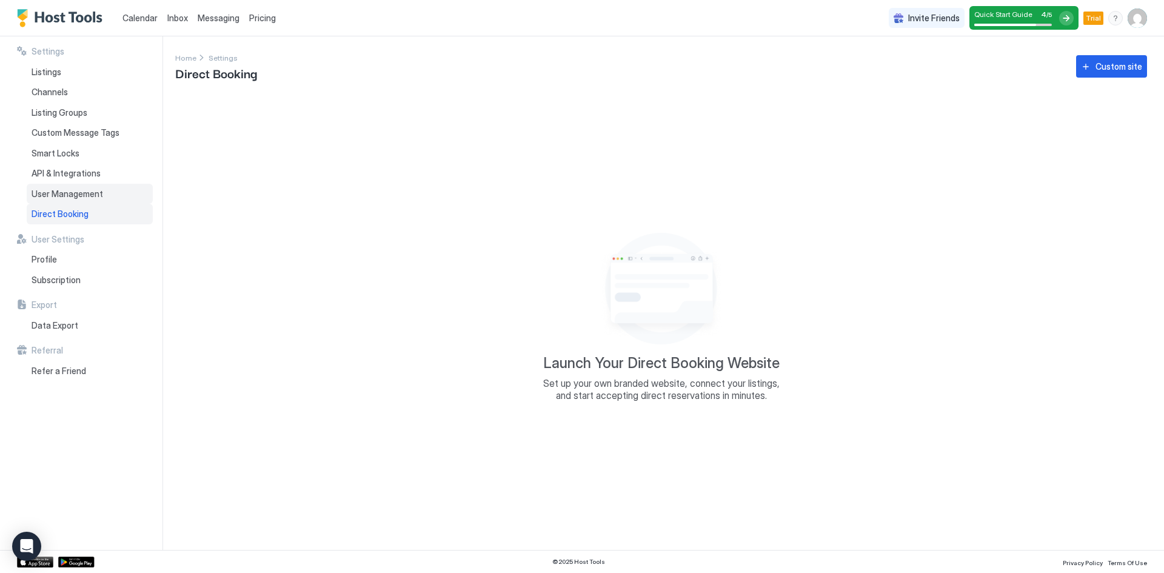
click at [55, 196] on span "User Management" at bounding box center [68, 194] width 72 height 11
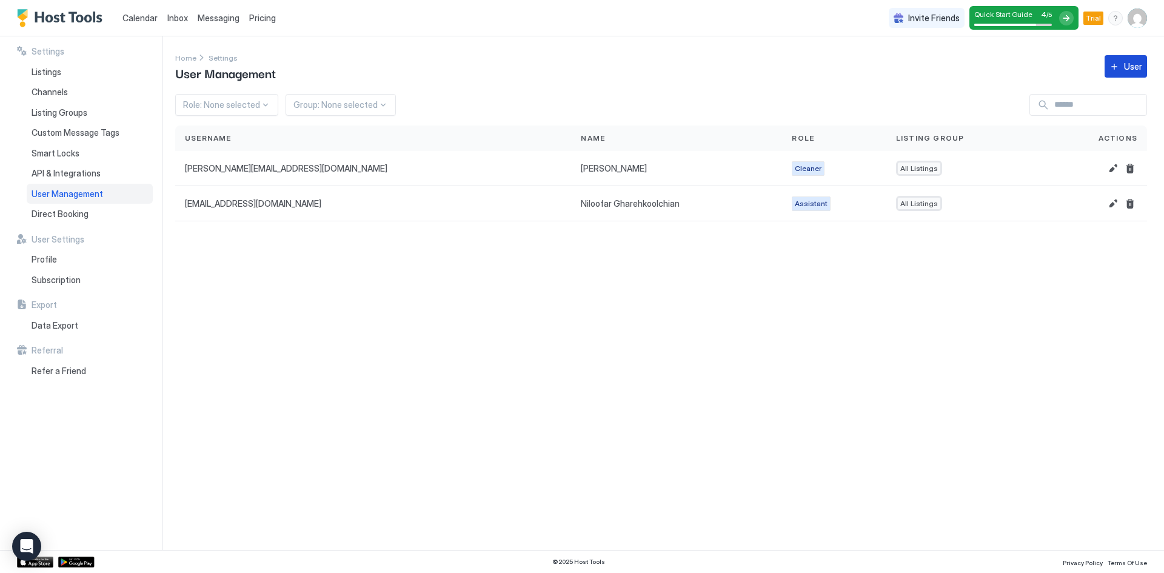
click at [1130, 69] on div "User" at bounding box center [1133, 66] width 18 height 13
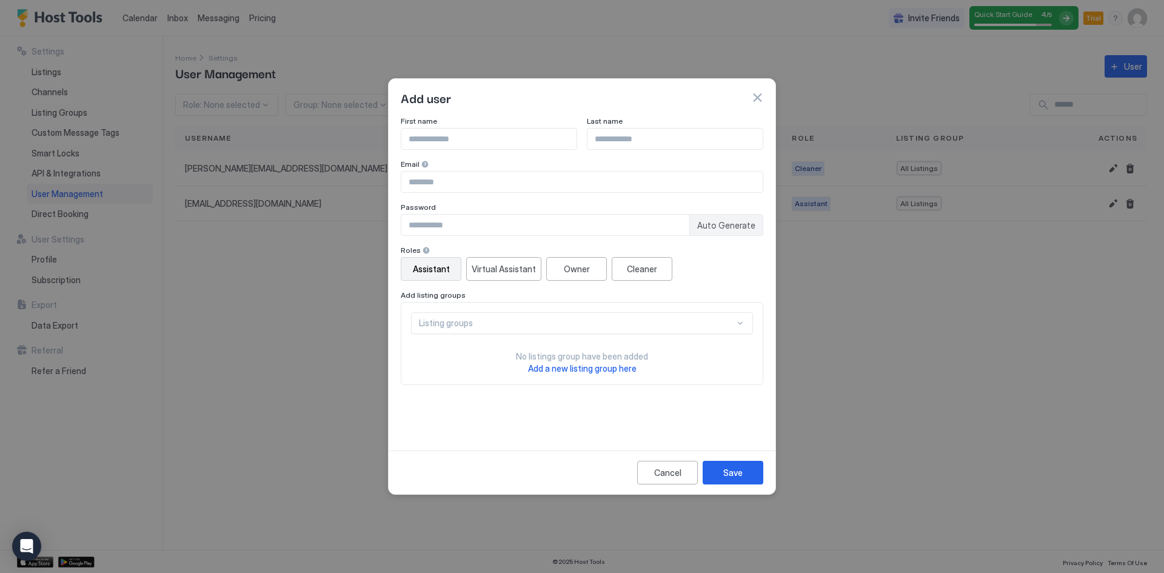
click at [492, 147] on input "Input Field" at bounding box center [488, 139] width 175 height 21
type input "*******"
click at [610, 139] on input "Input Field" at bounding box center [675, 139] width 175 height 21
click at [617, 146] on input "Input Field" at bounding box center [675, 139] width 175 height 21
type input "******"
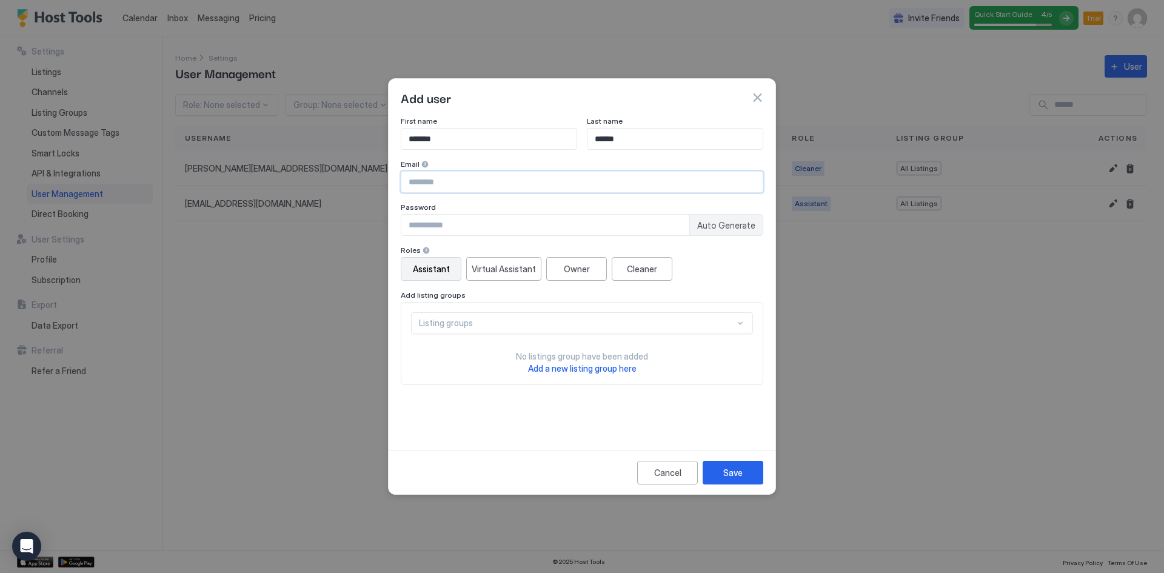
click at [475, 181] on input "Input Field" at bounding box center [581, 182] width 361 height 21
type input "**********"
click at [716, 223] on span "Auto Generate" at bounding box center [726, 225] width 58 height 11
click at [759, 224] on div "Auto Generate" at bounding box center [726, 225] width 73 height 21
click at [740, 223] on span "Auto Generate" at bounding box center [726, 225] width 58 height 11
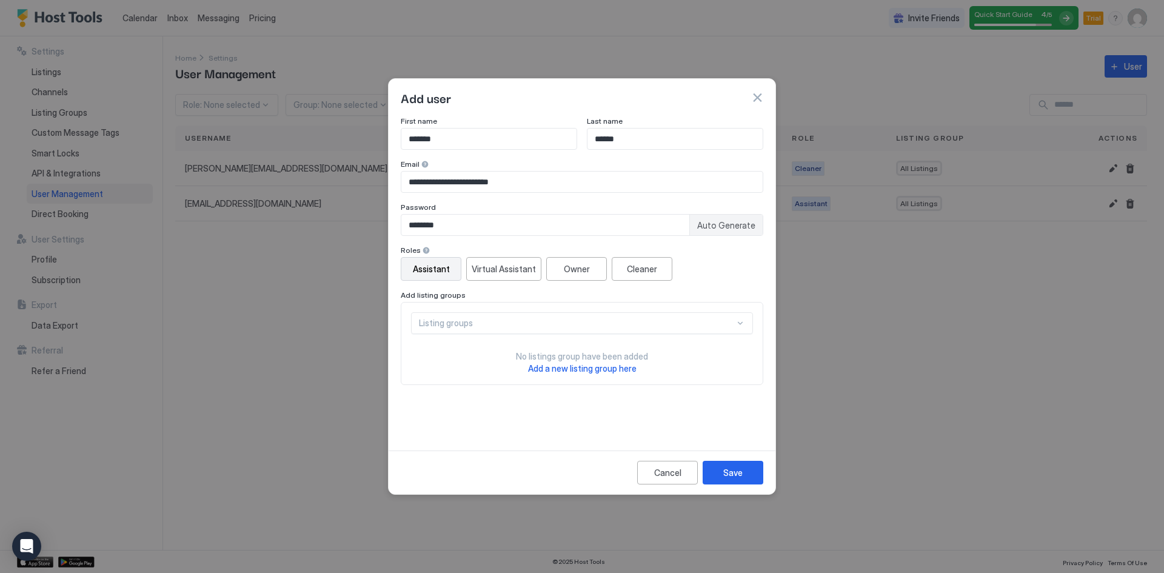
click at [740, 223] on span "Auto Generate" at bounding box center [726, 225] width 58 height 11
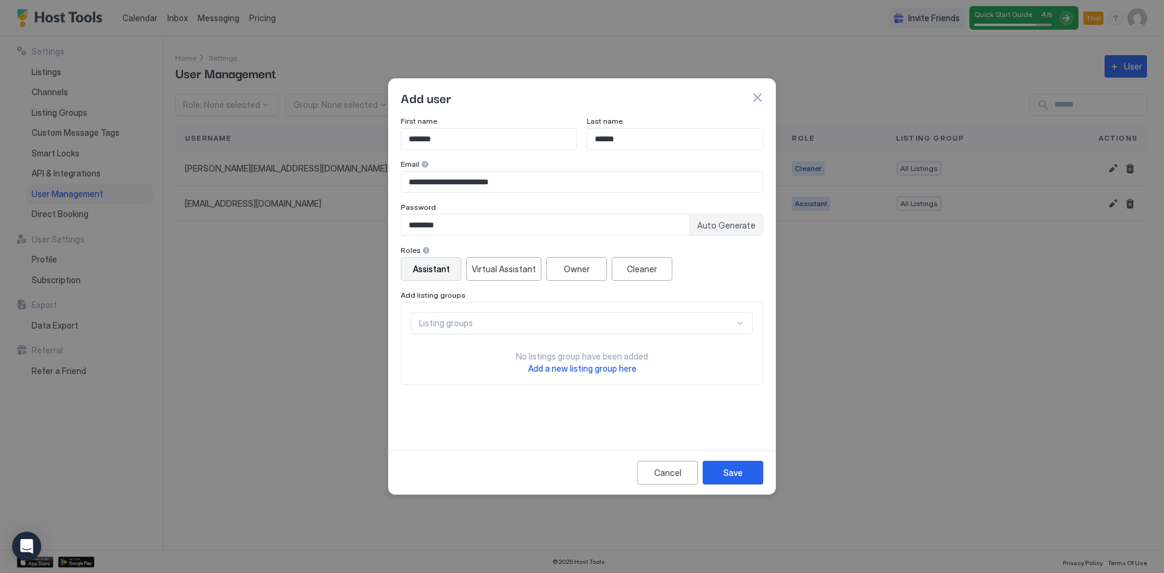
click at [740, 223] on span "Auto Generate" at bounding box center [726, 225] width 58 height 11
click at [638, 274] on div "Cleaner" at bounding box center [642, 269] width 30 height 13
click at [736, 478] on div "Save" at bounding box center [733, 472] width 19 height 13
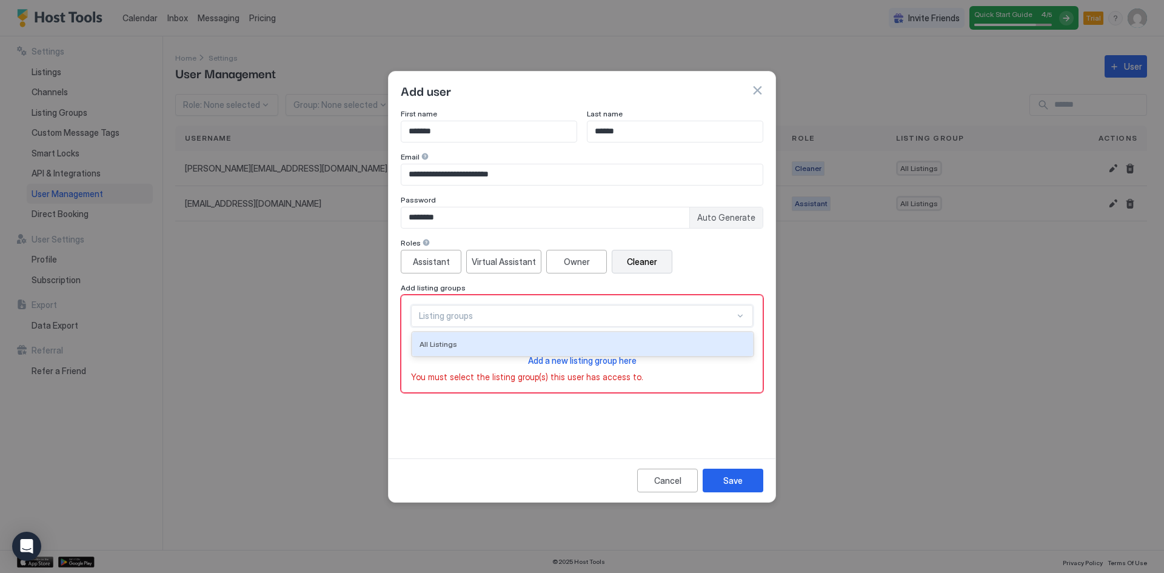
click at [713, 318] on div "Listing groups" at bounding box center [577, 316] width 316 height 11
click at [628, 343] on div "All Listings" at bounding box center [583, 344] width 326 height 9
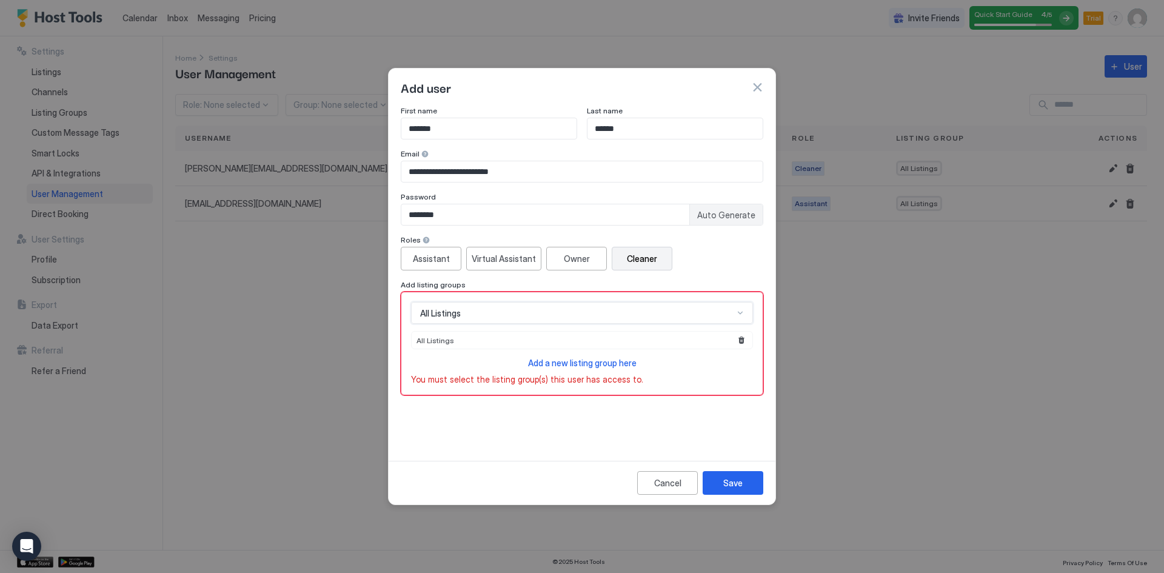
click at [736, 220] on div "Auto Generate" at bounding box center [726, 214] width 73 height 21
click at [735, 218] on span "Auto Generate" at bounding box center [726, 215] width 58 height 11
click at [734, 218] on span "Auto Generate" at bounding box center [726, 215] width 58 height 11
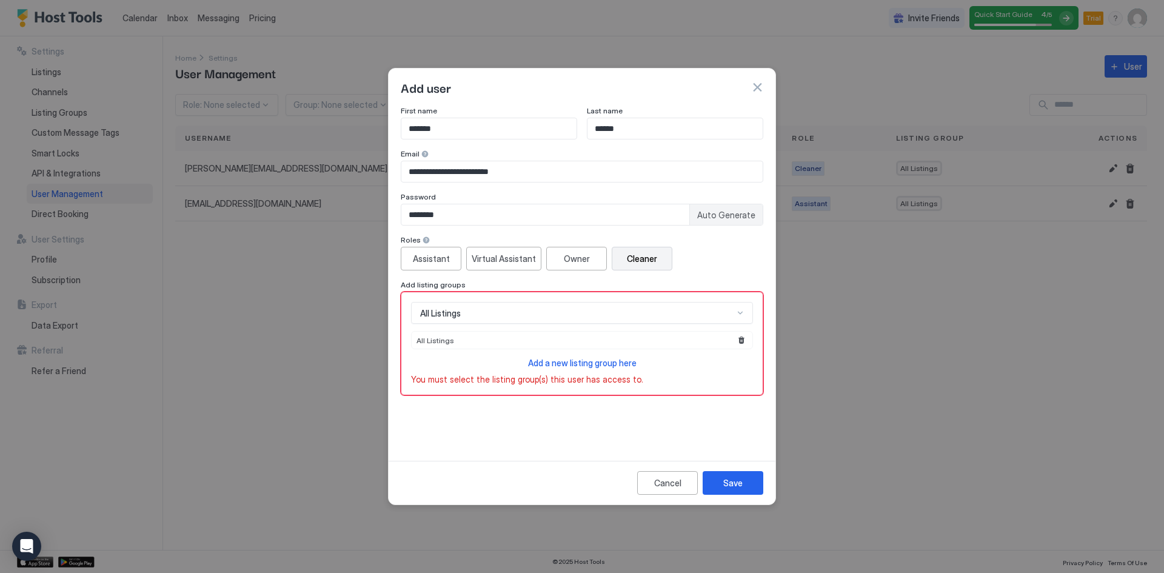
click at [734, 218] on span "Auto Generate" at bounding box center [726, 215] width 58 height 11
click at [452, 210] on input "********" at bounding box center [545, 214] width 288 height 21
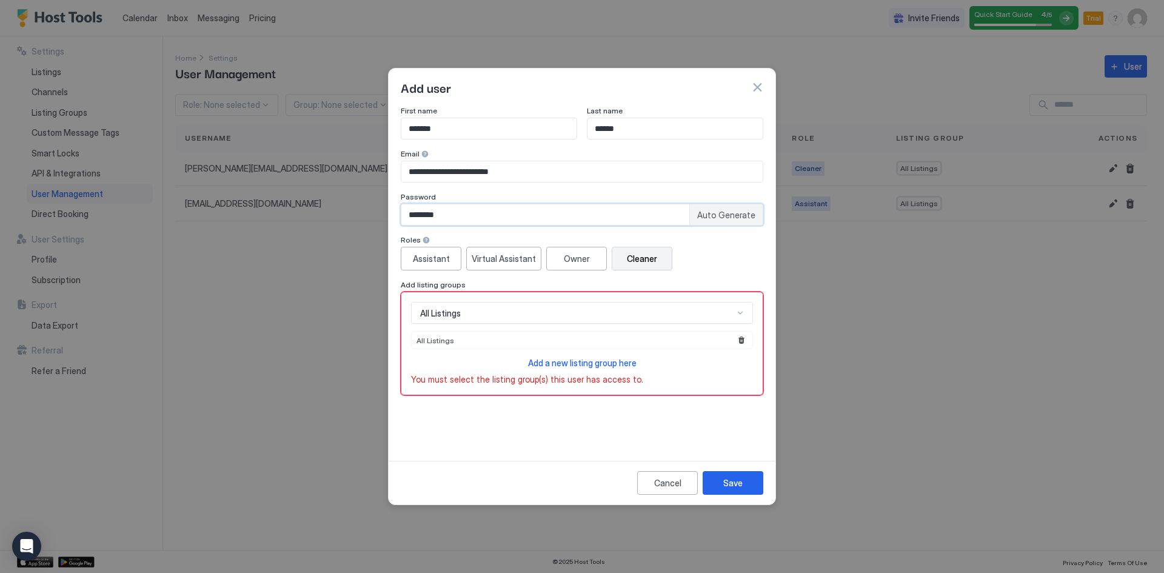
click at [452, 210] on input "********" at bounding box center [545, 214] width 288 height 21
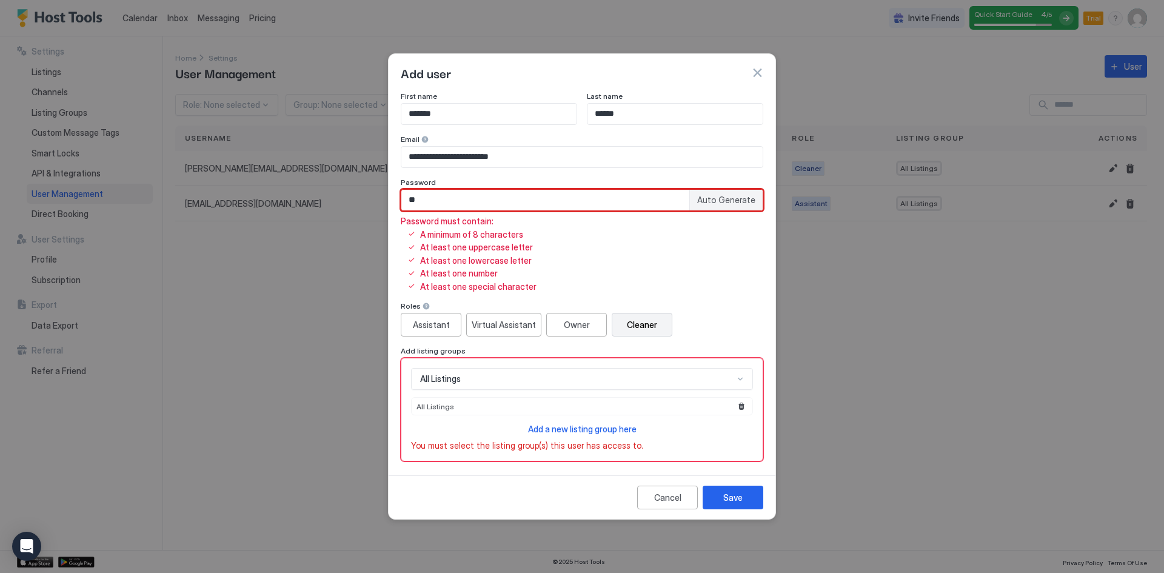
type input "*"
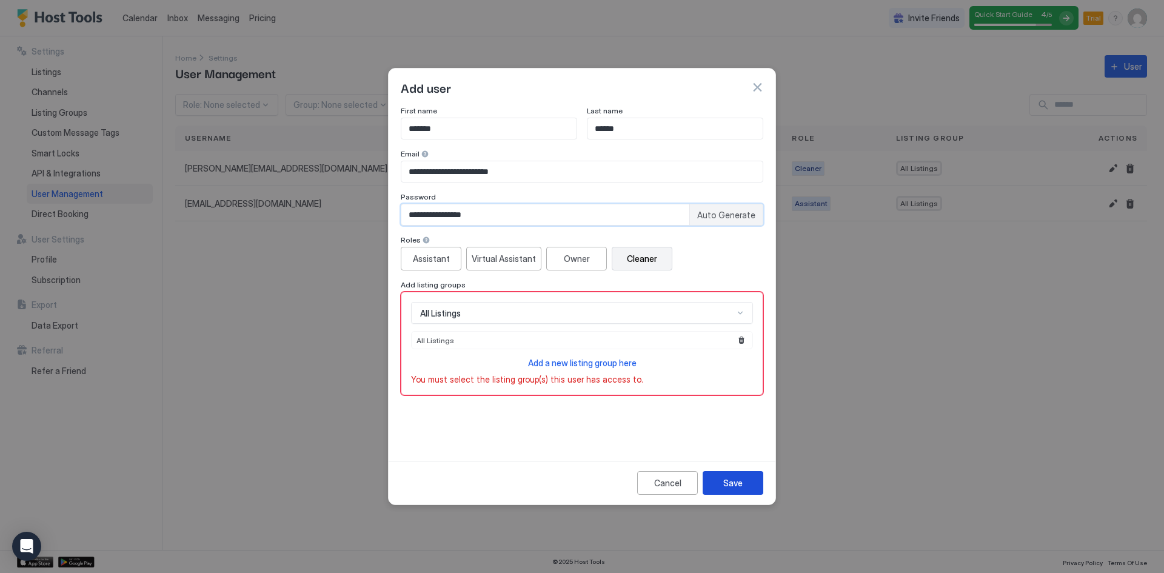
type input "**********"
click at [731, 492] on button "Save" at bounding box center [733, 483] width 61 height 24
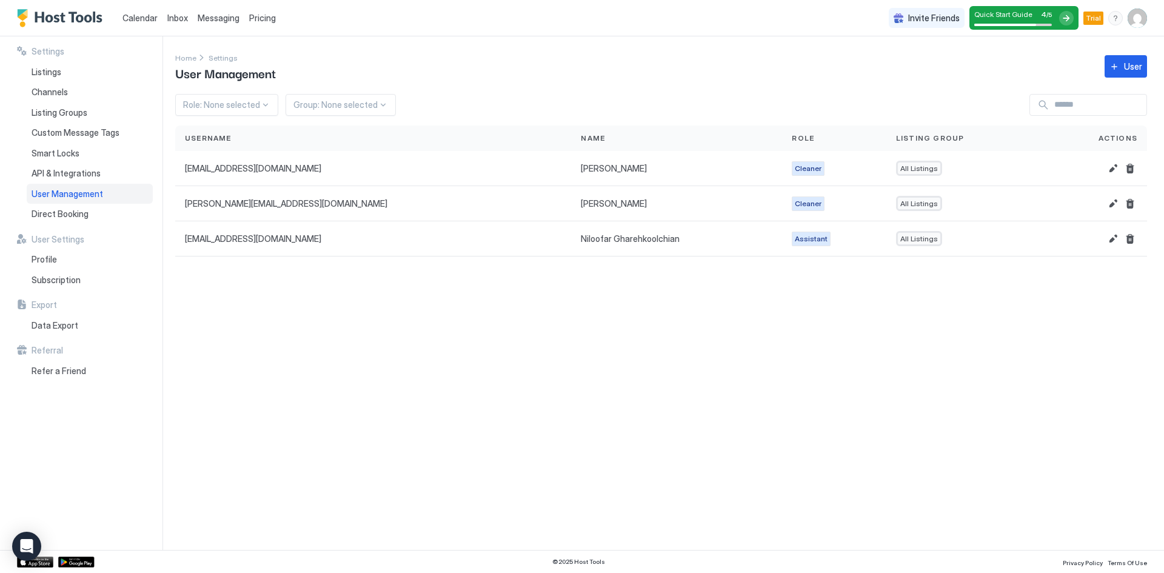
click at [228, 15] on span "Messaging" at bounding box center [219, 18] width 42 height 10
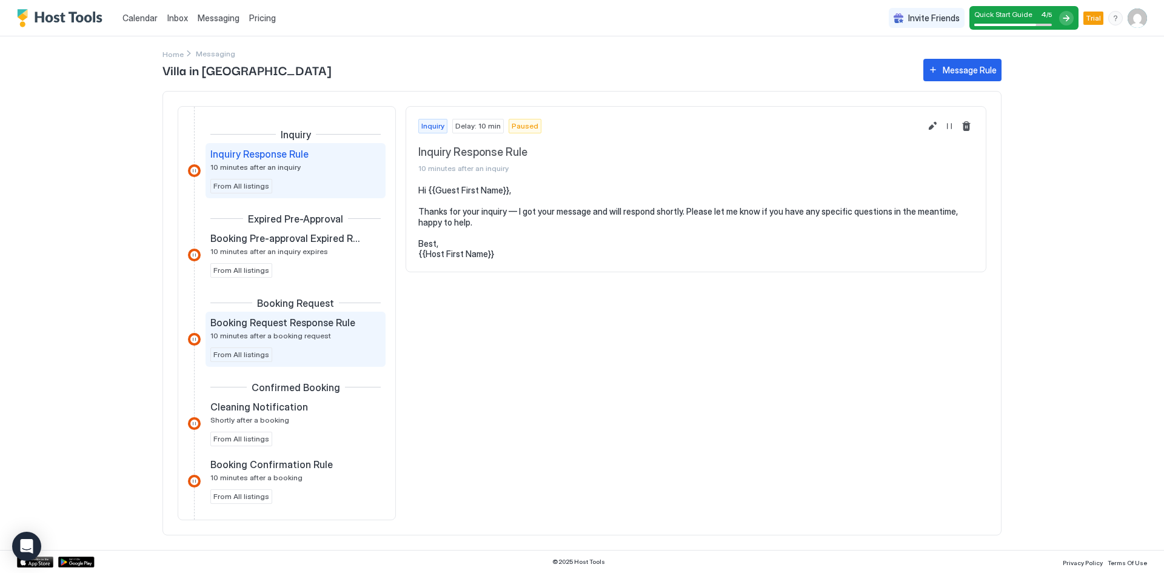
scroll to position [162, 0]
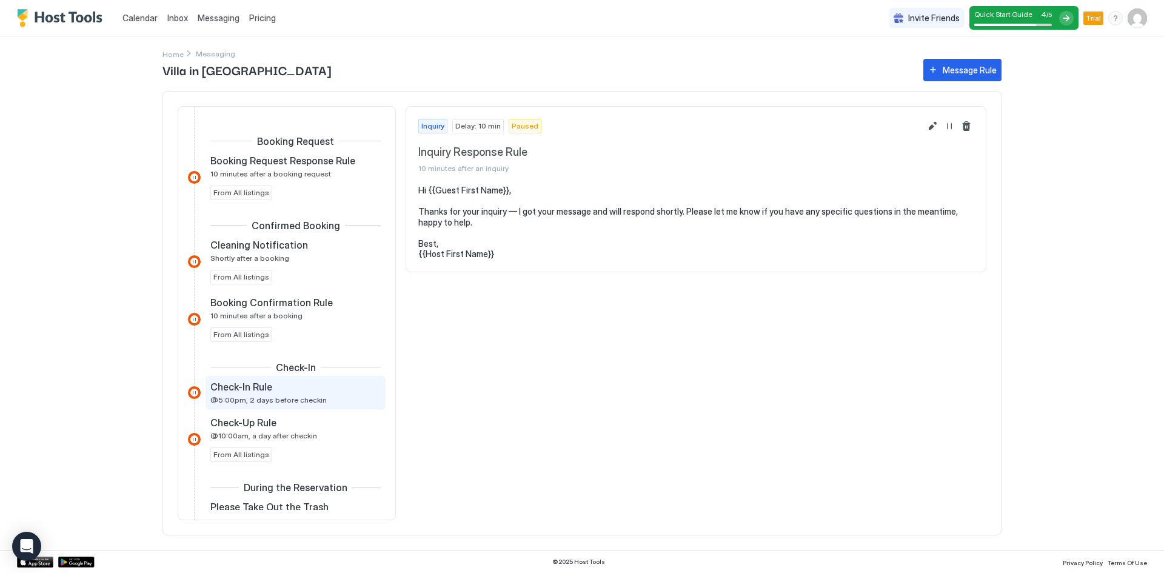
click at [275, 397] on span "@5:00pm, 2 days before checkin" at bounding box center [268, 399] width 116 height 9
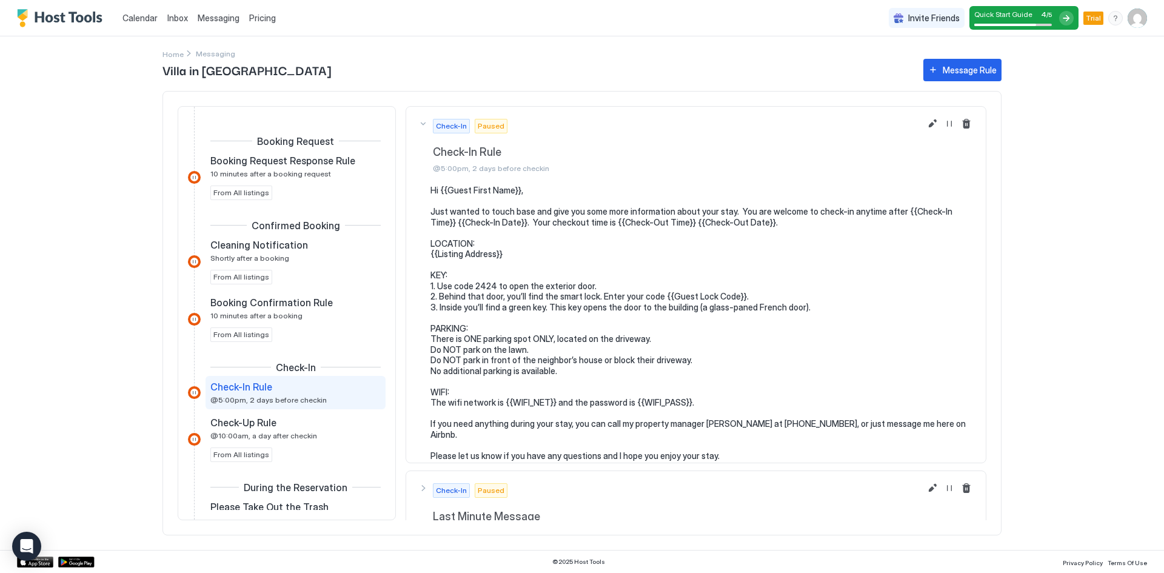
click at [485, 281] on pre "Hi {{Guest First Name}}, Just wanted to touch base and give you some more infor…" at bounding box center [702, 323] width 543 height 276
click at [925, 123] on button "Edit message rule" at bounding box center [932, 123] width 15 height 15
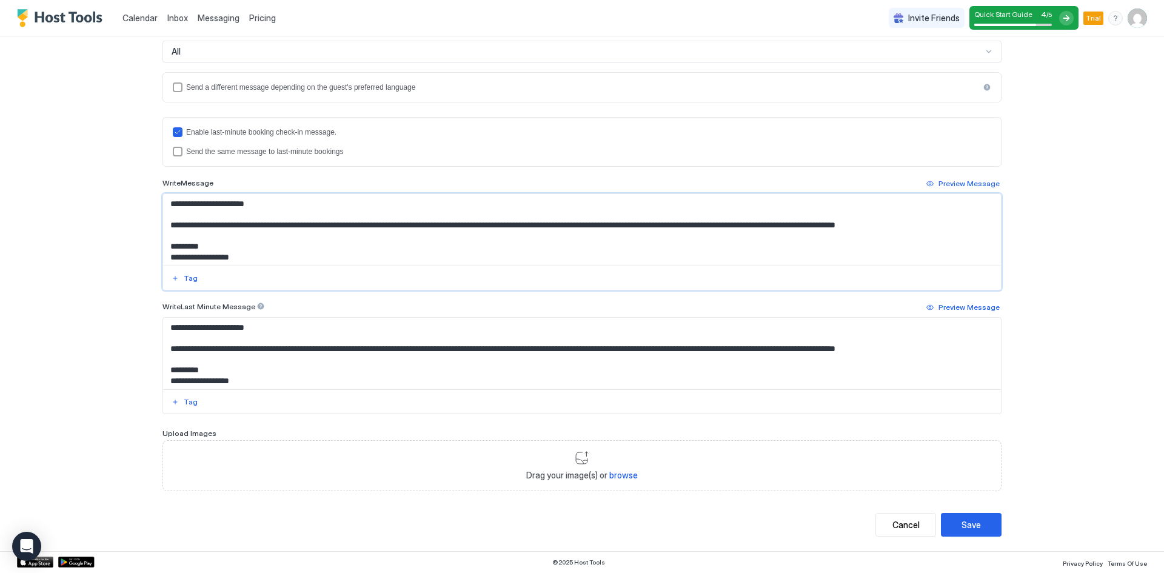
click at [356, 236] on textarea "**********" at bounding box center [582, 230] width 838 height 72
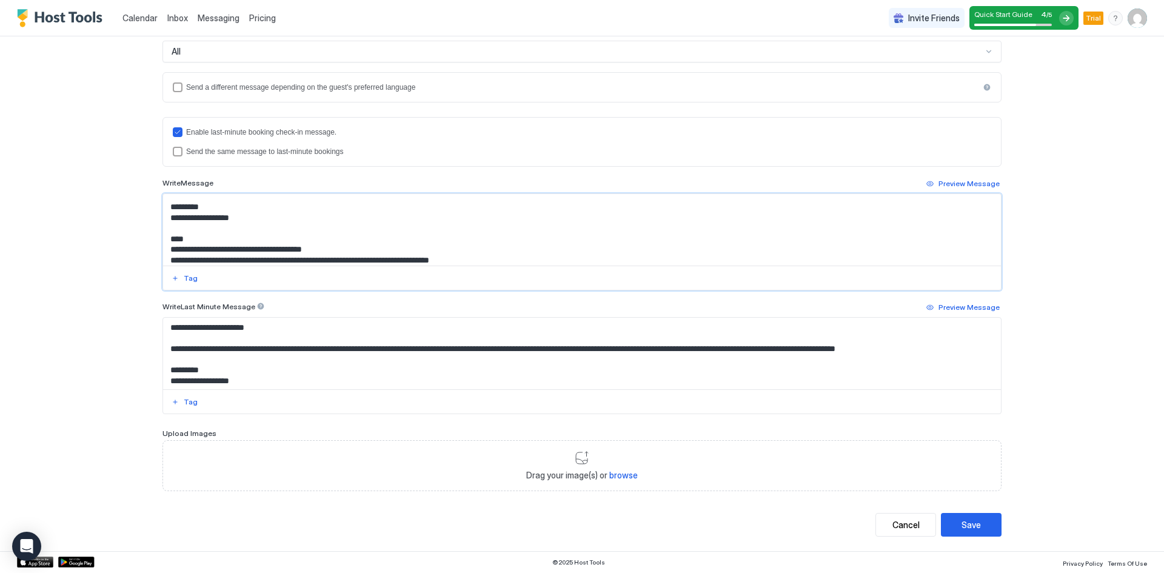
scroll to position [61, 0]
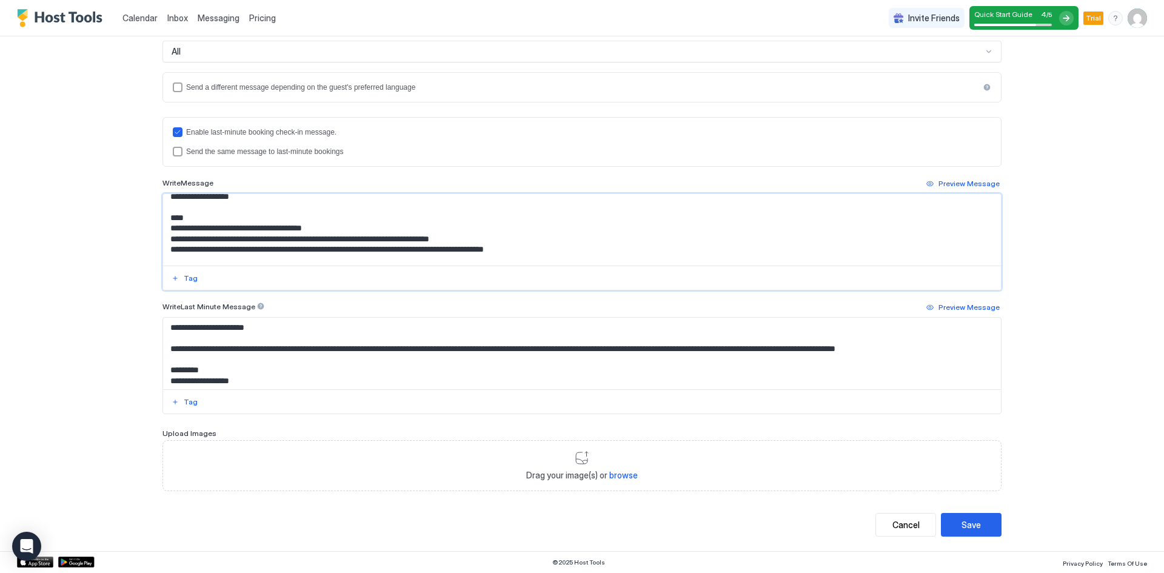
click at [220, 238] on textarea "**********" at bounding box center [582, 230] width 838 height 72
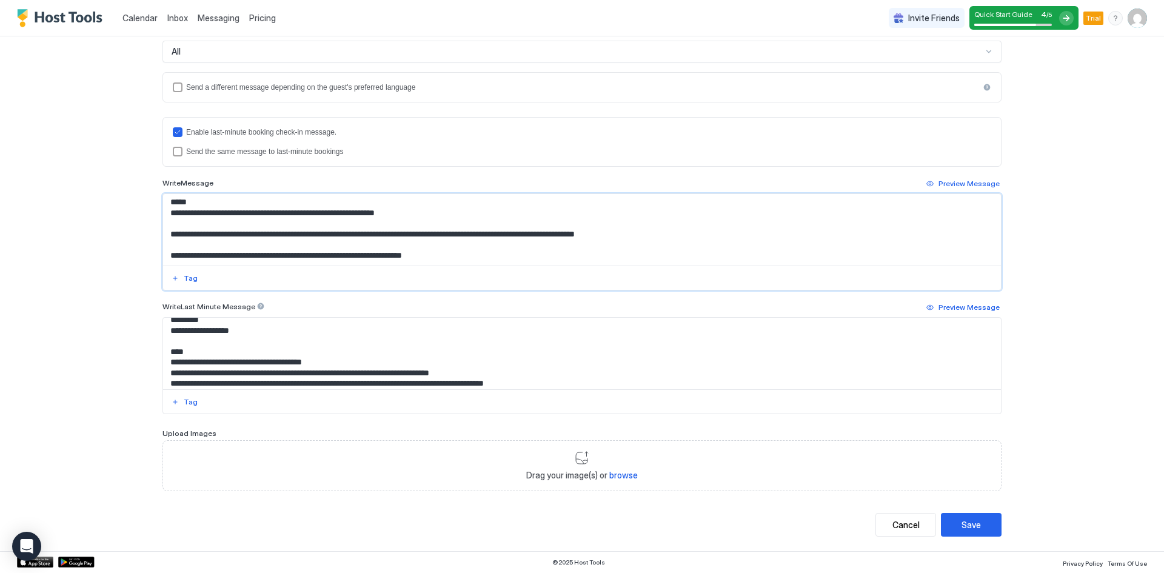
scroll to position [42, 0]
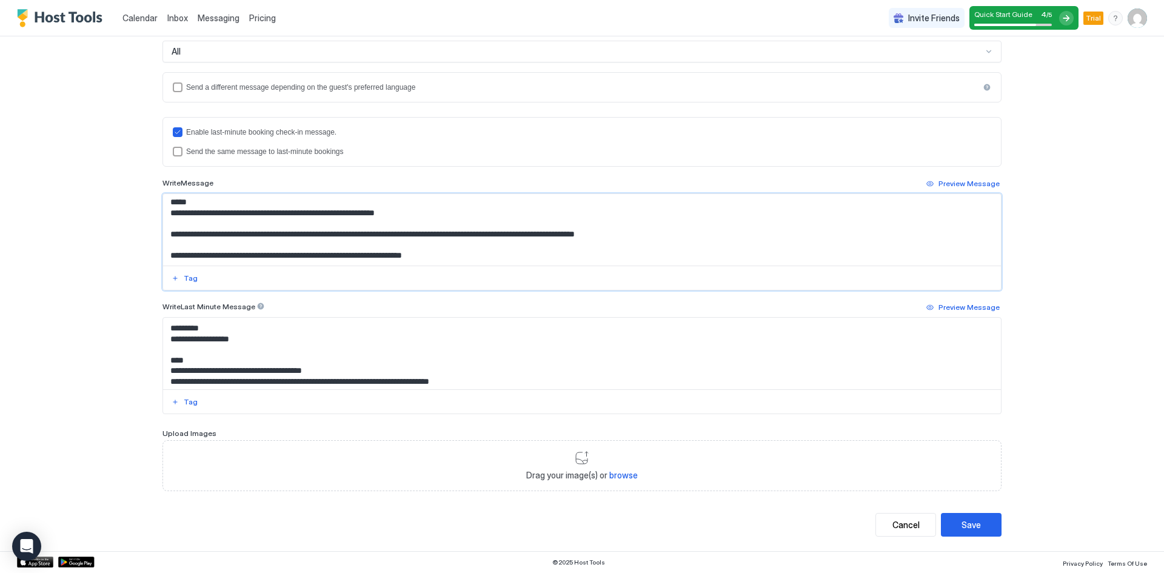
type textarea "**********"
click at [224, 377] on textarea "**********" at bounding box center [582, 354] width 838 height 72
type textarea "**********"
click at [972, 526] on div "Save" at bounding box center [971, 525] width 19 height 13
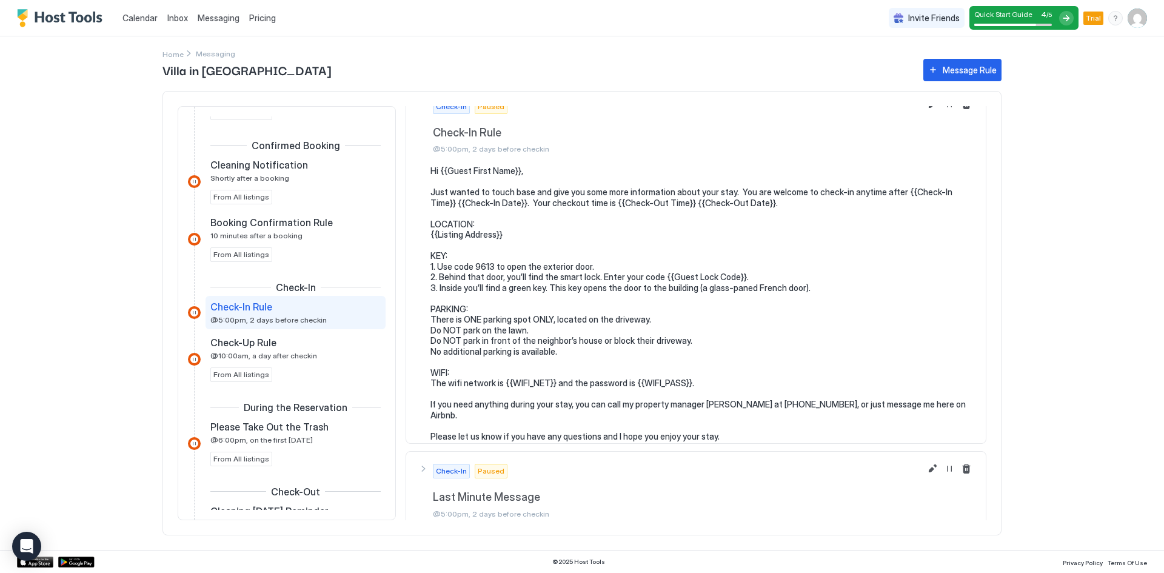
scroll to position [30, 0]
